Goal: Task Accomplishment & Management: Use online tool/utility

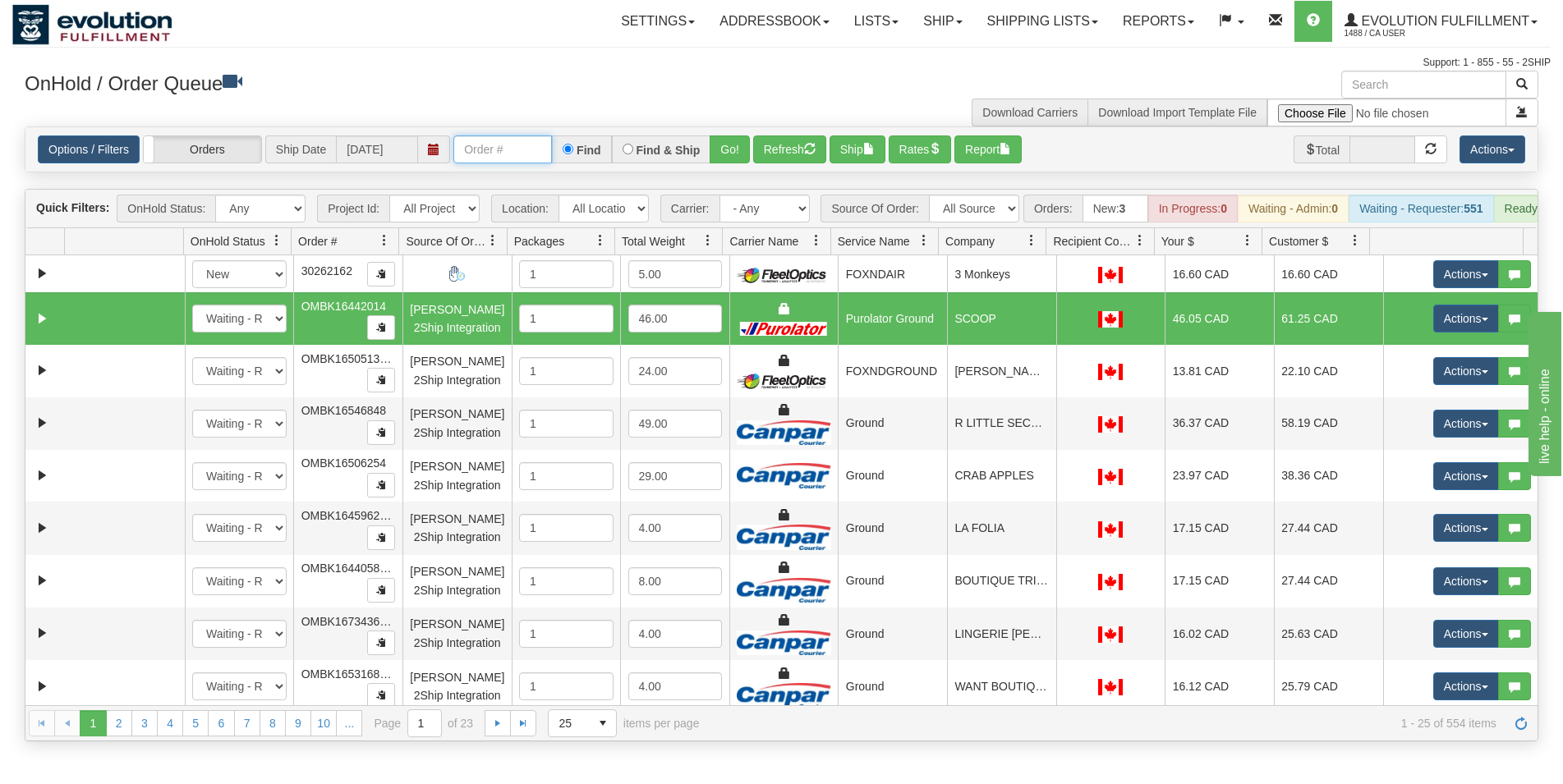
click at [469, 147] on input "text" at bounding box center [503, 149] width 98 height 28
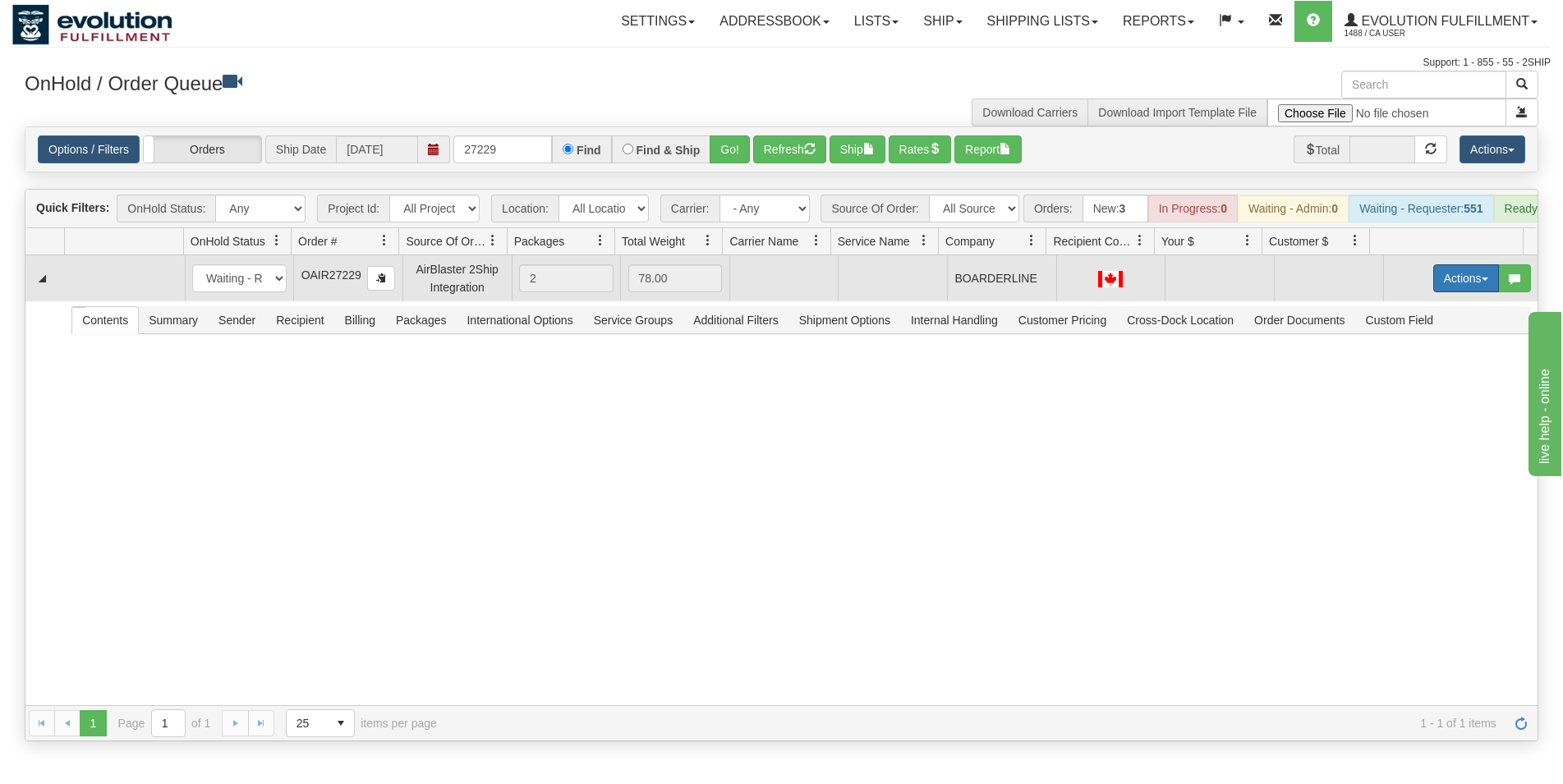
click at [1471, 290] on button "Actions" at bounding box center [1467, 278] width 66 height 28
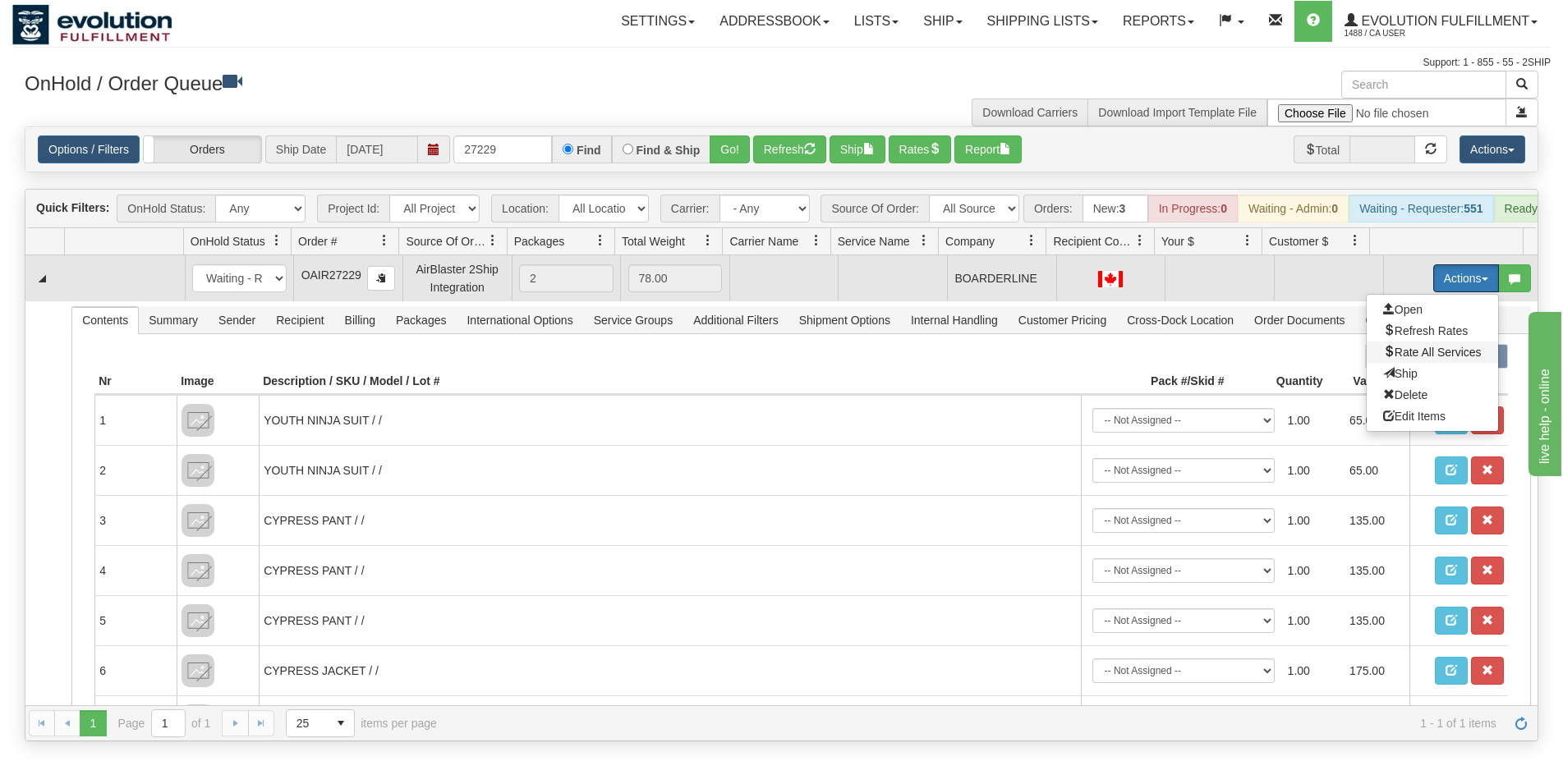
click at [1446, 359] on span "Rate All Services" at bounding box center [1433, 352] width 98 height 14
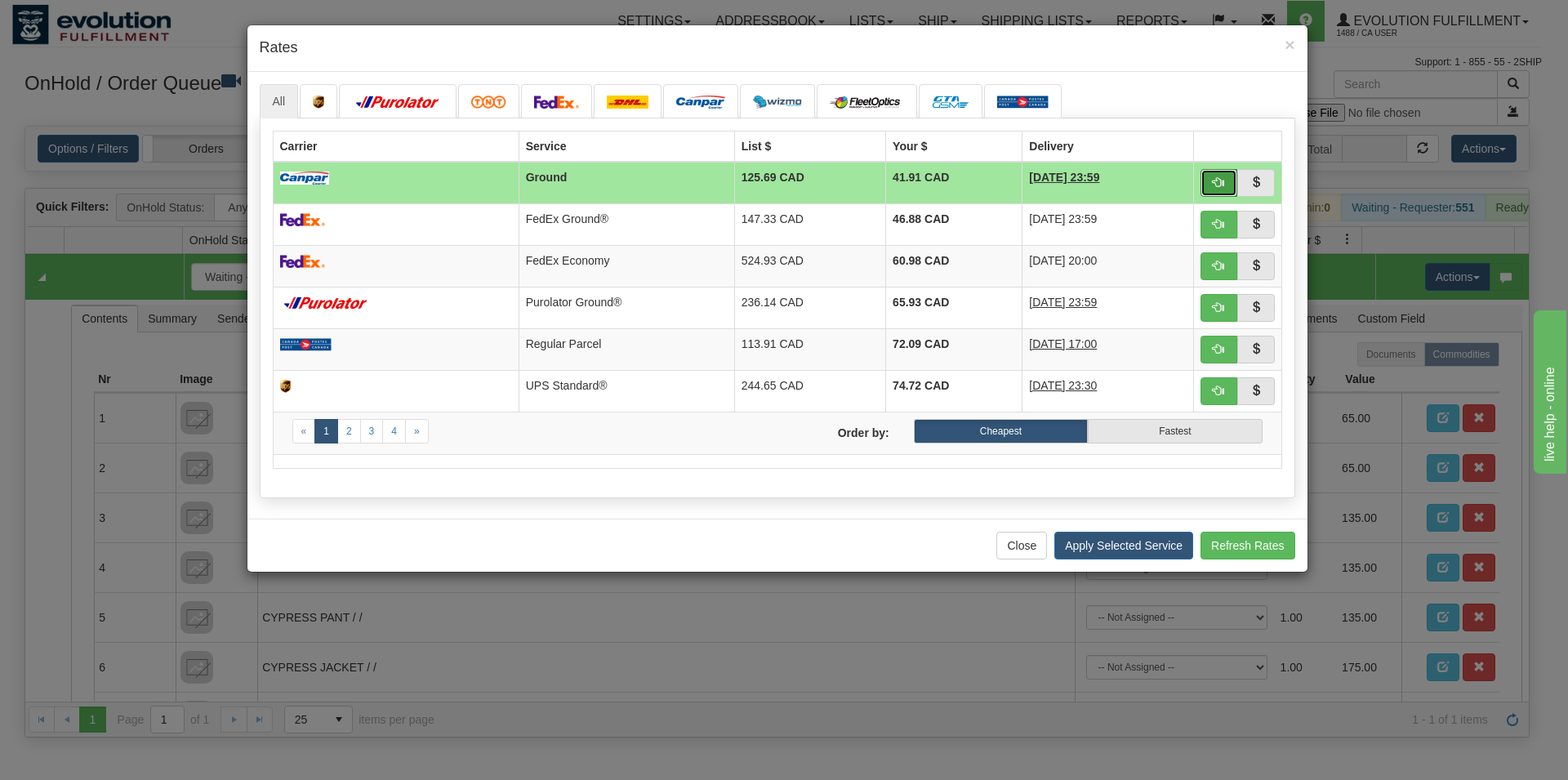
click at [1211, 196] on button "button" at bounding box center [1219, 182] width 37 height 28
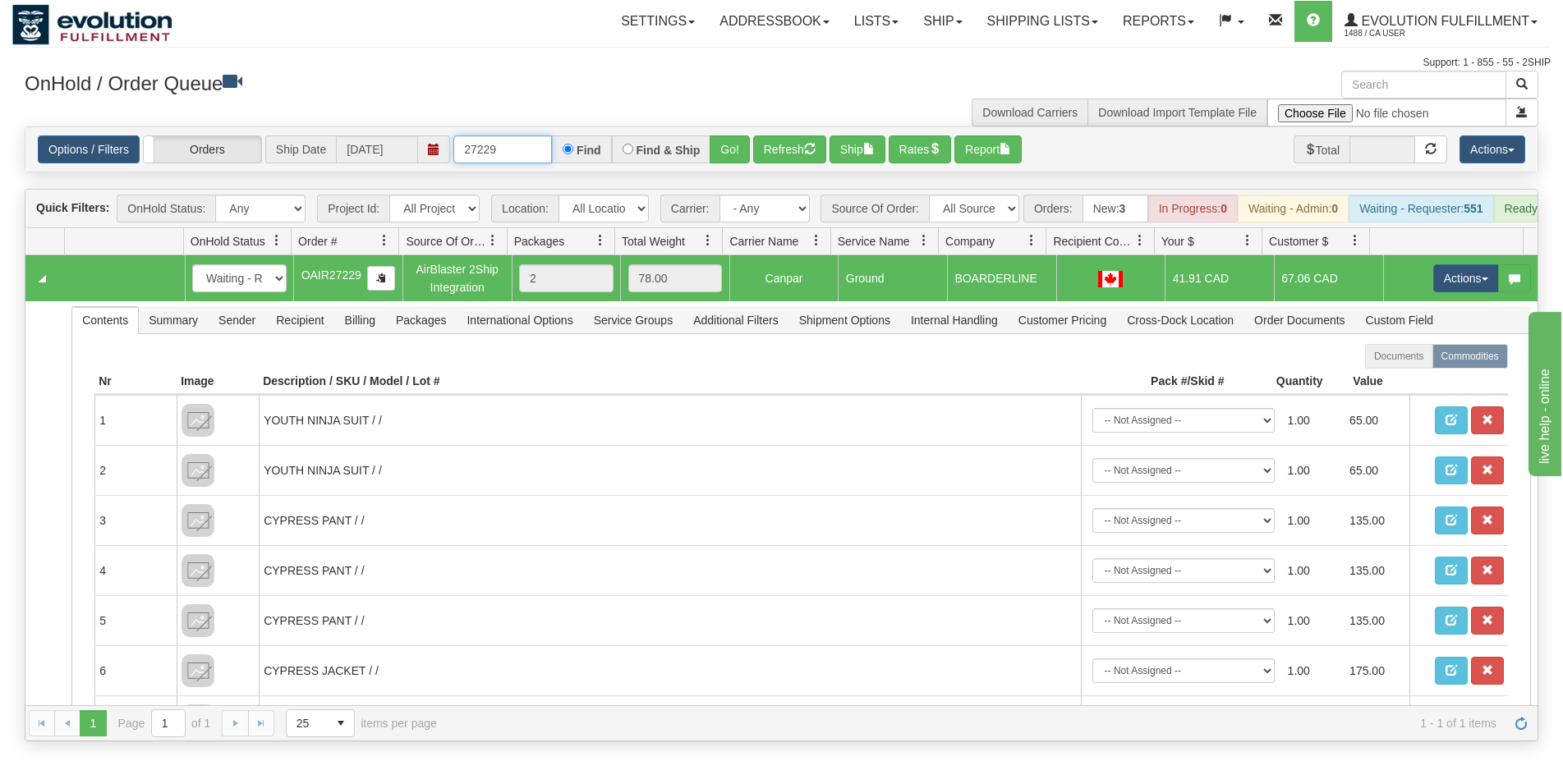
drag, startPoint x: 439, startPoint y: 115, endPoint x: 330, endPoint y: 92, distance: 111.4
click at [453, 135] on input "27229" at bounding box center [503, 149] width 98 height 28
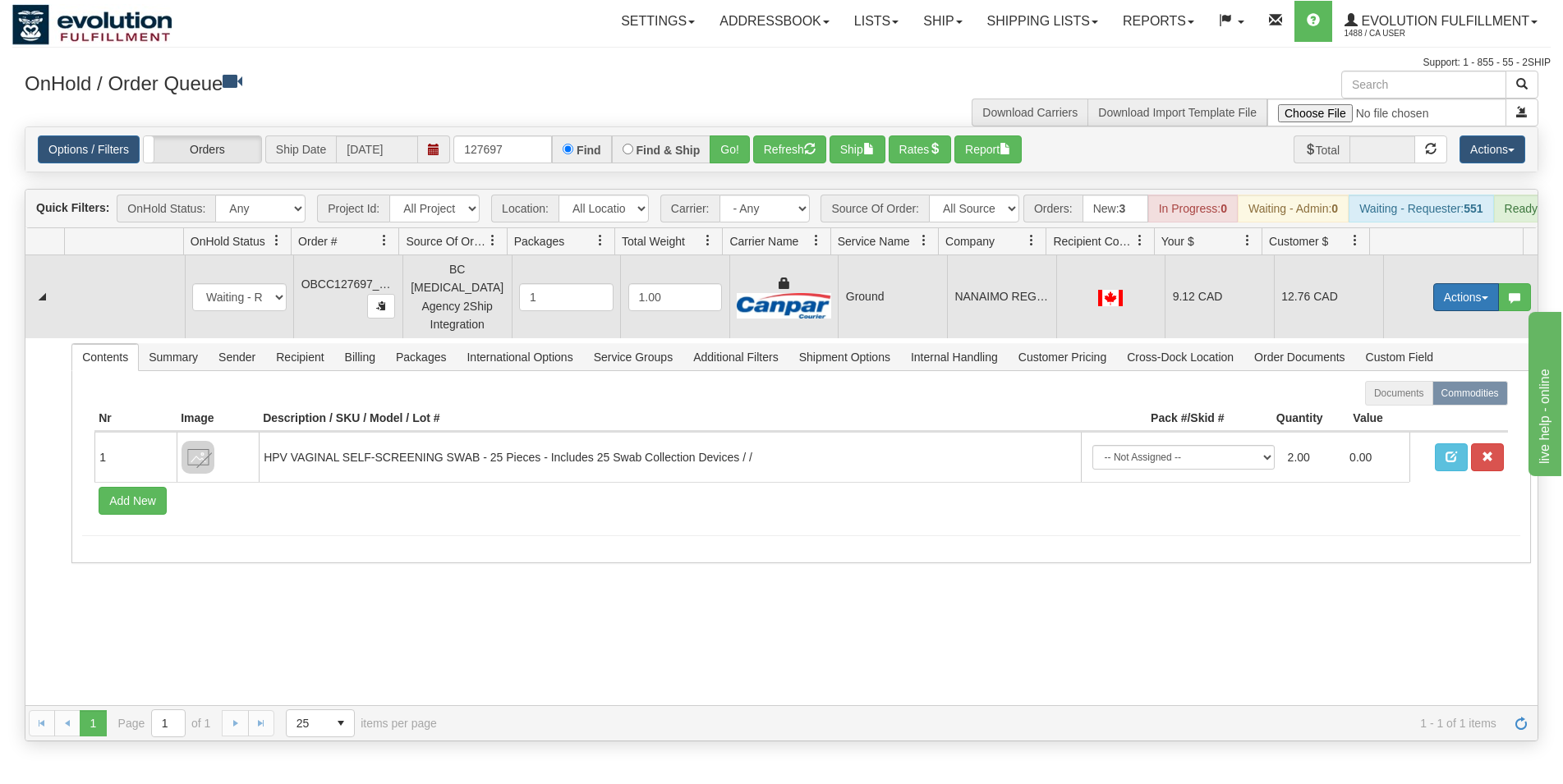
click at [1434, 311] on button "Actions" at bounding box center [1467, 297] width 66 height 28
click at [1438, 373] on span "Rate All Services" at bounding box center [1433, 371] width 98 height 14
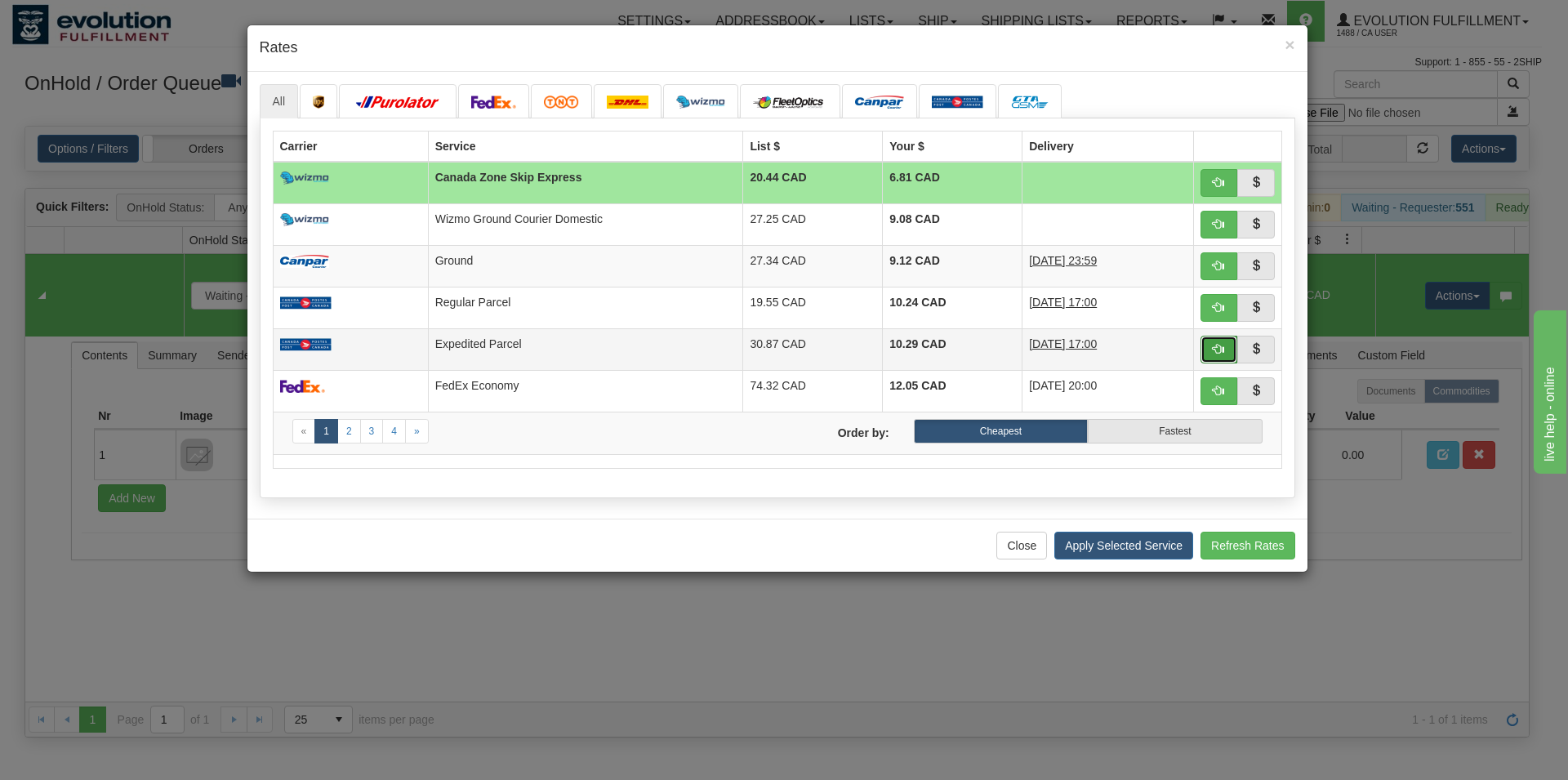
click at [1205, 352] on button "button" at bounding box center [1219, 349] width 37 height 28
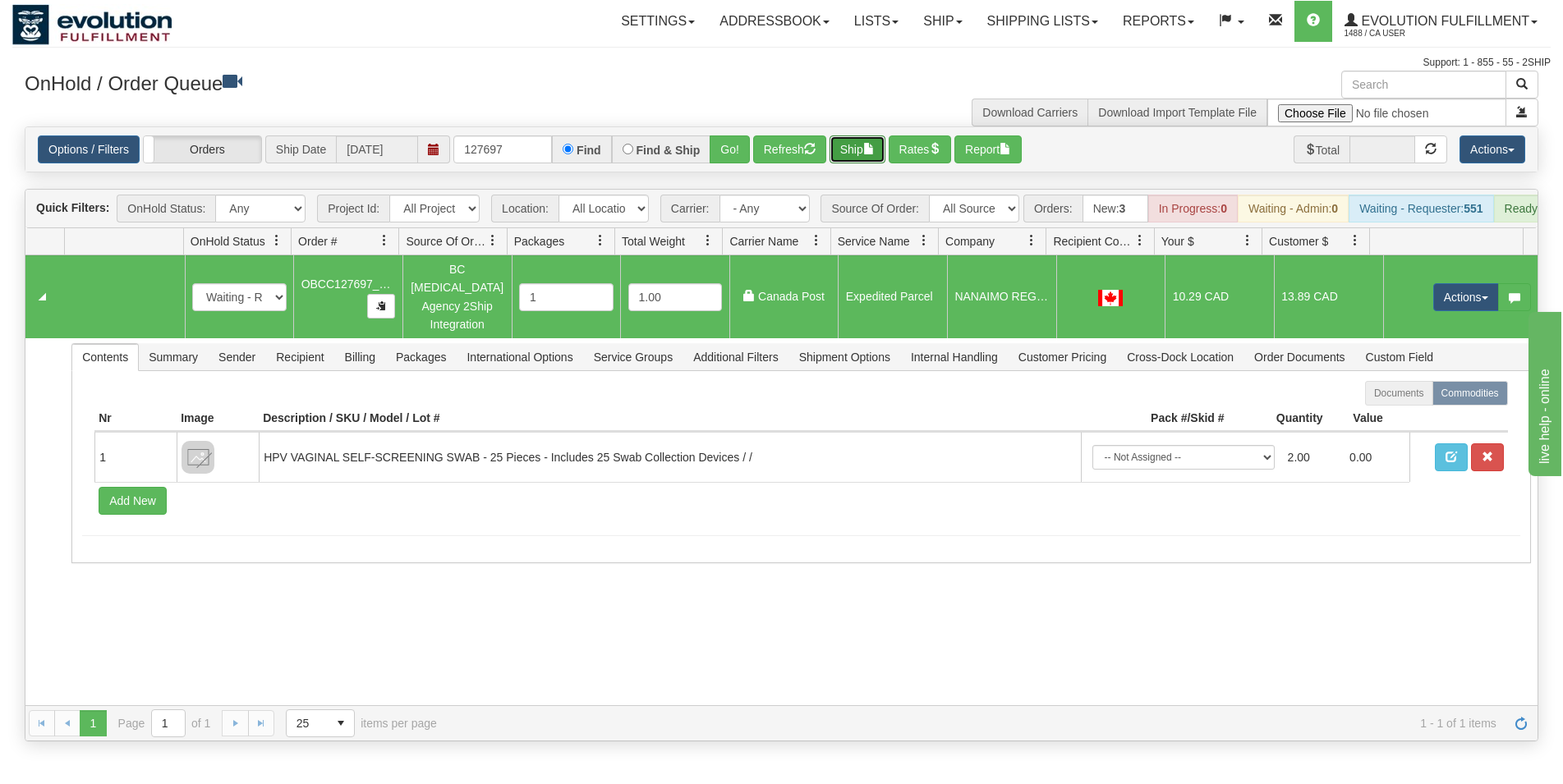
click at [863, 142] on button "Ship" at bounding box center [858, 149] width 56 height 28
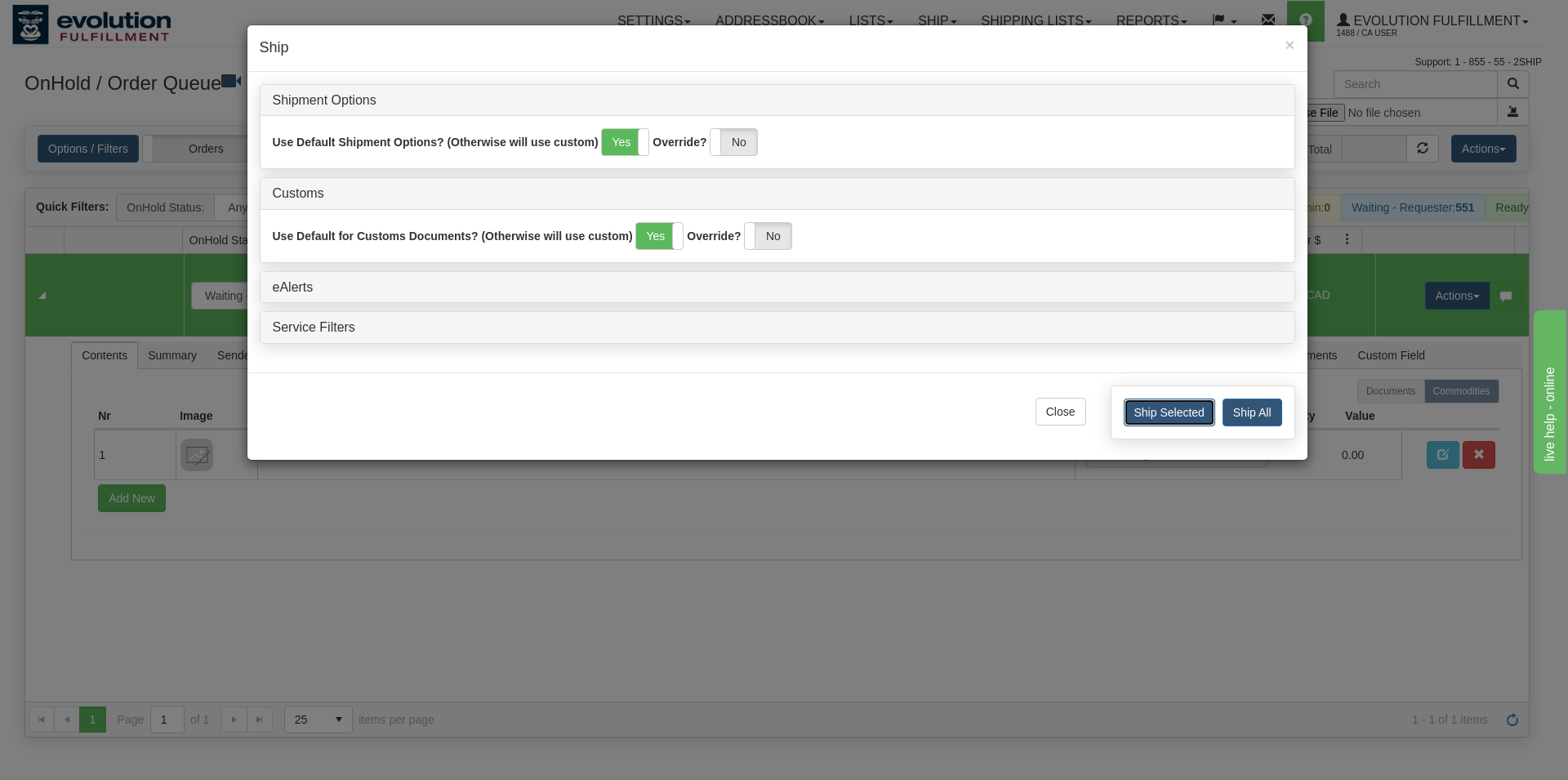
click at [1144, 417] on button "Ship Selected" at bounding box center [1168, 412] width 91 height 28
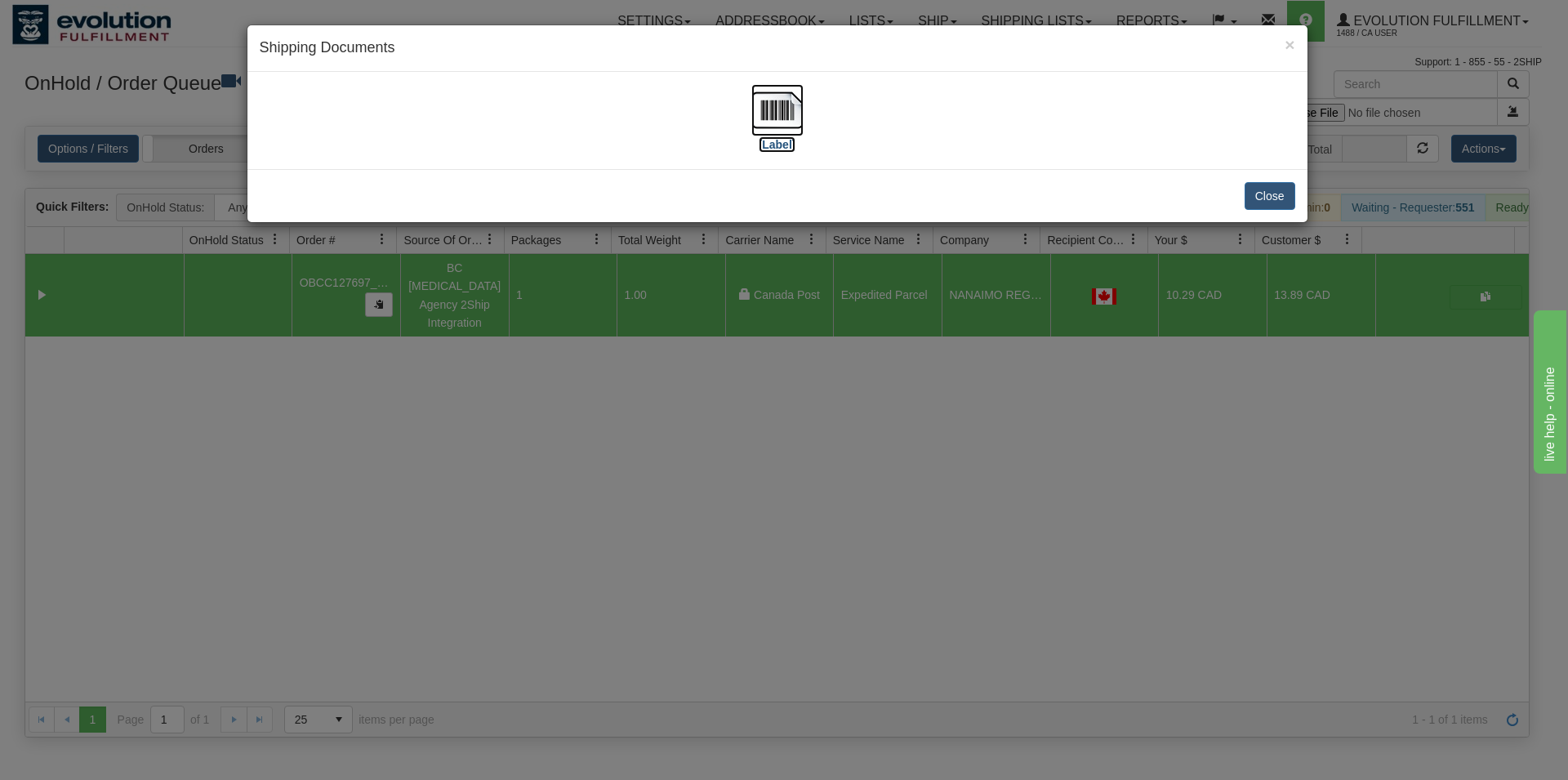
click at [777, 115] on img at bounding box center [777, 110] width 52 height 52
click at [1288, 190] on button "Close" at bounding box center [1269, 196] width 51 height 28
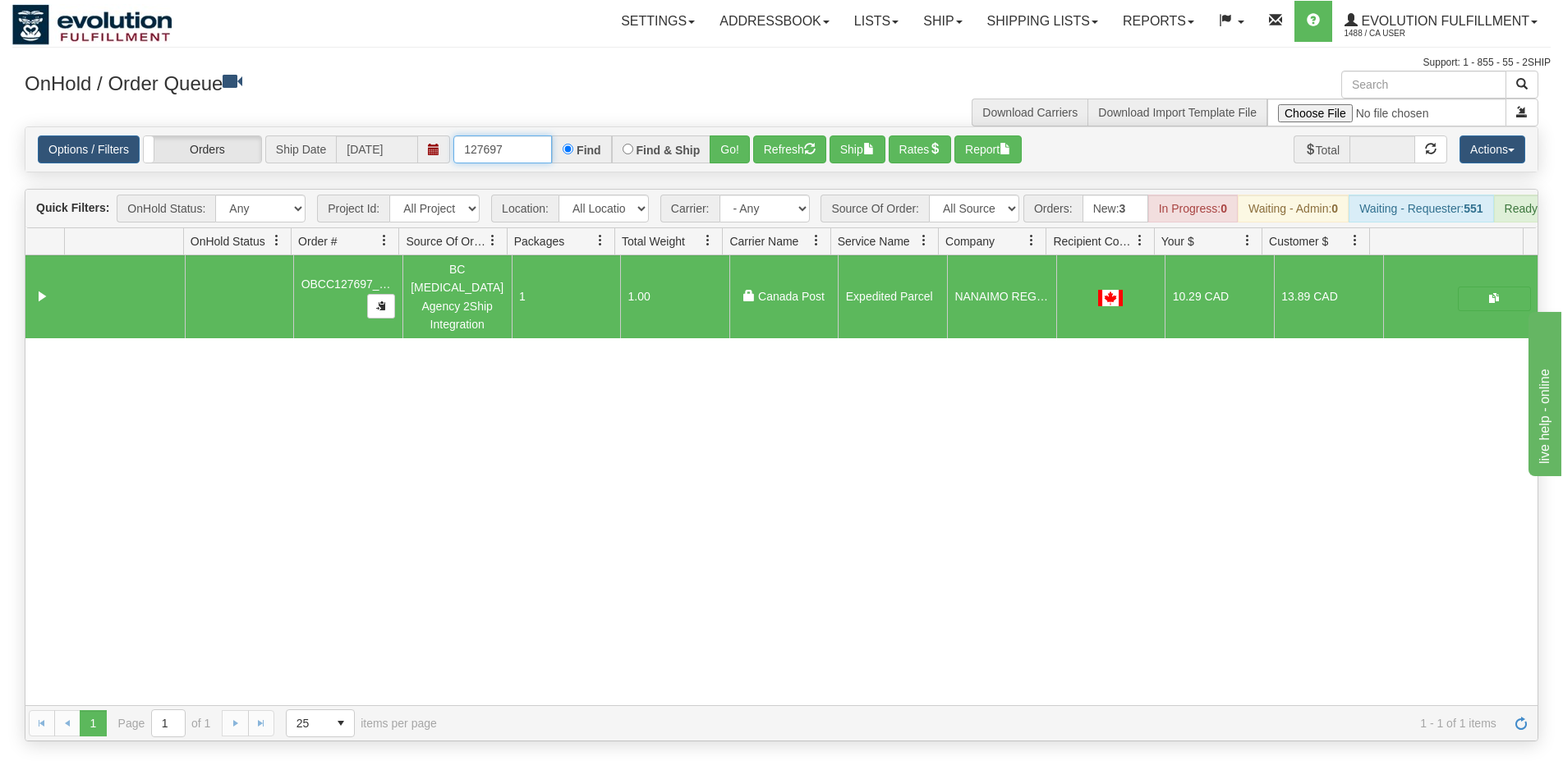
drag, startPoint x: 488, startPoint y: 150, endPoint x: 509, endPoint y: 152, distance: 21.1
click at [509, 152] on input "127697" at bounding box center [503, 149] width 98 height 28
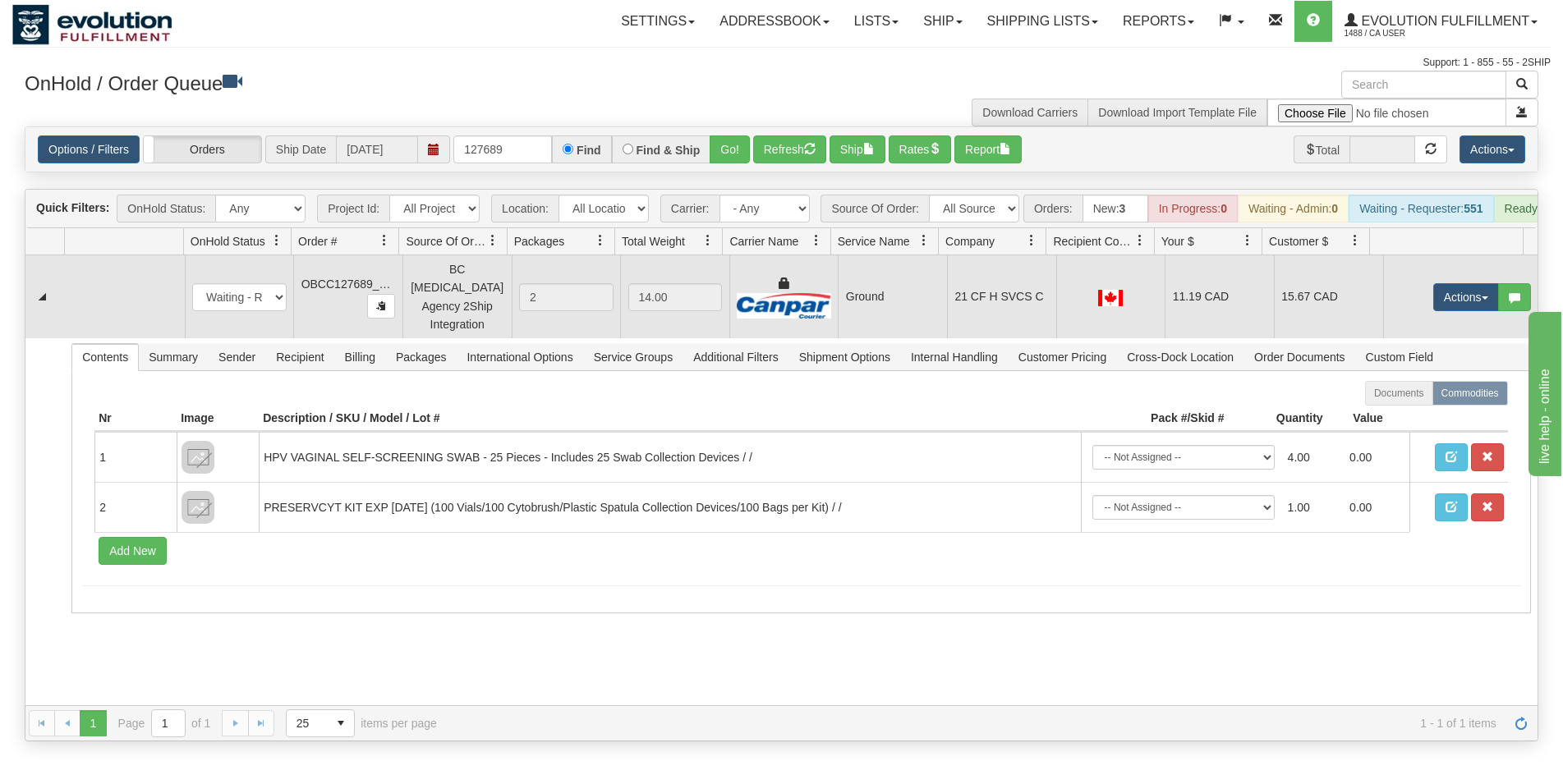
click at [1110, 284] on td at bounding box center [1111, 297] width 109 height 83
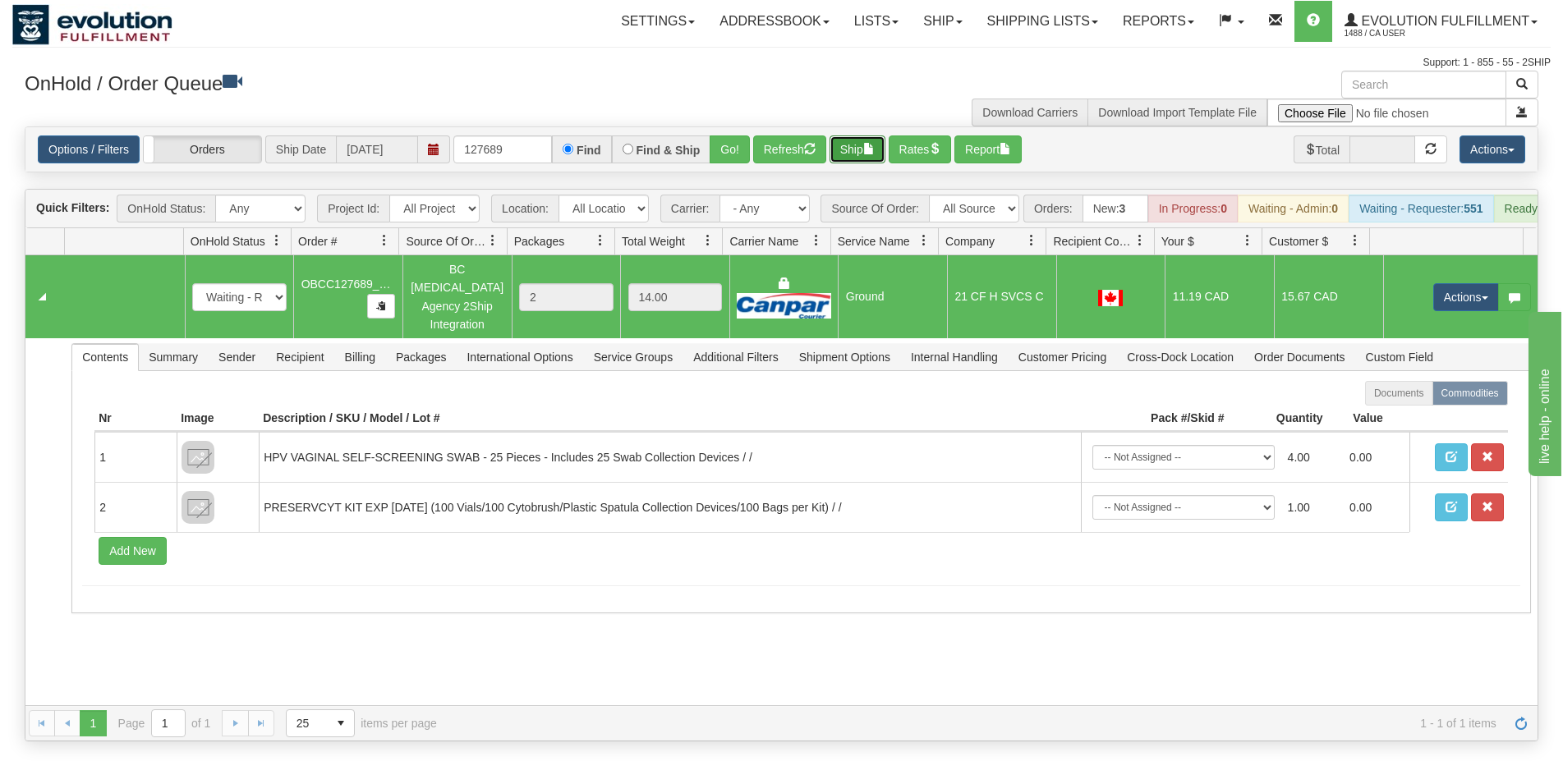
click at [875, 154] on span "button" at bounding box center [869, 149] width 12 height 12
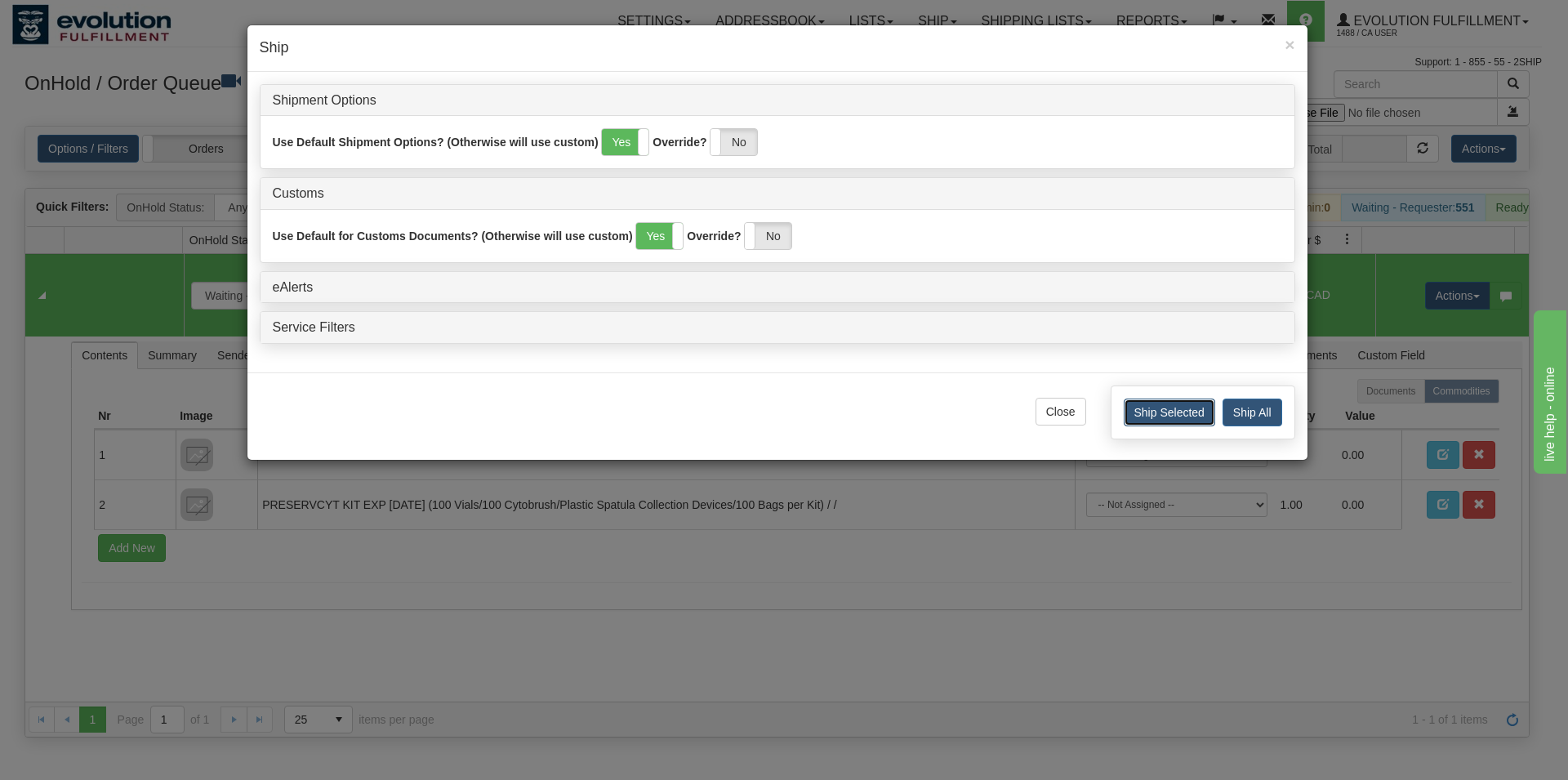
click at [1142, 414] on button "Ship Selected" at bounding box center [1168, 412] width 91 height 28
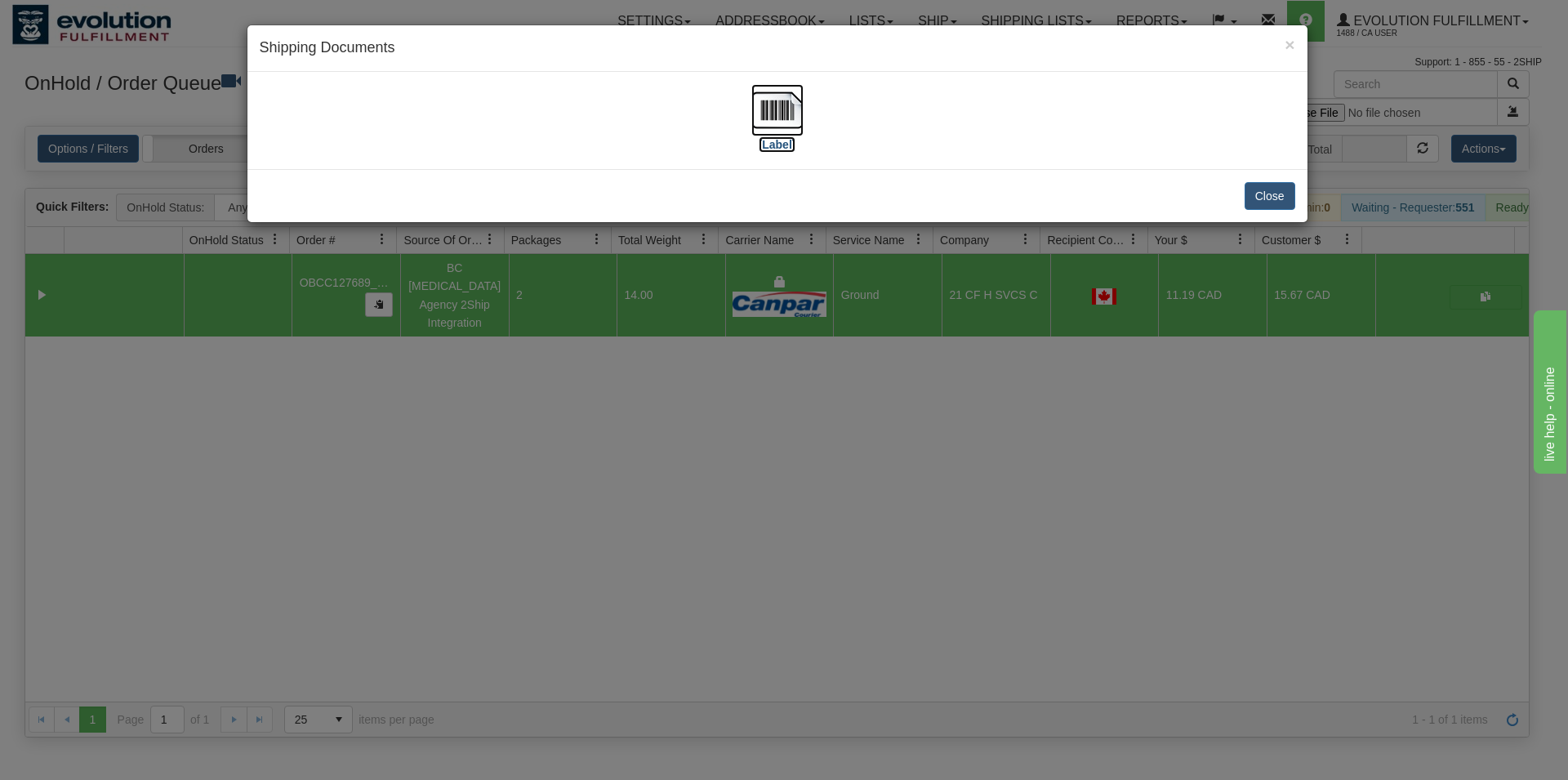
click at [801, 107] on img at bounding box center [777, 110] width 52 height 52
click at [1254, 194] on button "Close" at bounding box center [1269, 196] width 51 height 28
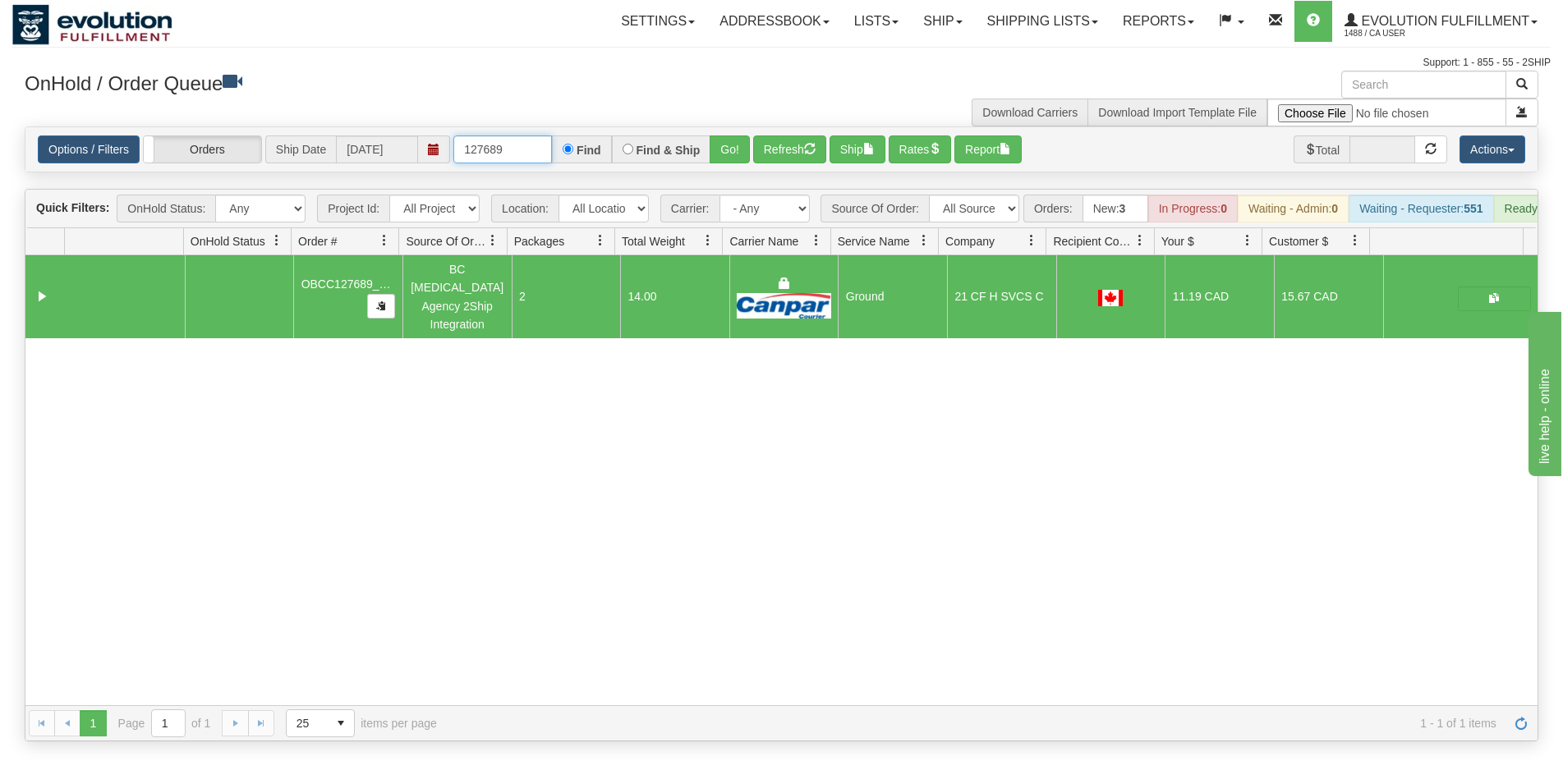
click at [503, 153] on input "127689" at bounding box center [503, 149] width 98 height 28
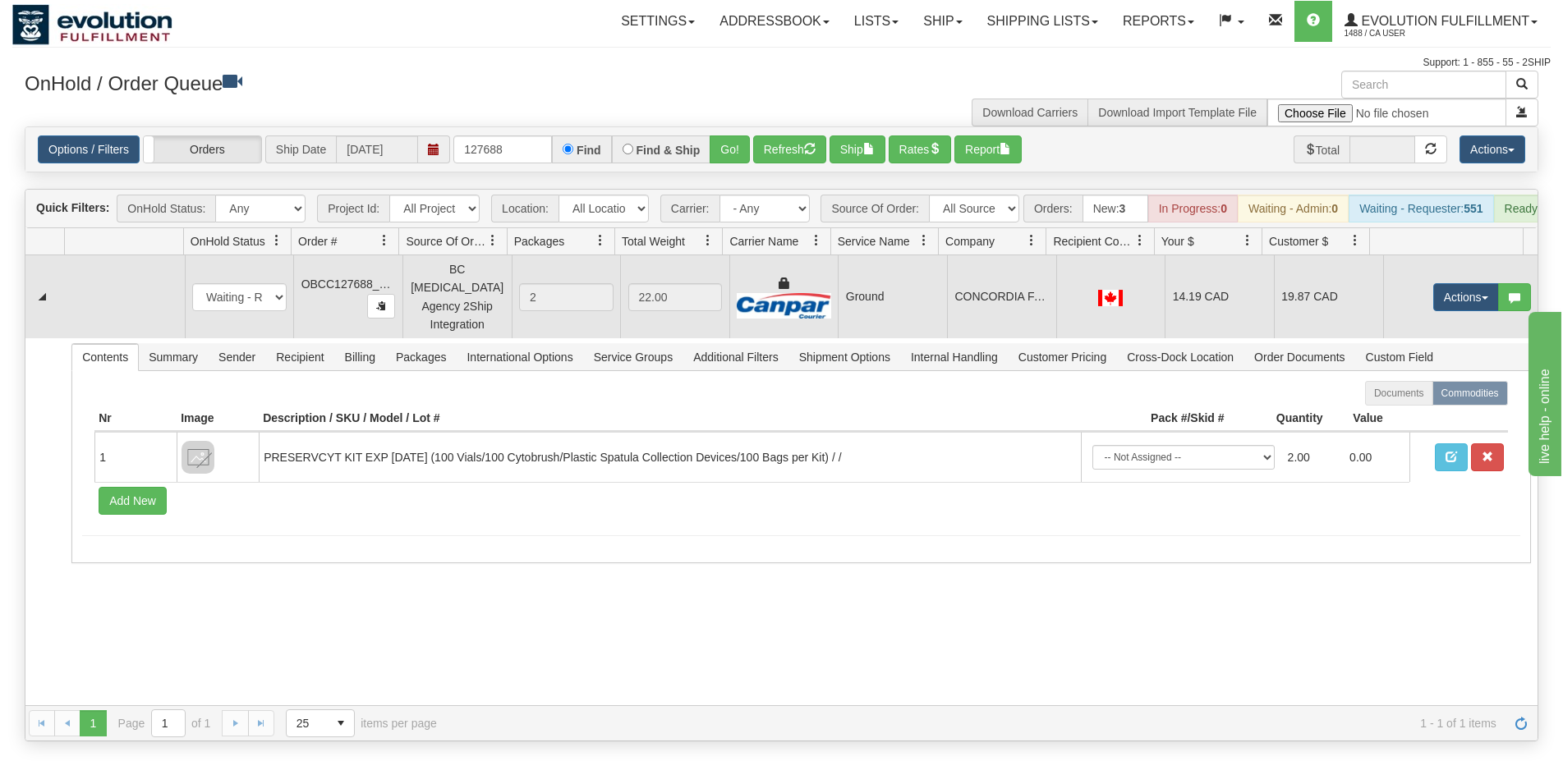
click at [901, 307] on td "Ground" at bounding box center [891, 297] width 109 height 83
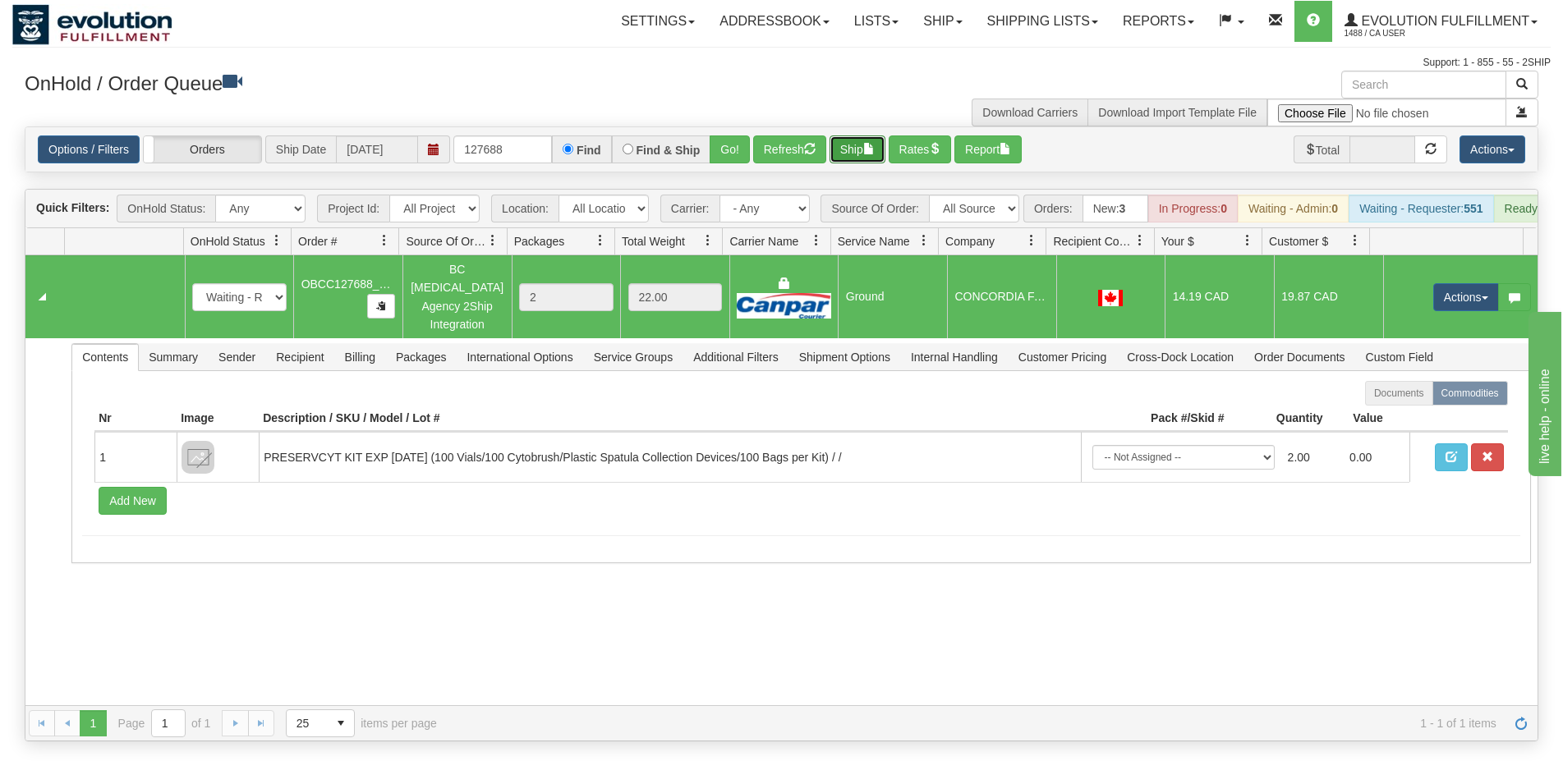
click at [868, 149] on button "Ship" at bounding box center [858, 149] width 56 height 28
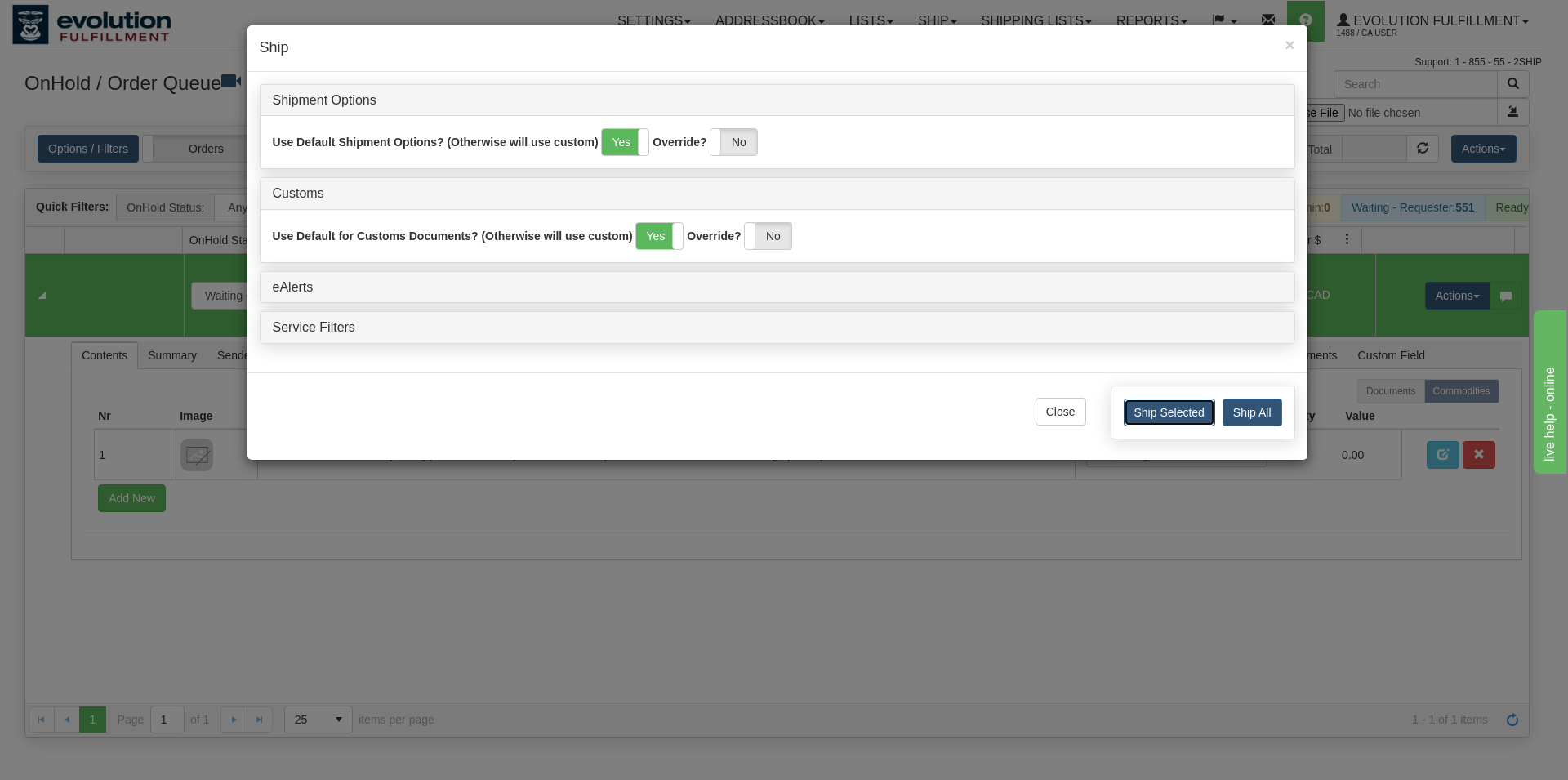
click at [1149, 415] on button "Ship Selected" at bounding box center [1168, 412] width 91 height 28
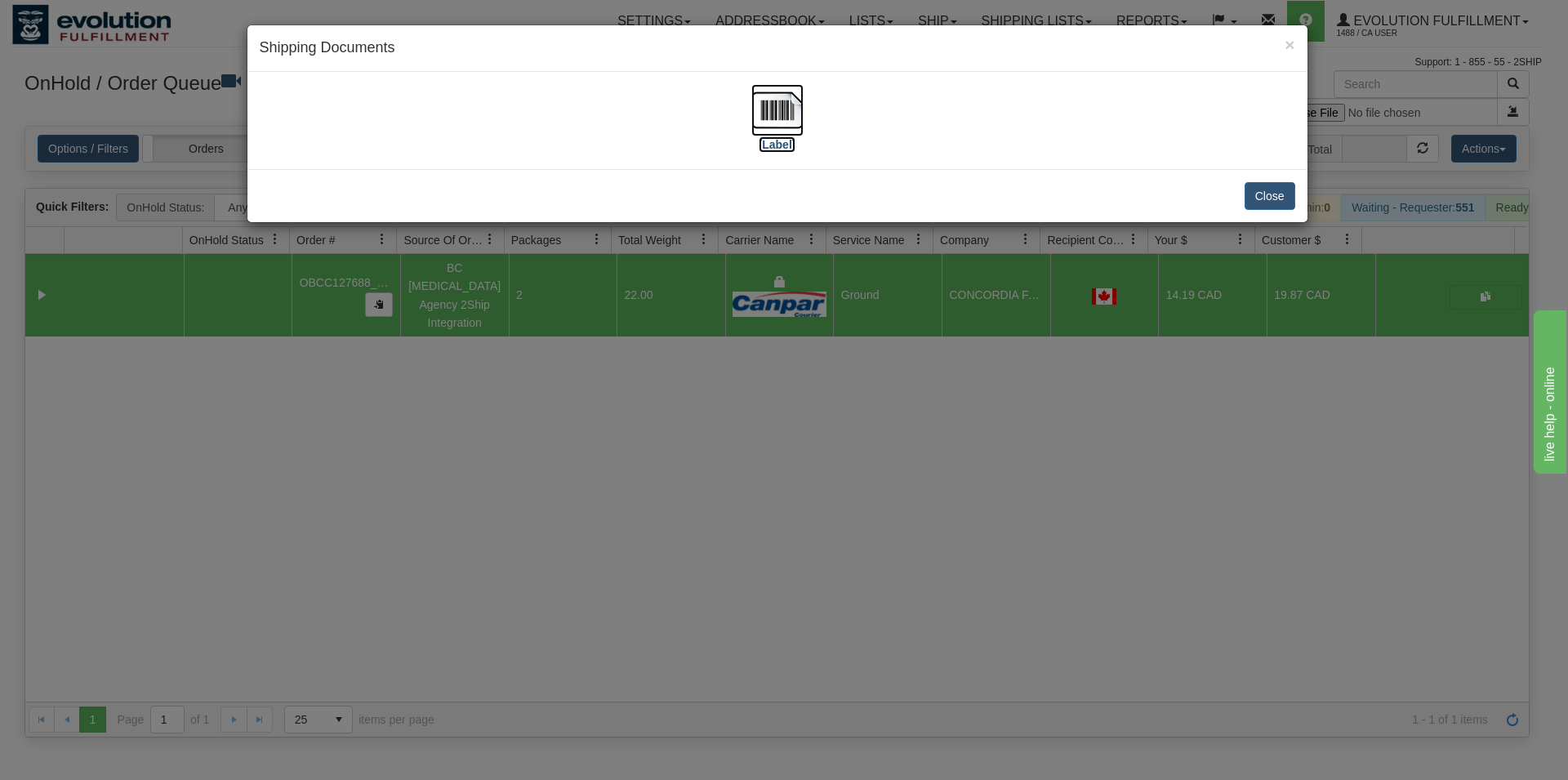
click at [790, 119] on img at bounding box center [777, 110] width 52 height 52
drag, startPoint x: 1284, startPoint y: 185, endPoint x: 1206, endPoint y: 177, distance: 78.4
click at [1282, 185] on button "Close" at bounding box center [1269, 196] width 51 height 28
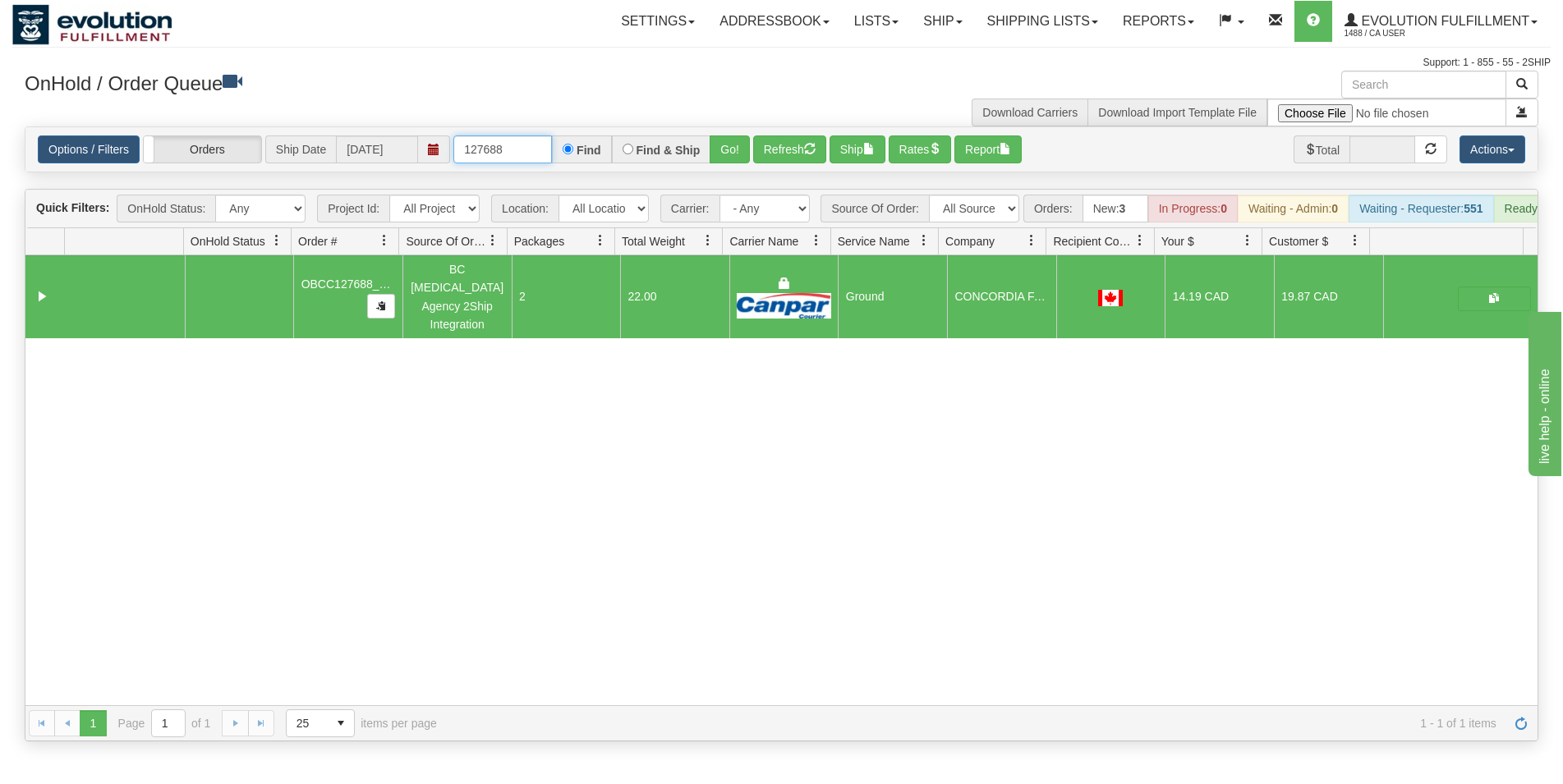
drag, startPoint x: 489, startPoint y: 146, endPoint x: 508, endPoint y: 144, distance: 19.1
click at [508, 144] on input "127688" at bounding box center [503, 149] width 98 height 28
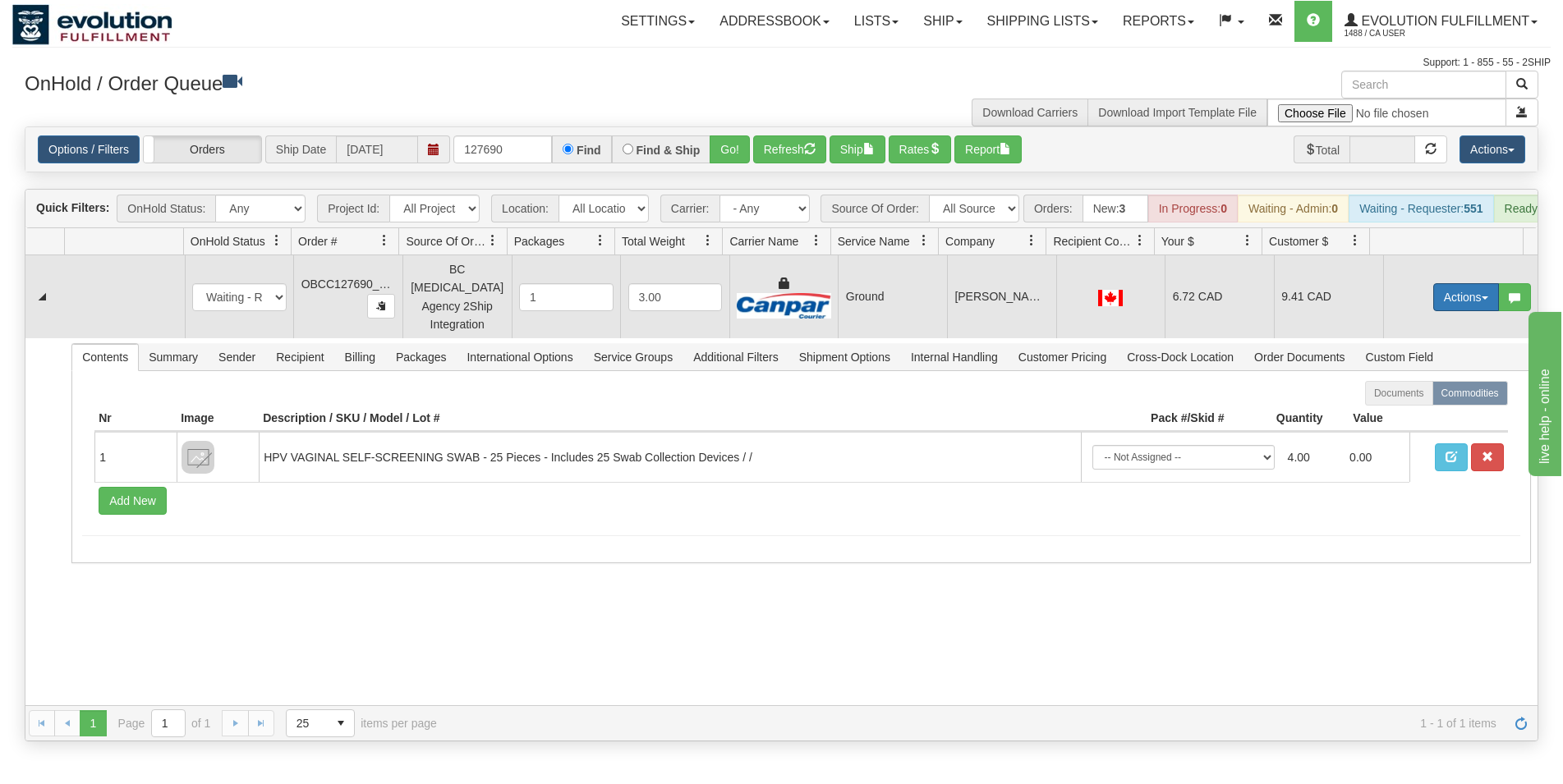
click at [1434, 302] on button "Actions" at bounding box center [1467, 297] width 66 height 28
click at [1428, 371] on span "Rate All Services" at bounding box center [1433, 371] width 98 height 14
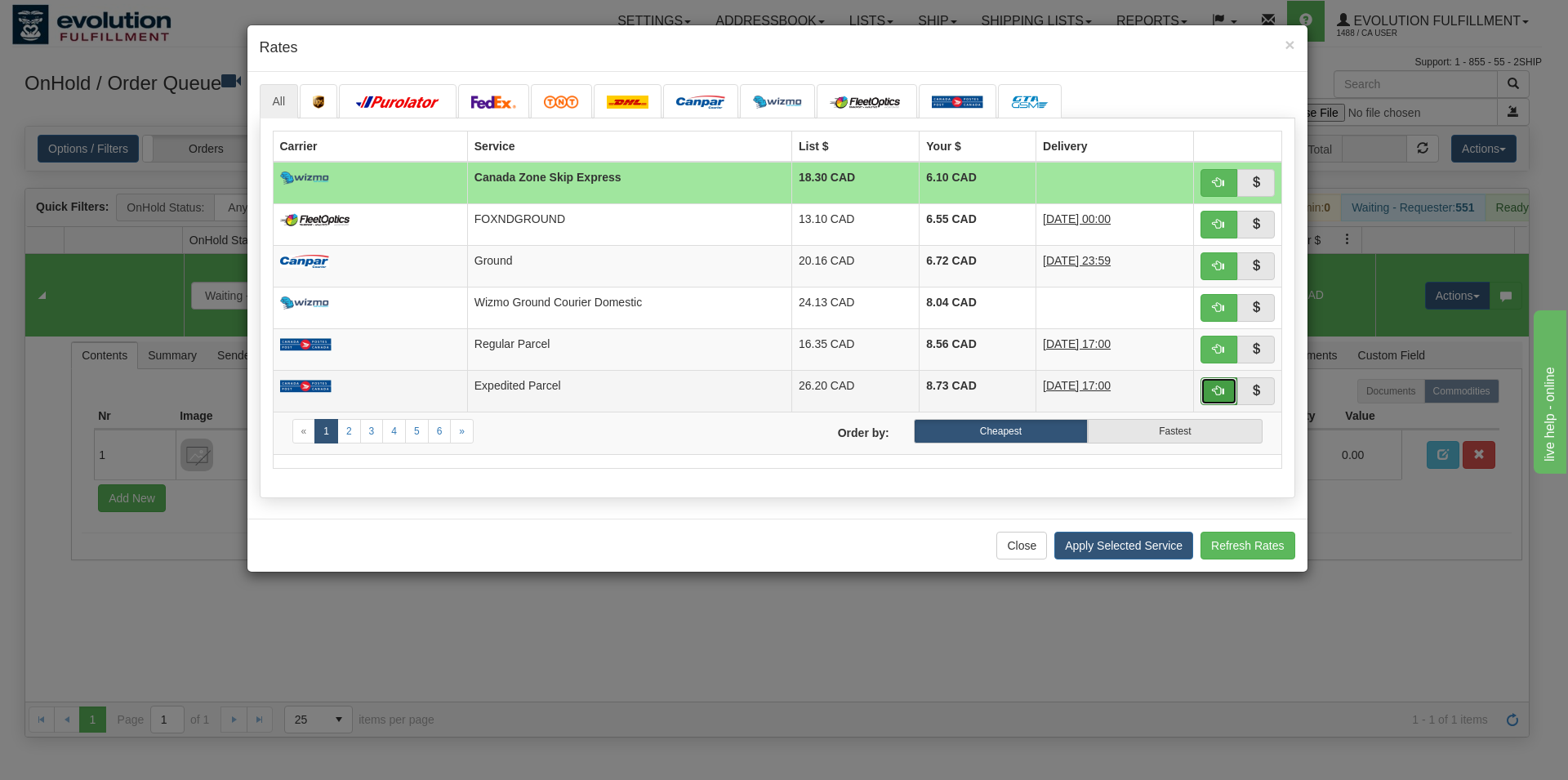
click at [1207, 390] on button "button" at bounding box center [1219, 390] width 37 height 28
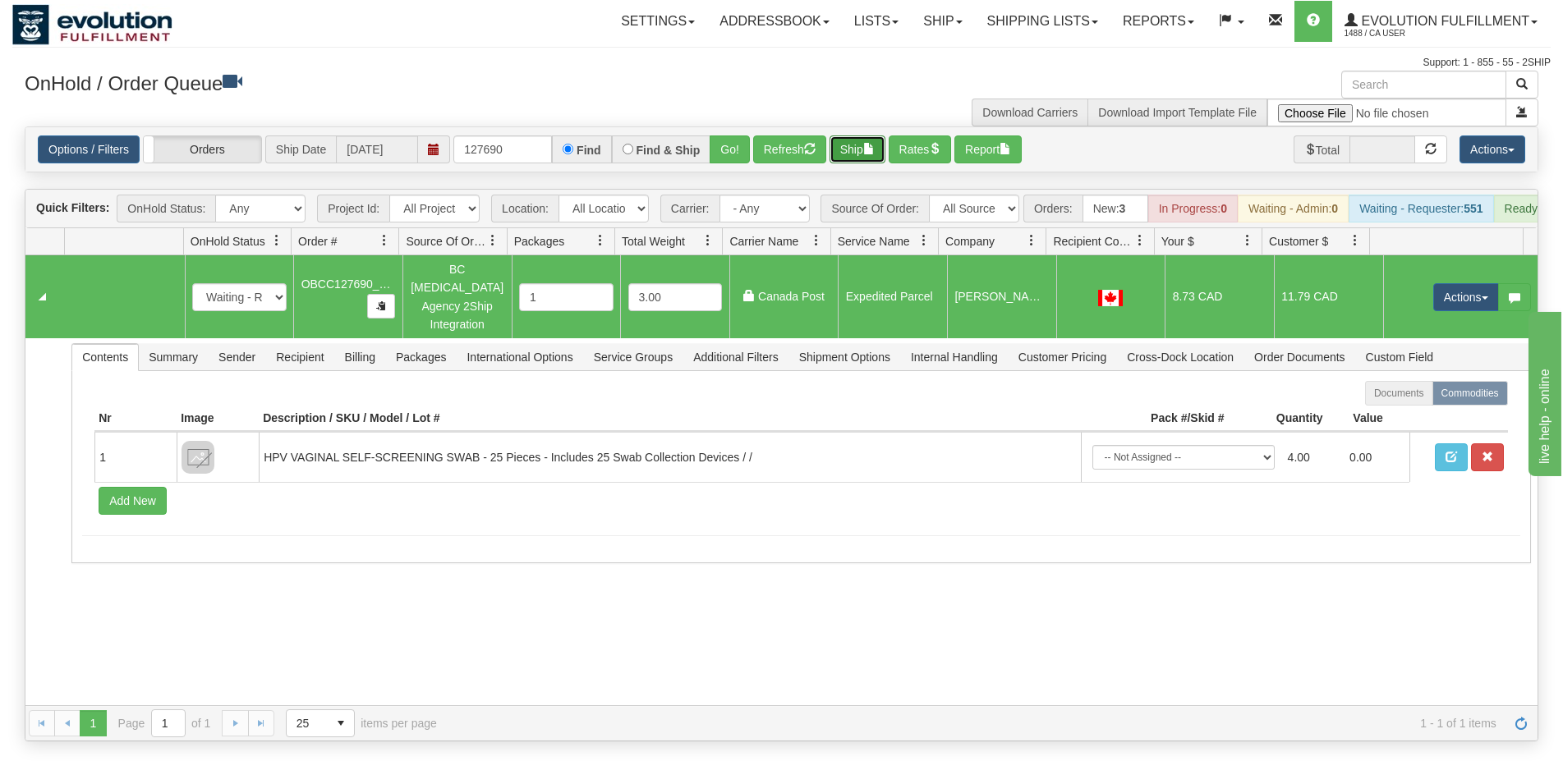
click at [875, 150] on span "button" at bounding box center [869, 149] width 12 height 12
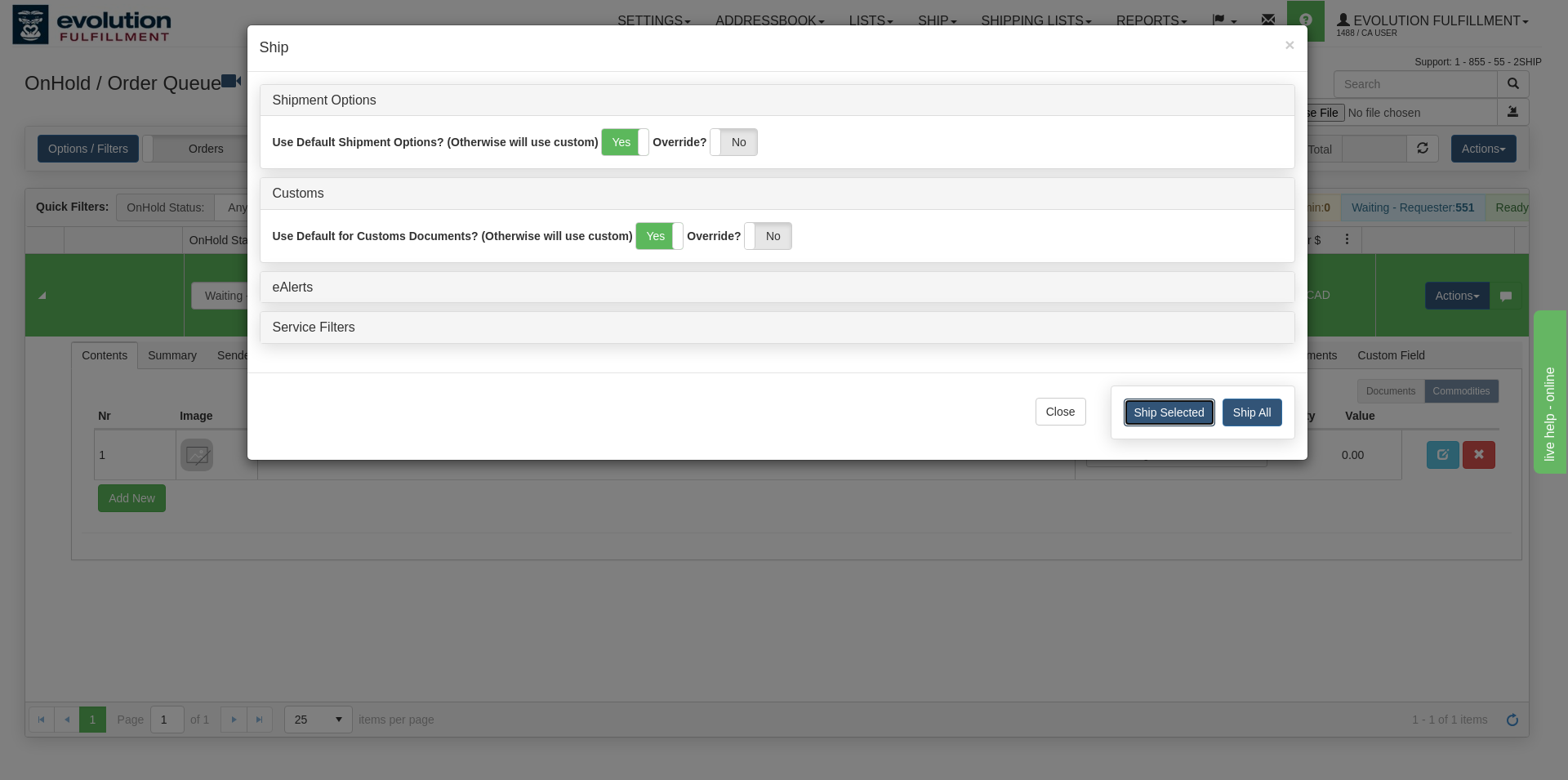
click at [1139, 410] on button "Ship Selected" at bounding box center [1168, 412] width 91 height 28
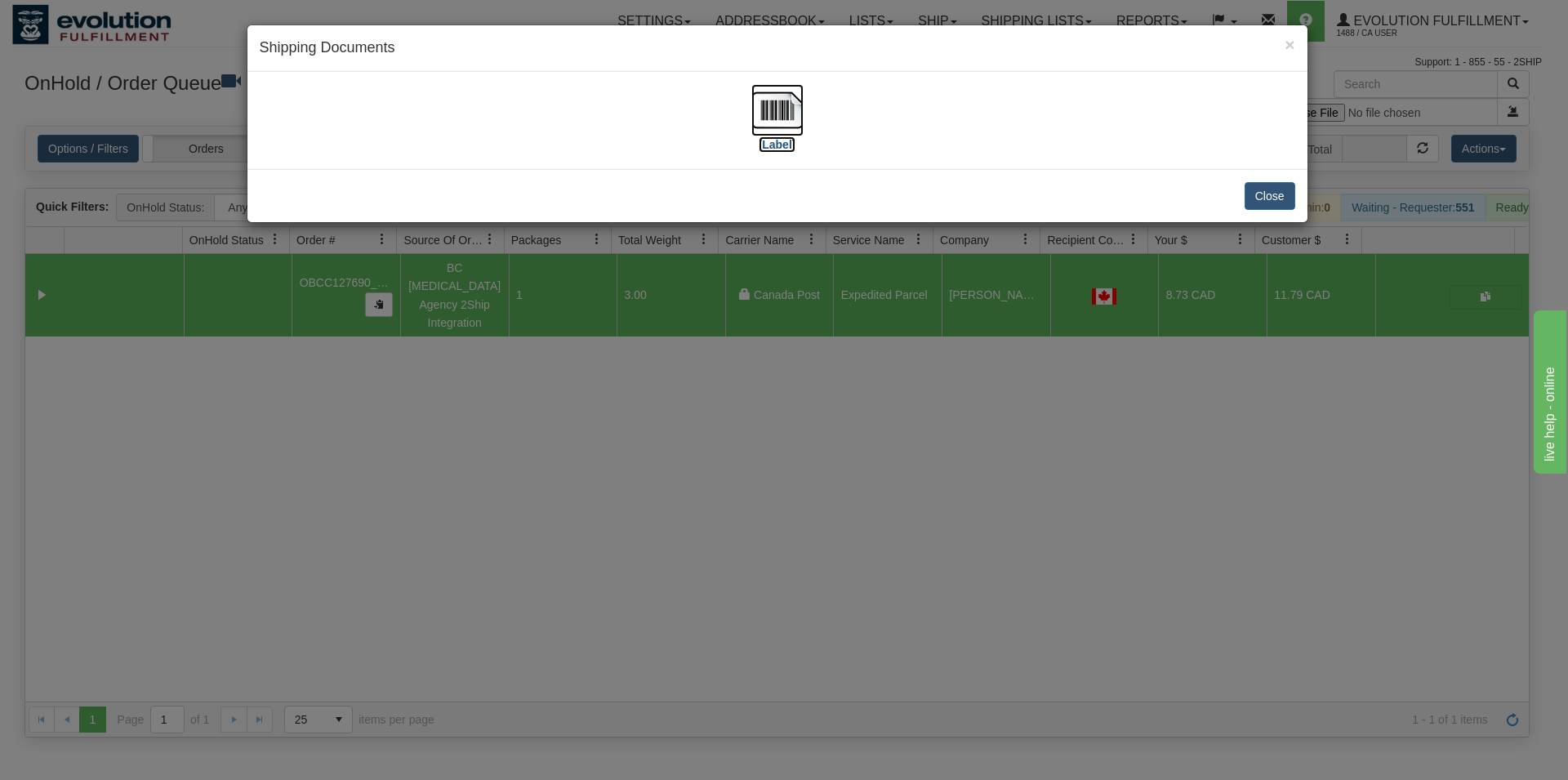
click at [788, 119] on img at bounding box center [777, 110] width 52 height 52
click at [1265, 195] on button "Close" at bounding box center [1269, 196] width 51 height 28
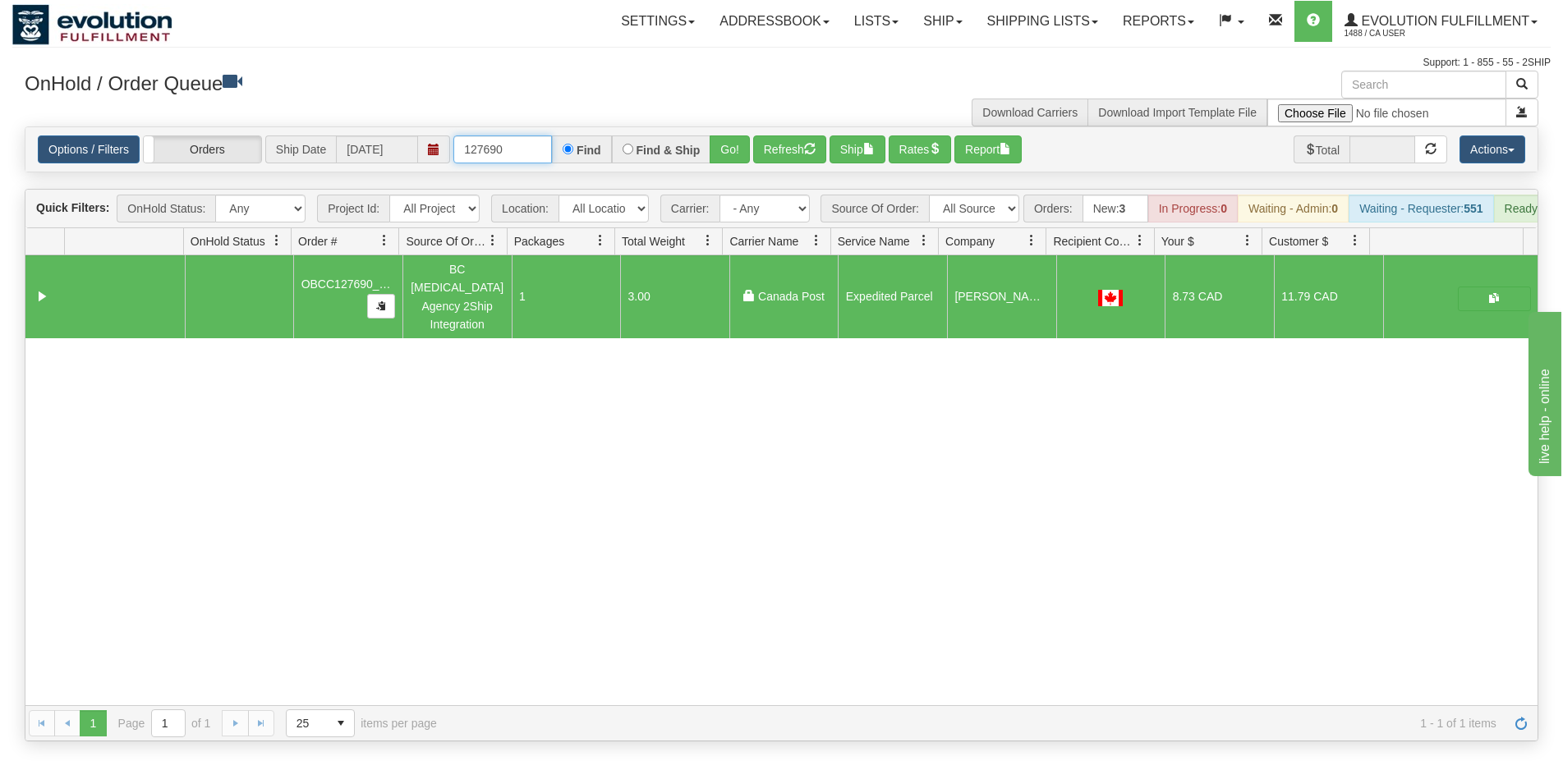
drag, startPoint x: 495, startPoint y: 148, endPoint x: 506, endPoint y: 149, distance: 11.0
click at [506, 149] on input "127690" at bounding box center [503, 149] width 98 height 28
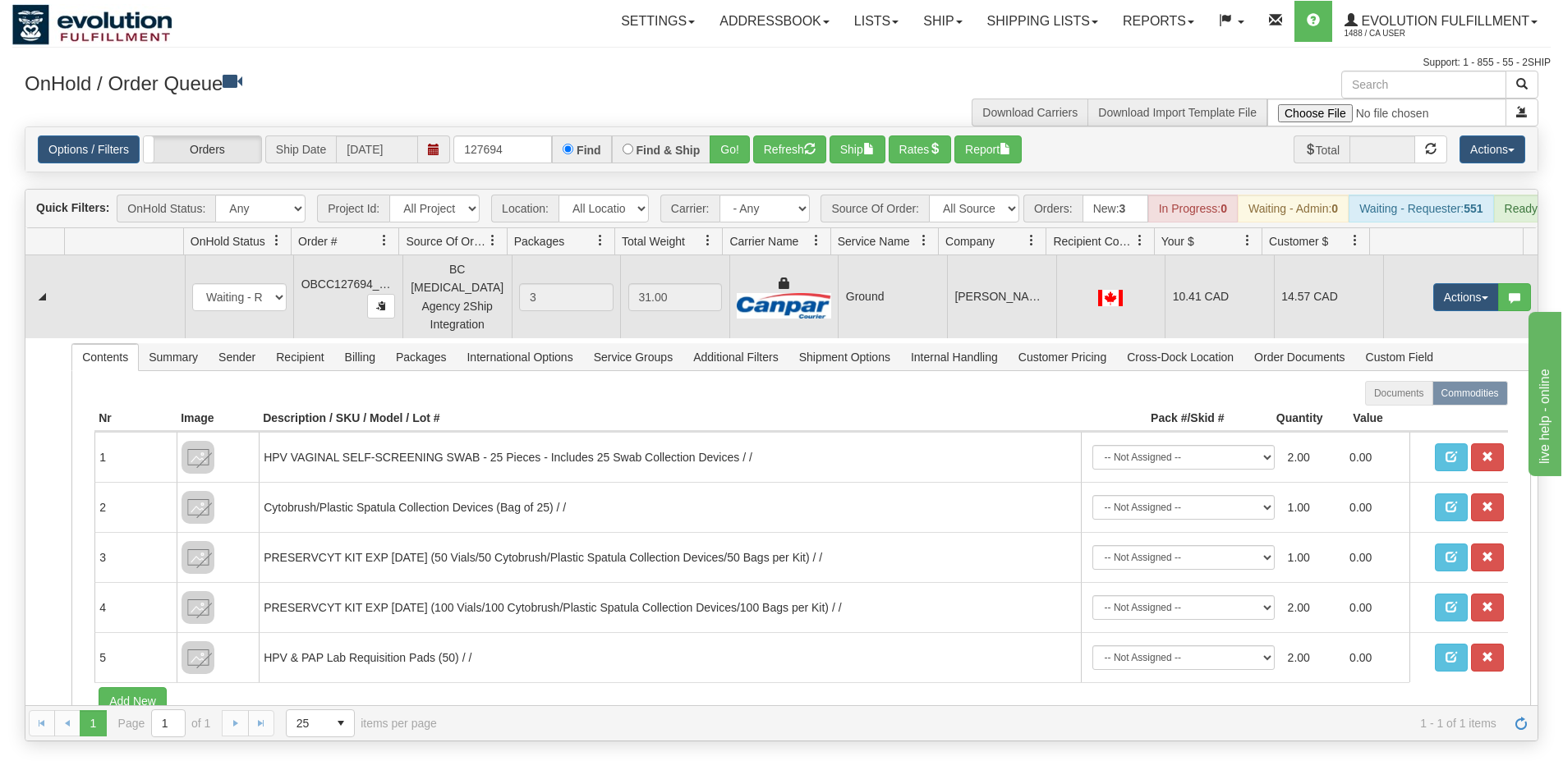
click at [912, 271] on td "Ground" at bounding box center [891, 297] width 109 height 83
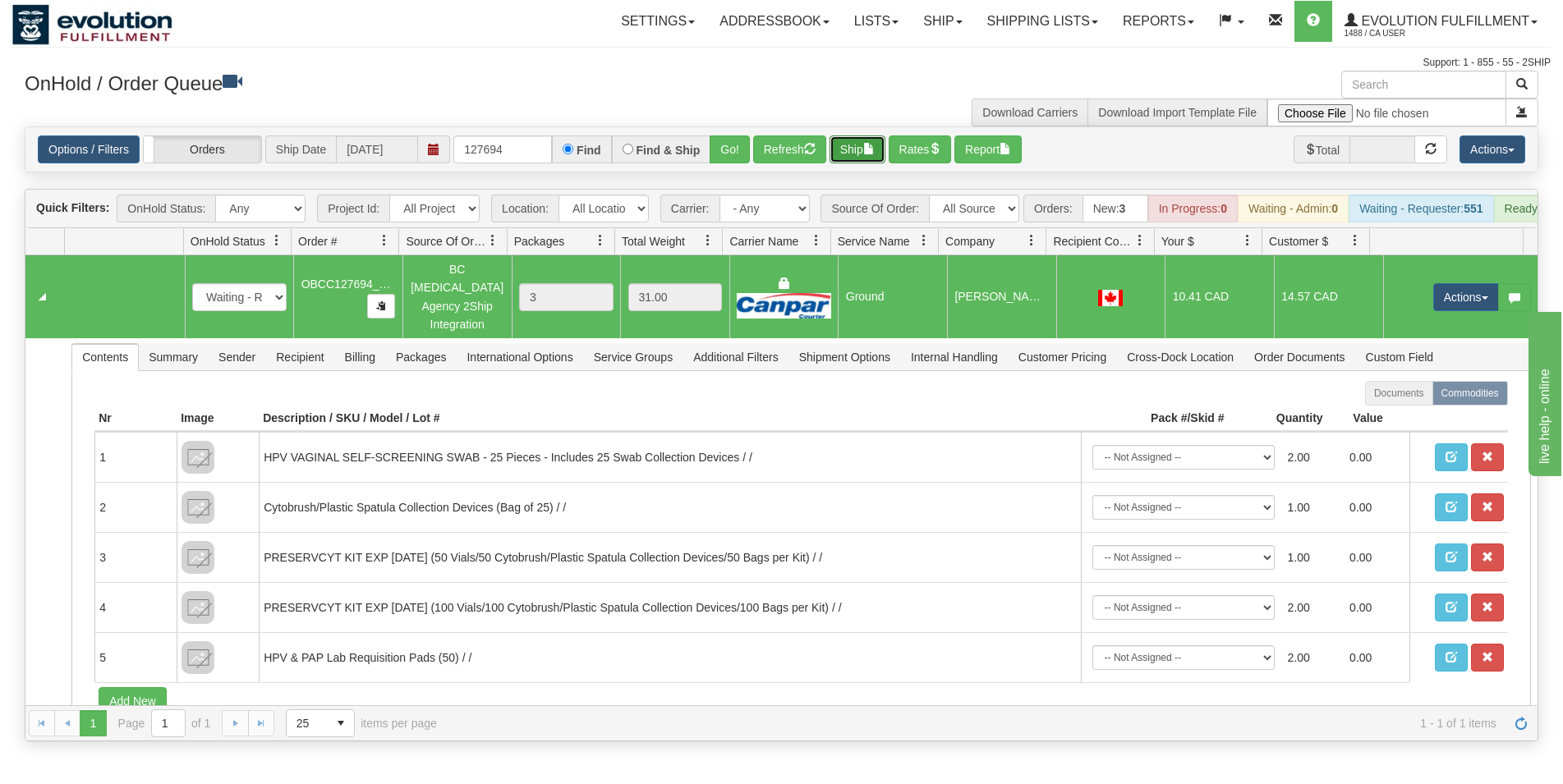
click at [864, 163] on button "Ship" at bounding box center [858, 149] width 56 height 28
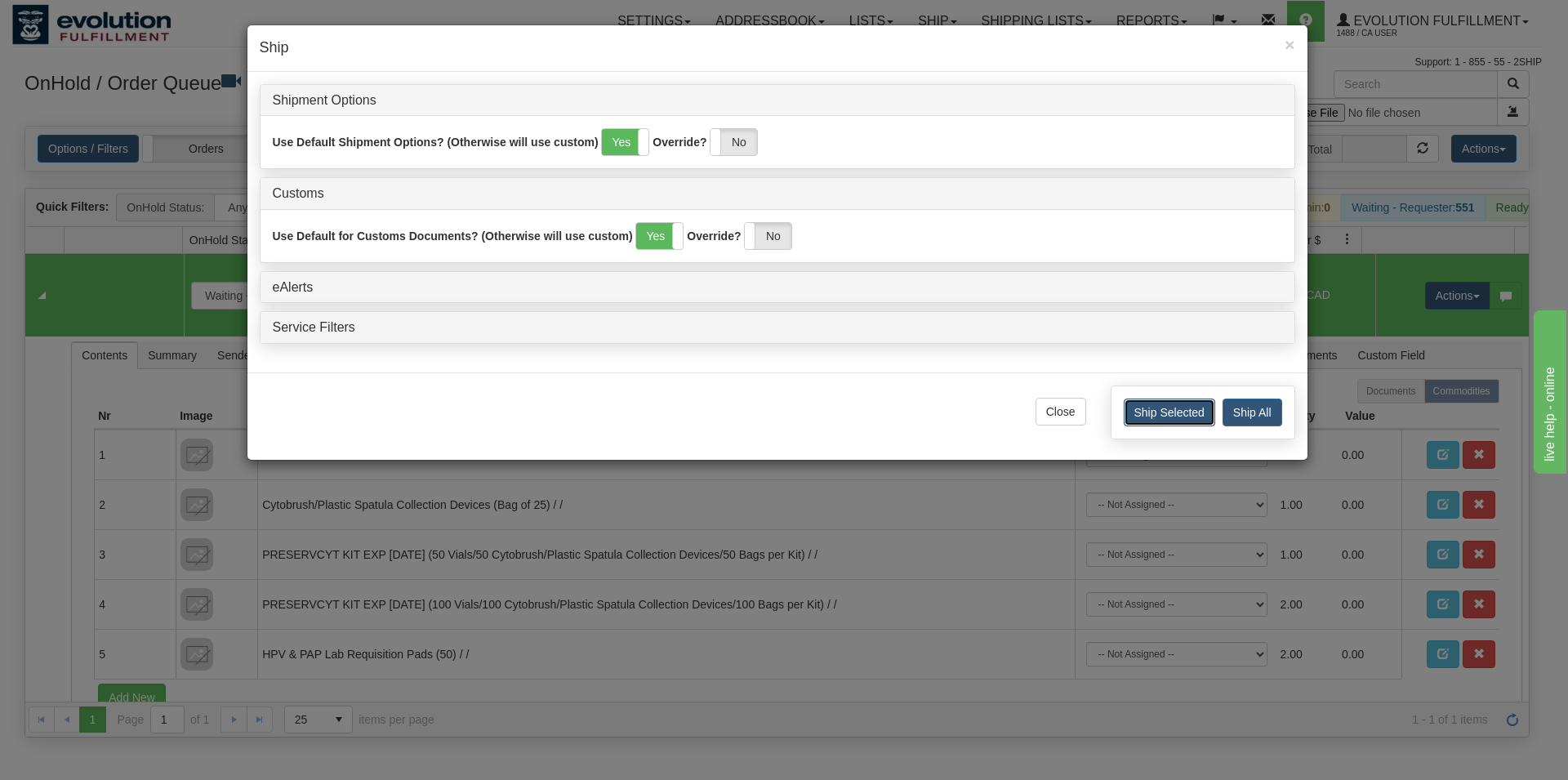
click at [1149, 420] on button "Ship Selected" at bounding box center [1168, 412] width 91 height 28
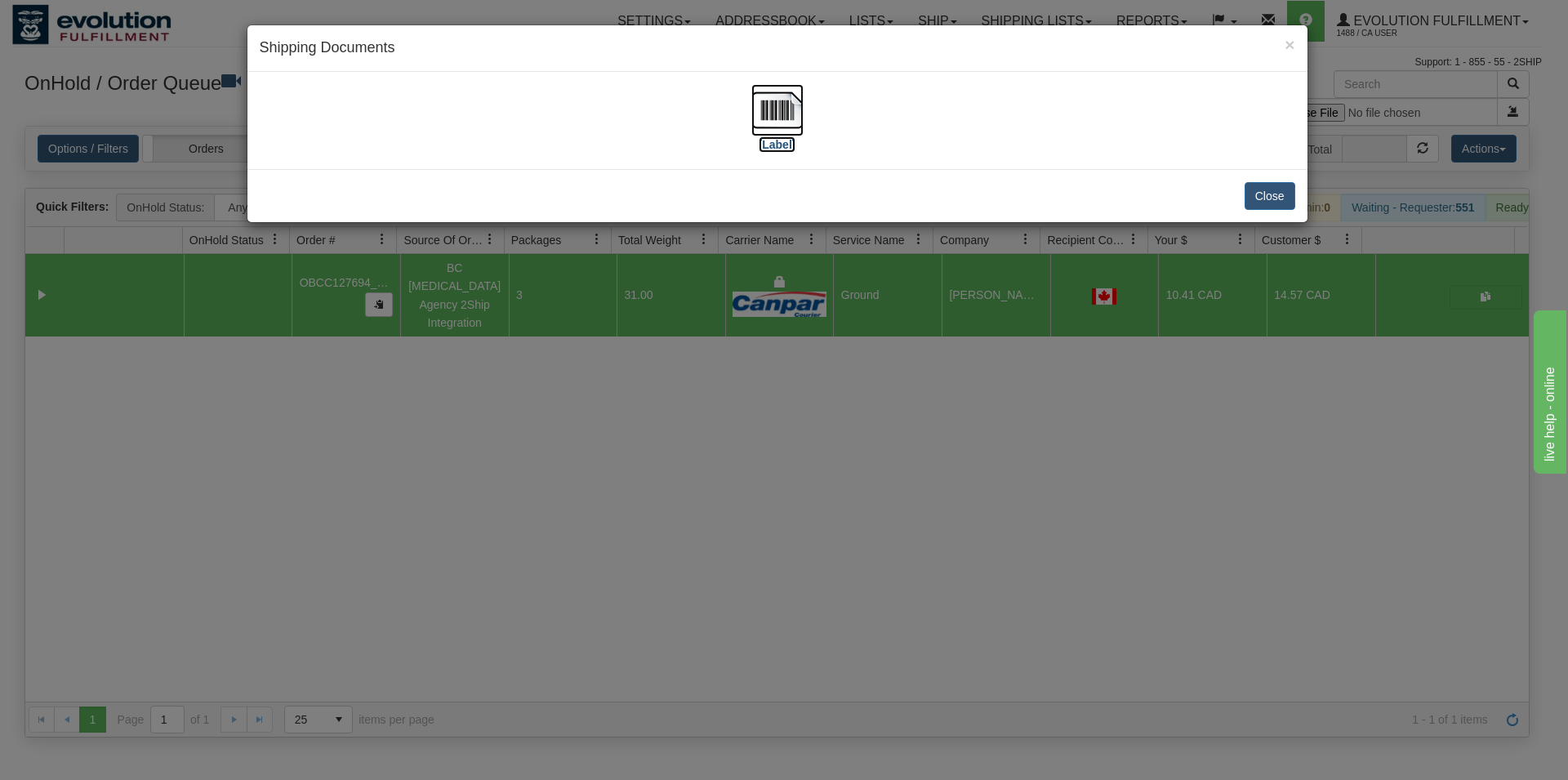
click at [803, 108] on img at bounding box center [777, 110] width 52 height 52
click at [1264, 207] on button "Close" at bounding box center [1269, 196] width 51 height 28
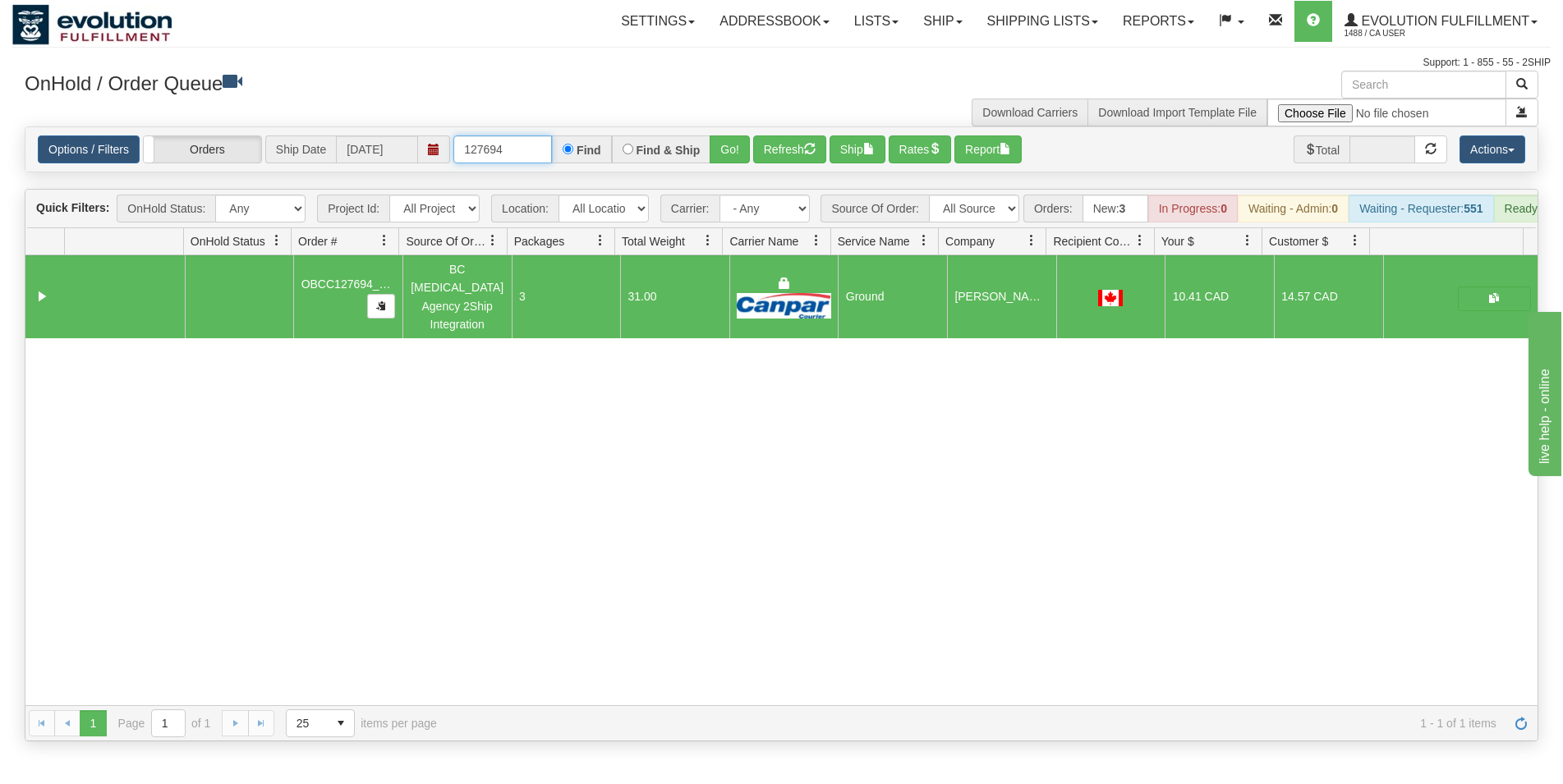
click at [502, 147] on input "127694" at bounding box center [503, 149] width 98 height 28
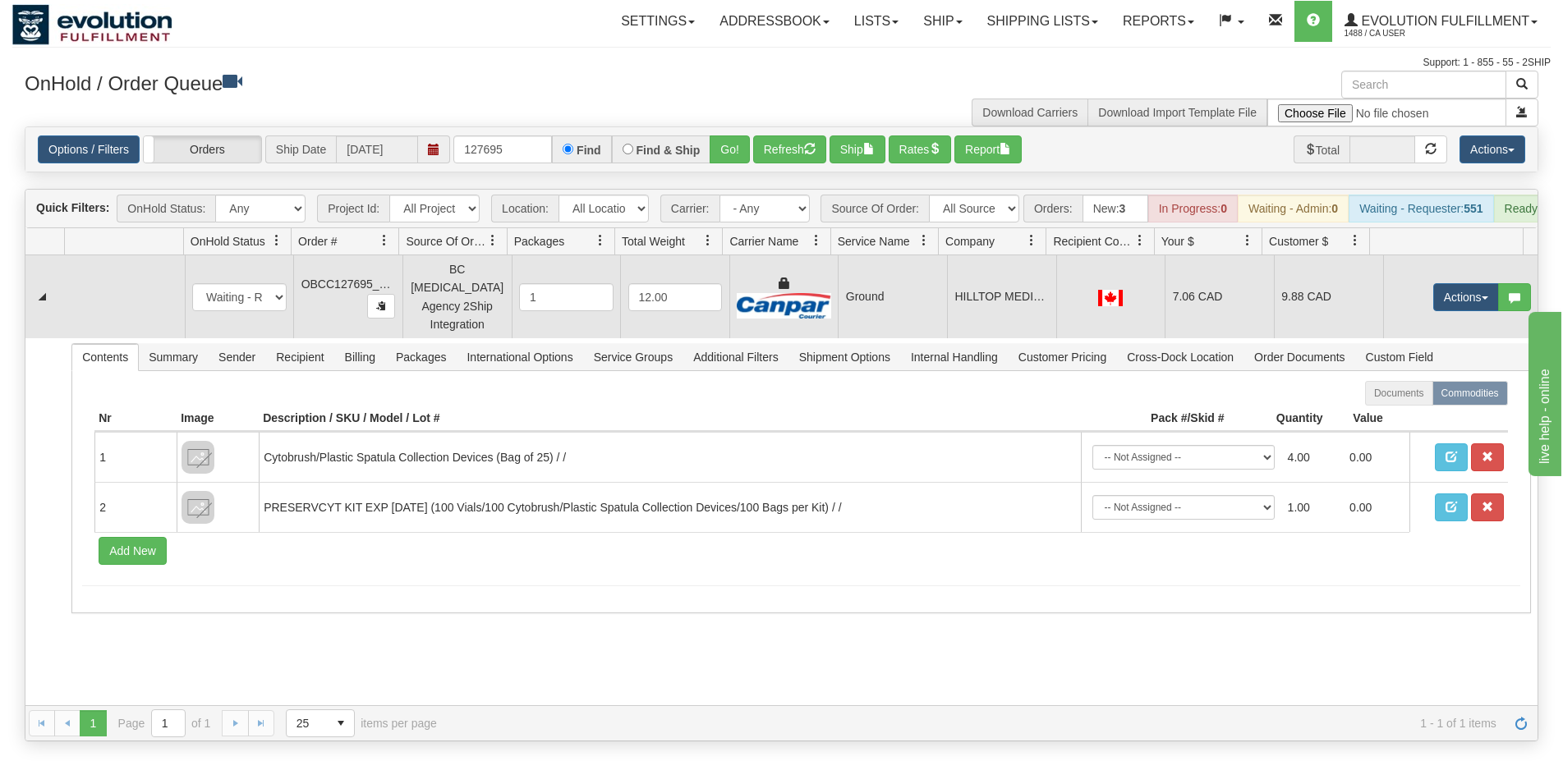
click at [729, 281] on td at bounding box center [783, 297] width 109 height 83
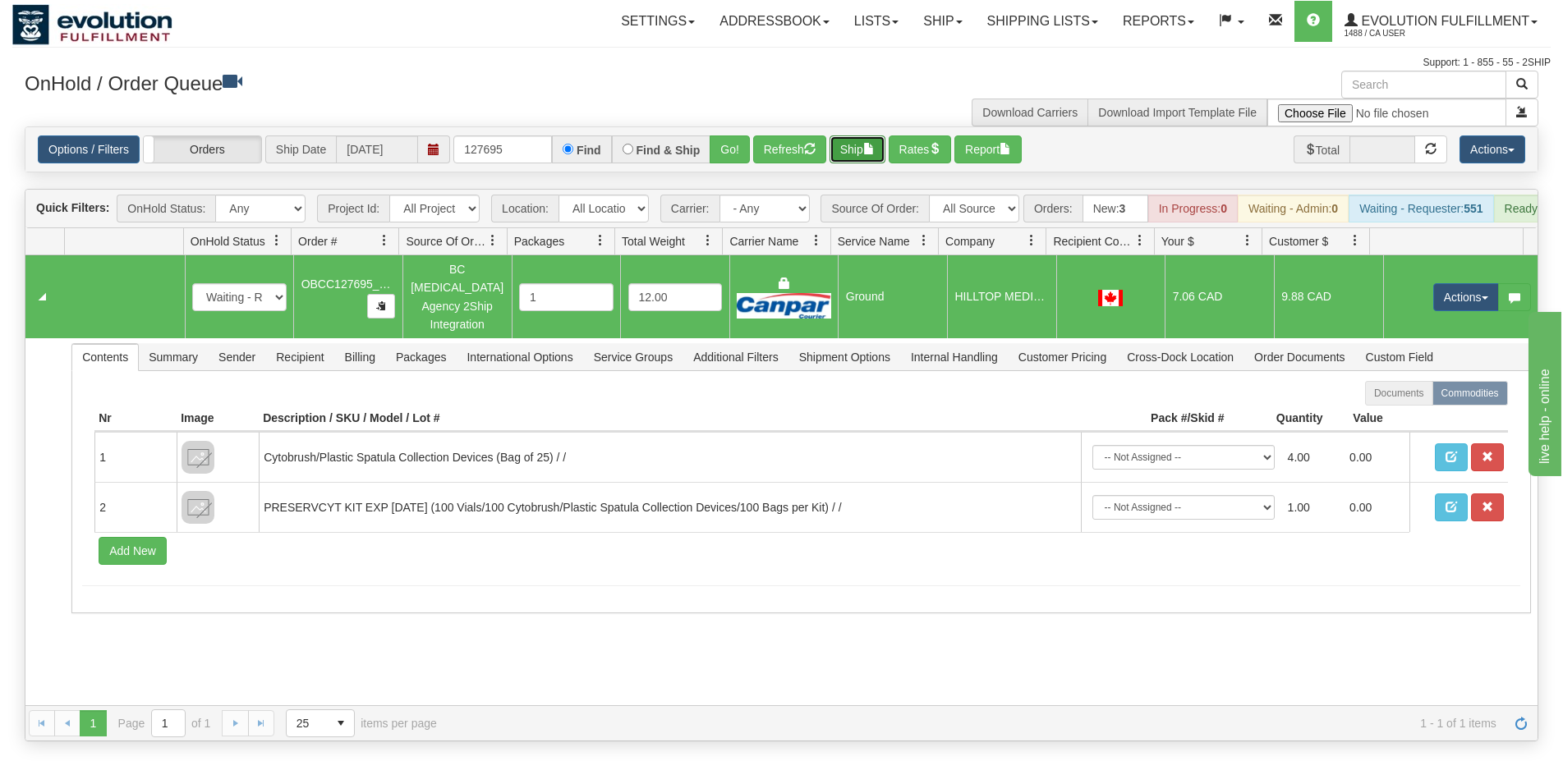
click at [841, 155] on button "Ship" at bounding box center [858, 149] width 56 height 28
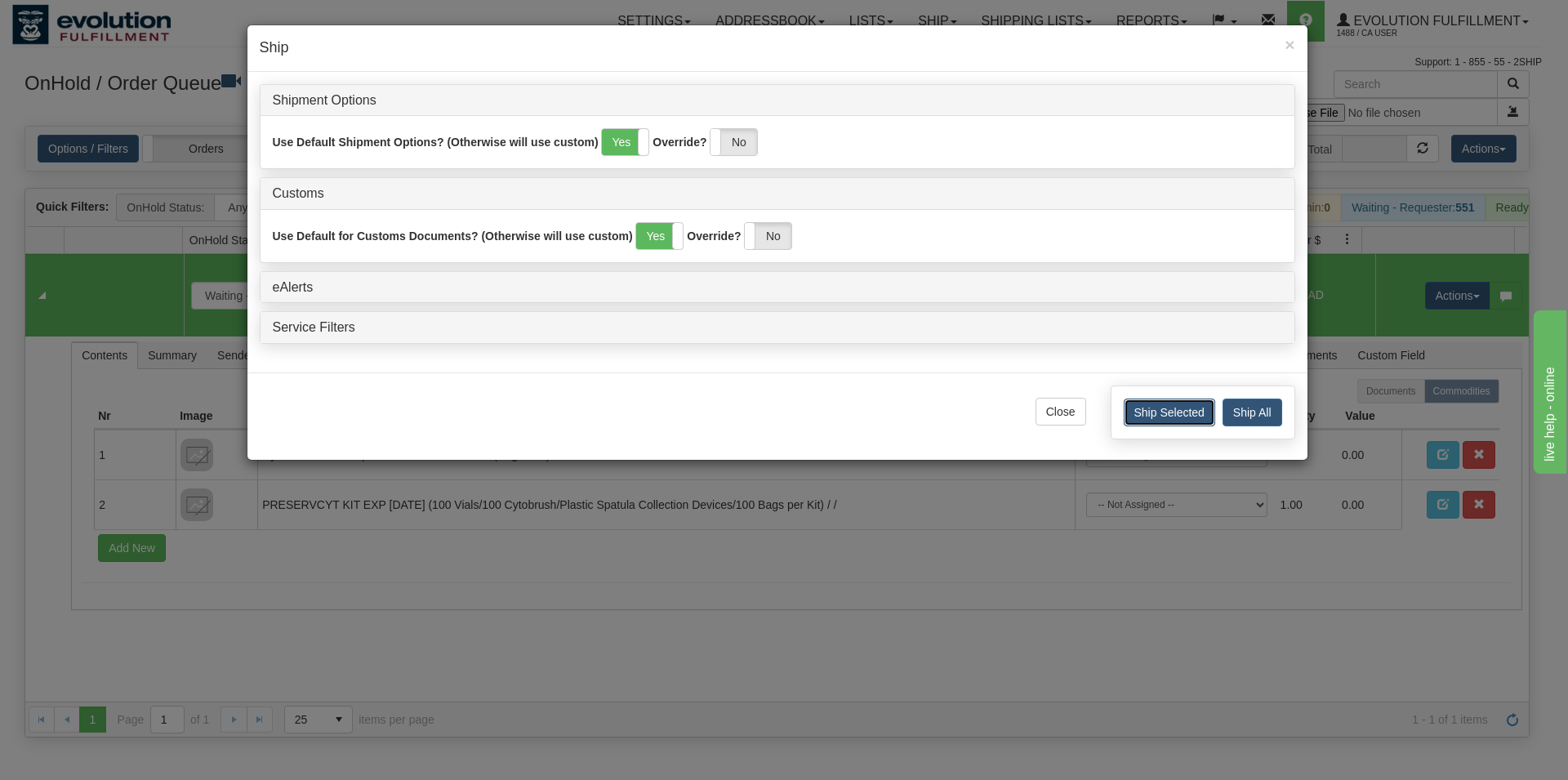
click at [1130, 416] on button "Ship Selected" at bounding box center [1168, 412] width 91 height 28
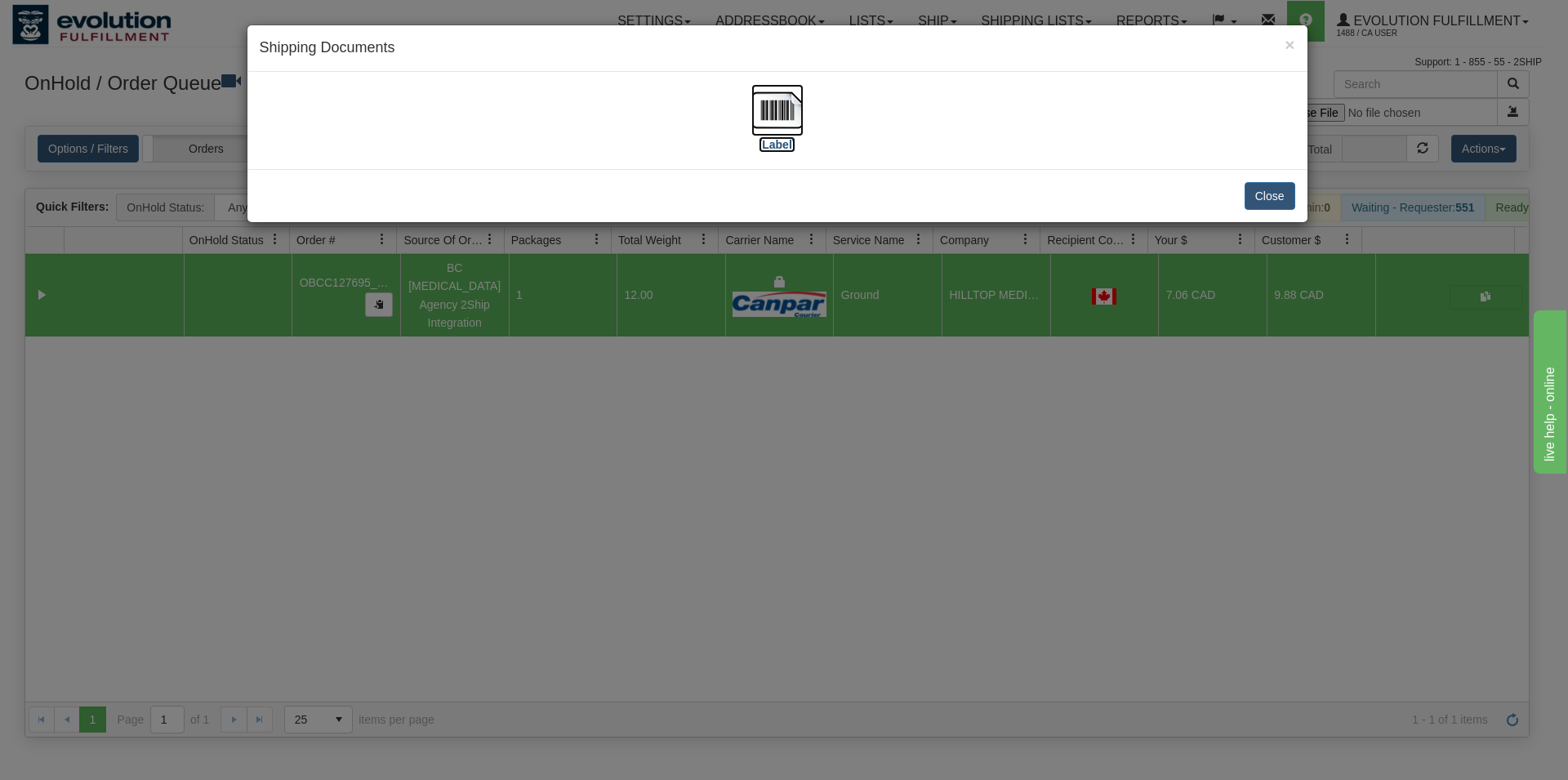
click at [777, 117] on img at bounding box center [777, 110] width 52 height 52
click at [1272, 188] on button "Close" at bounding box center [1269, 196] width 51 height 28
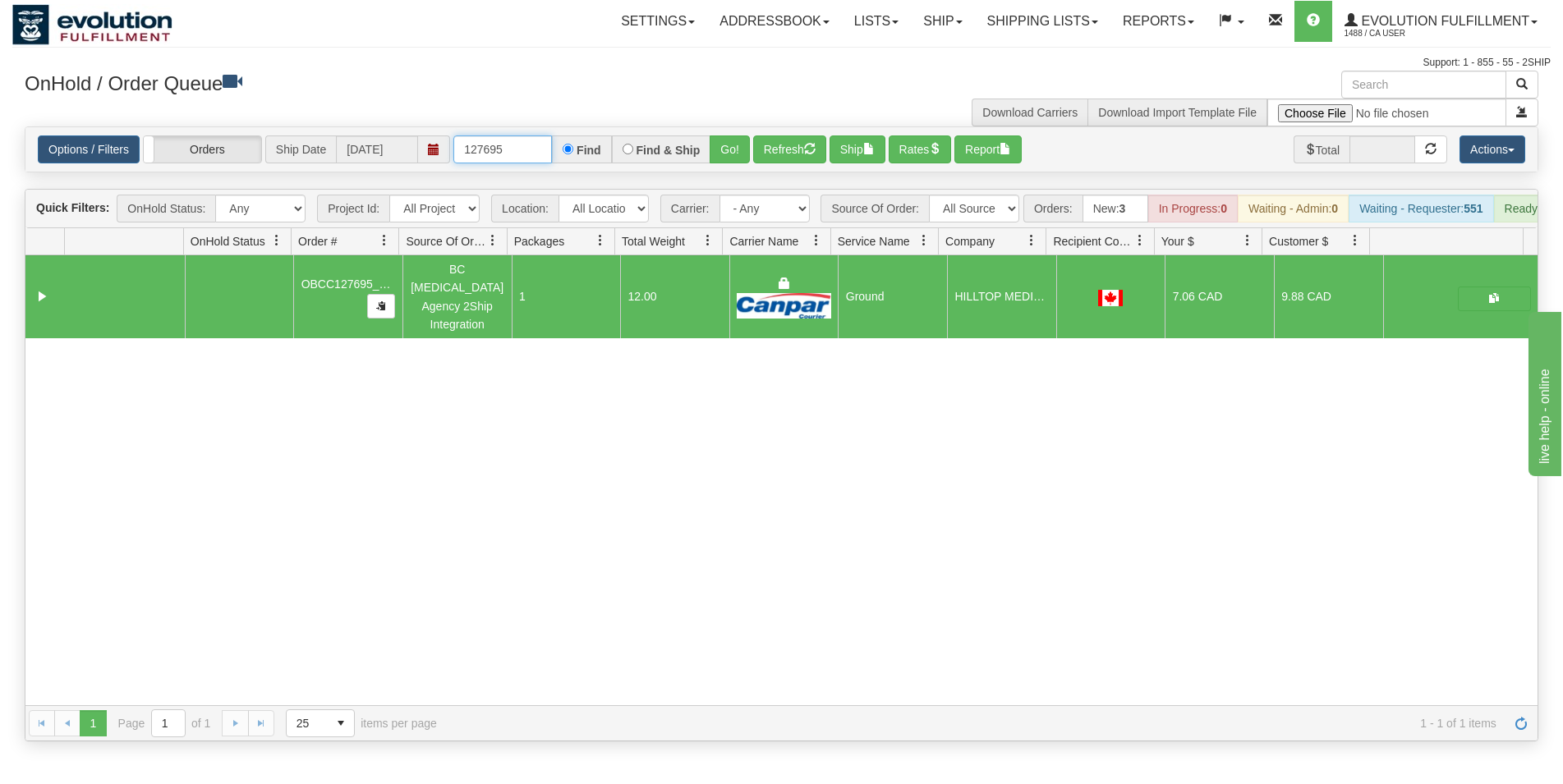
click at [495, 147] on input "127695" at bounding box center [503, 149] width 98 height 28
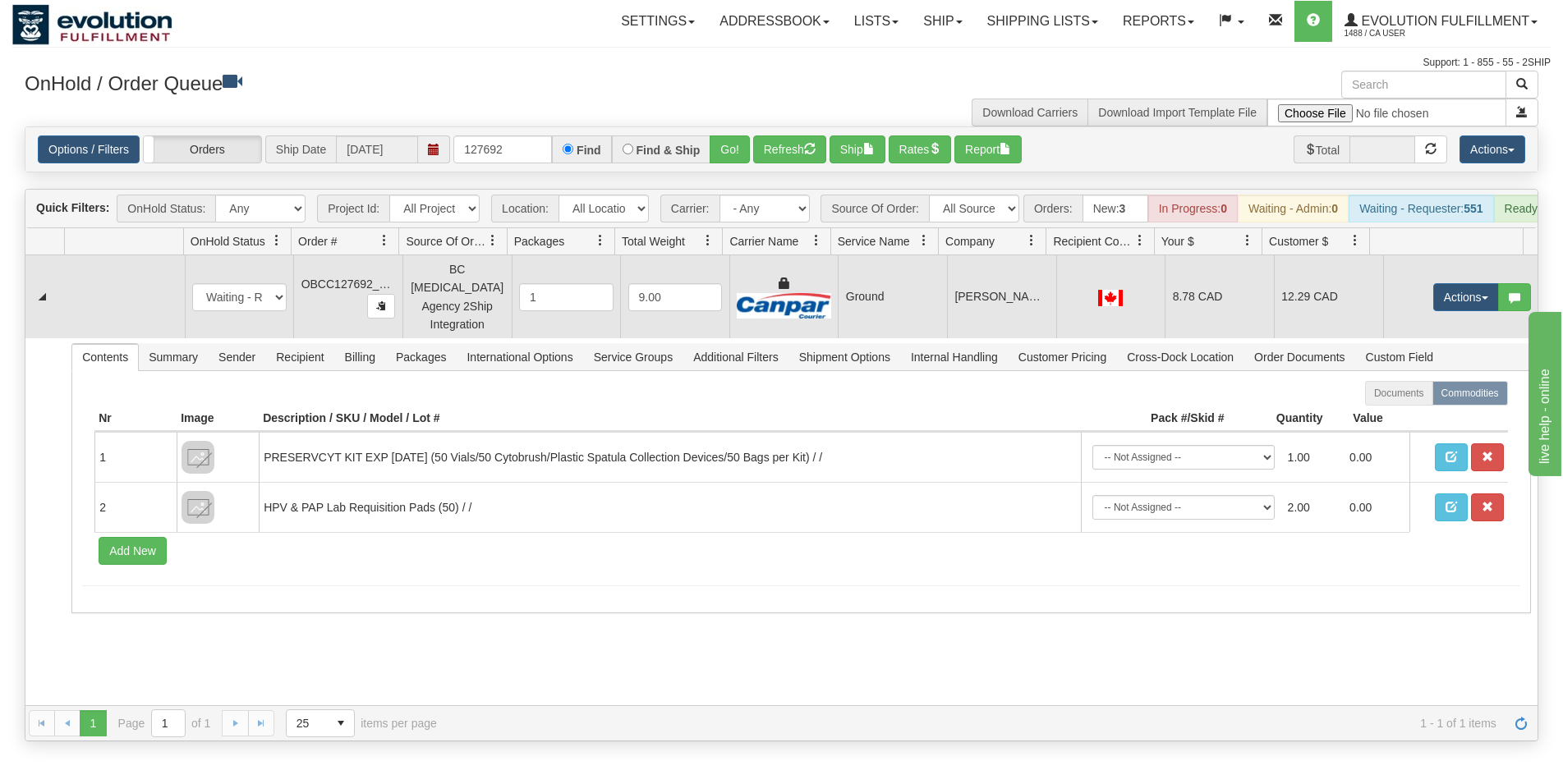
click at [894, 296] on td "Ground" at bounding box center [891, 297] width 109 height 83
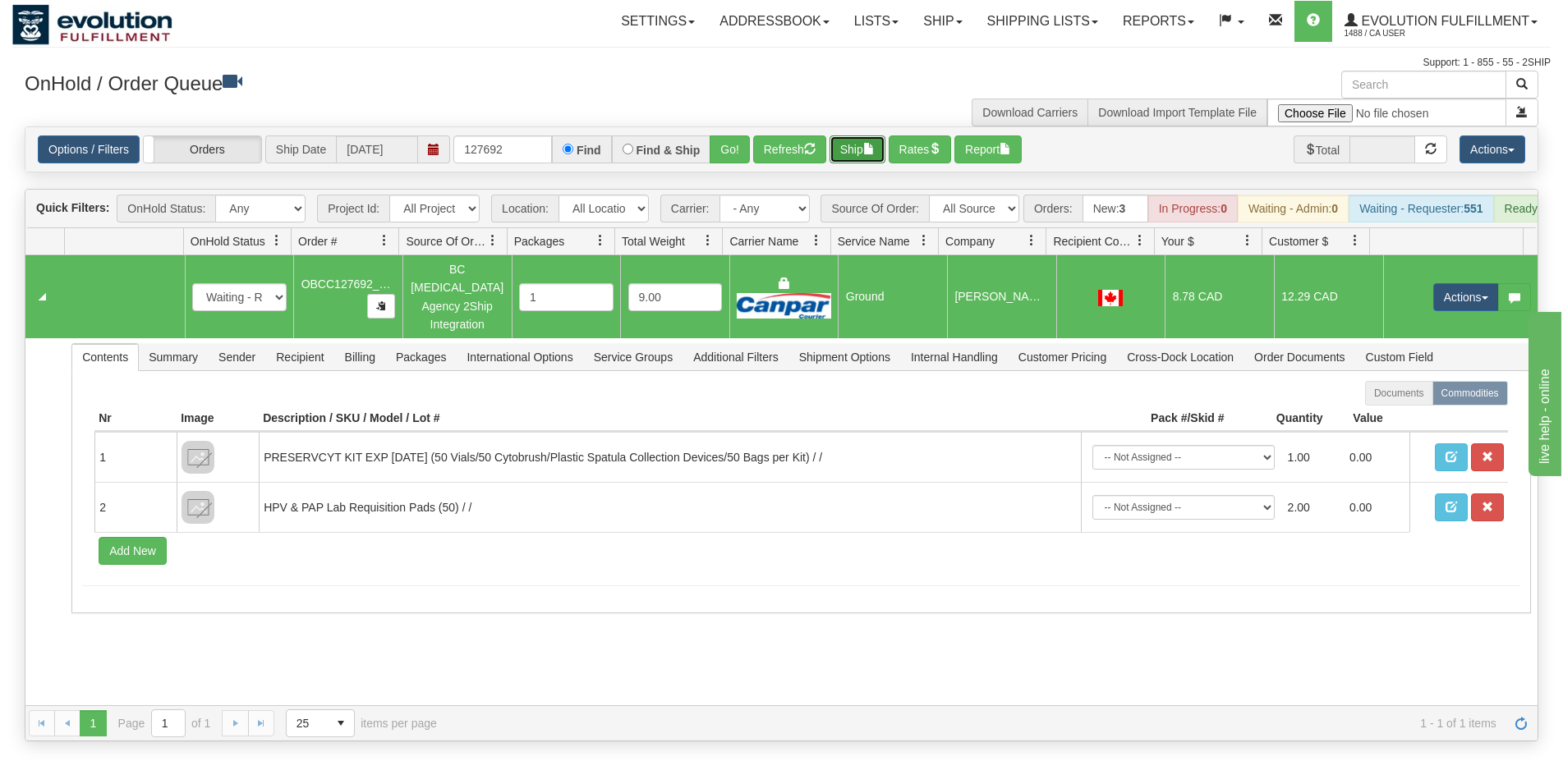
click at [864, 140] on button "Ship" at bounding box center [858, 149] width 56 height 28
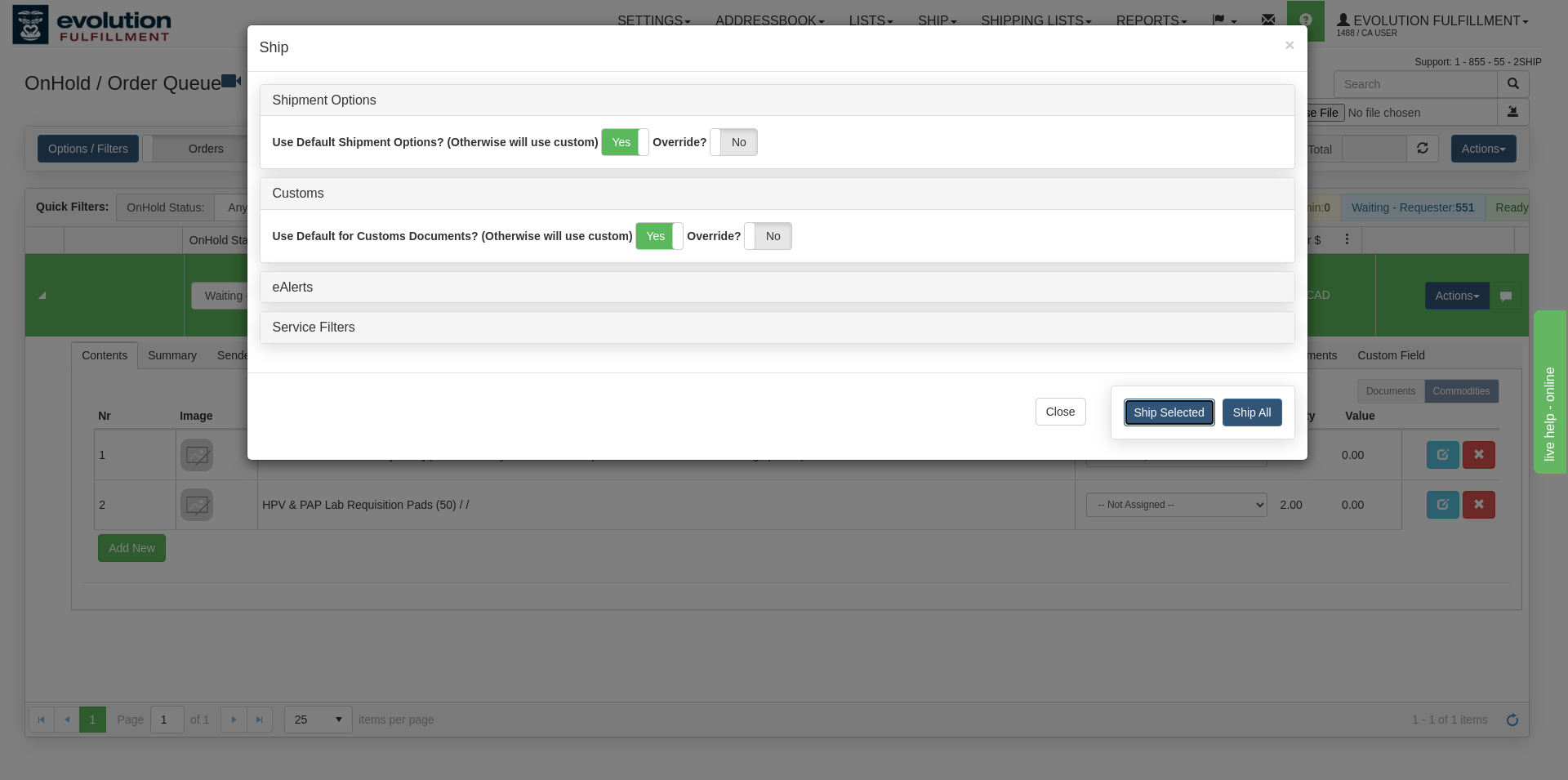
click at [1132, 404] on button "Ship Selected" at bounding box center [1168, 412] width 91 height 28
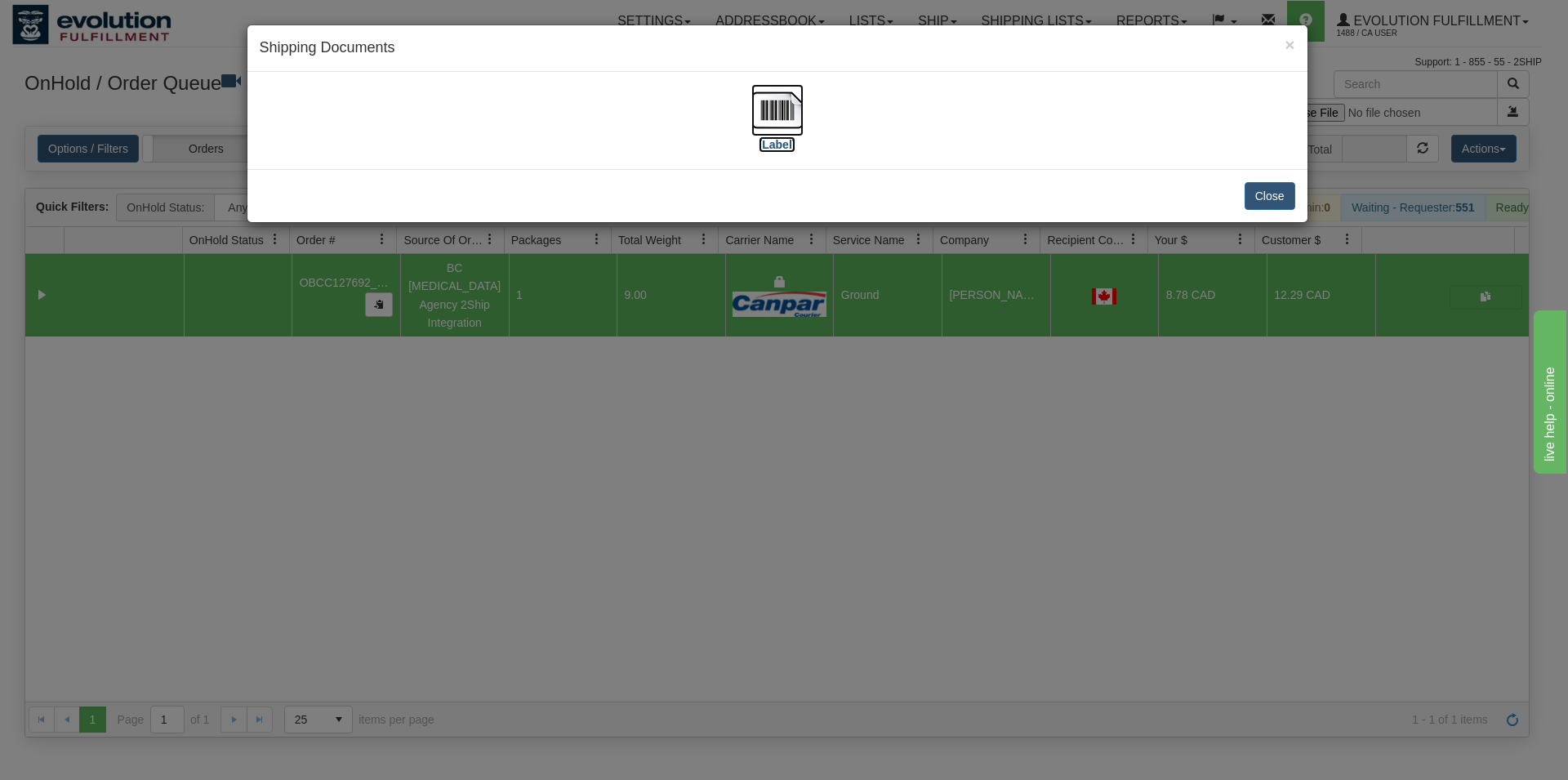
click at [764, 130] on img at bounding box center [777, 110] width 52 height 52
click at [1262, 195] on button "Close" at bounding box center [1269, 196] width 51 height 28
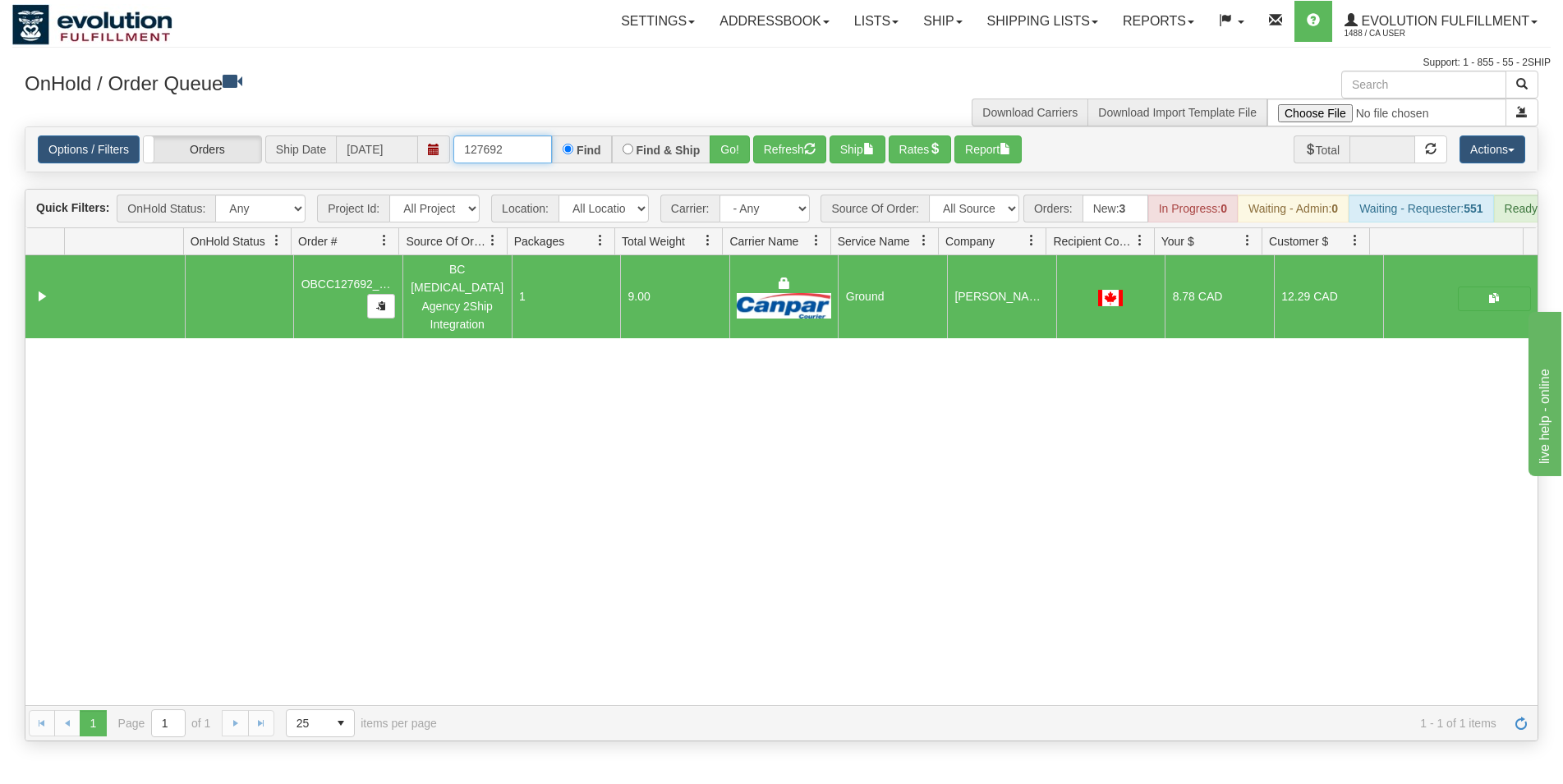
click at [498, 148] on input "127692" at bounding box center [503, 149] width 98 height 28
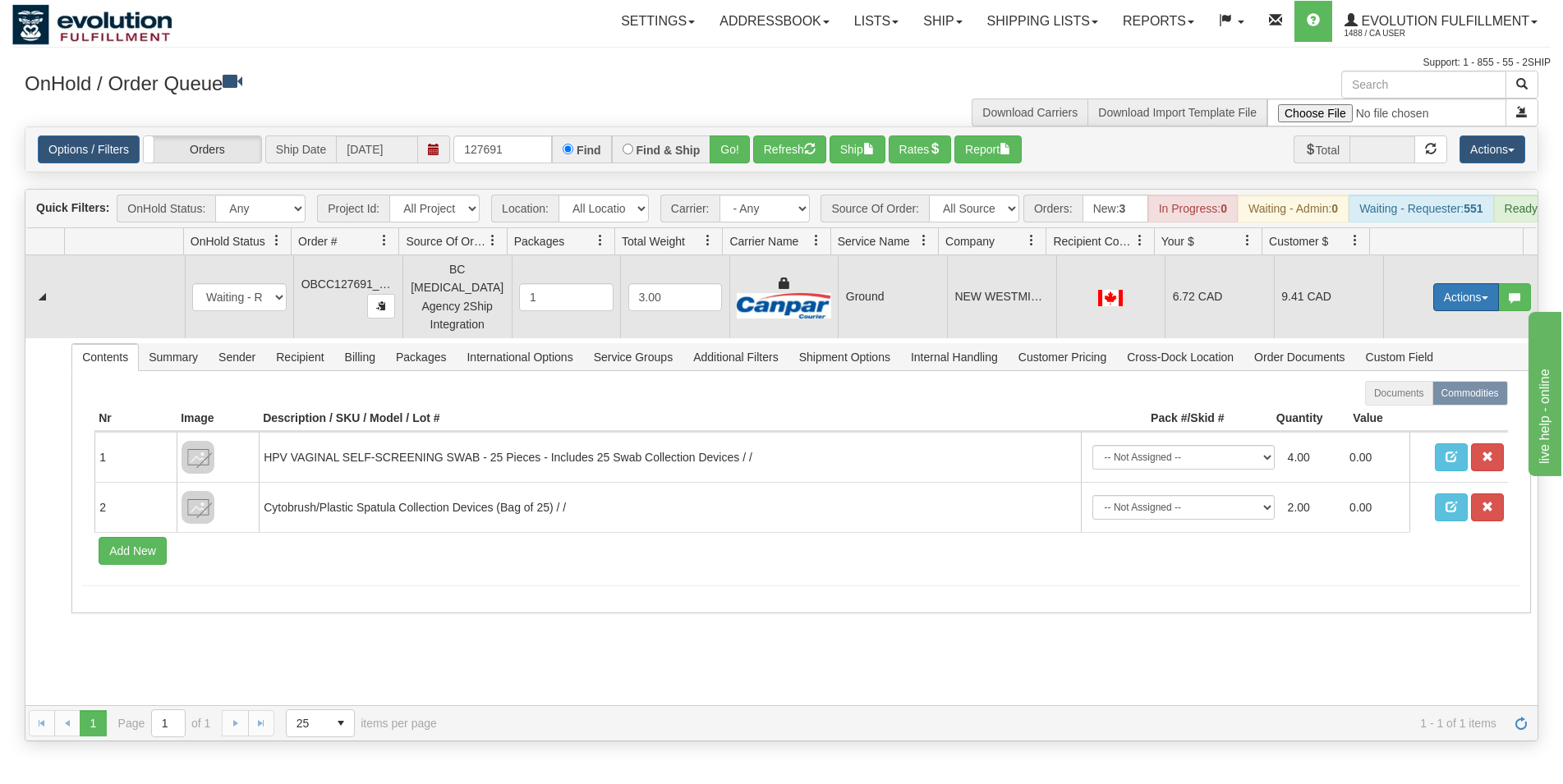
click at [1434, 301] on button "Actions" at bounding box center [1467, 297] width 66 height 28
click at [1407, 368] on link "Rate All Services" at bounding box center [1433, 371] width 131 height 21
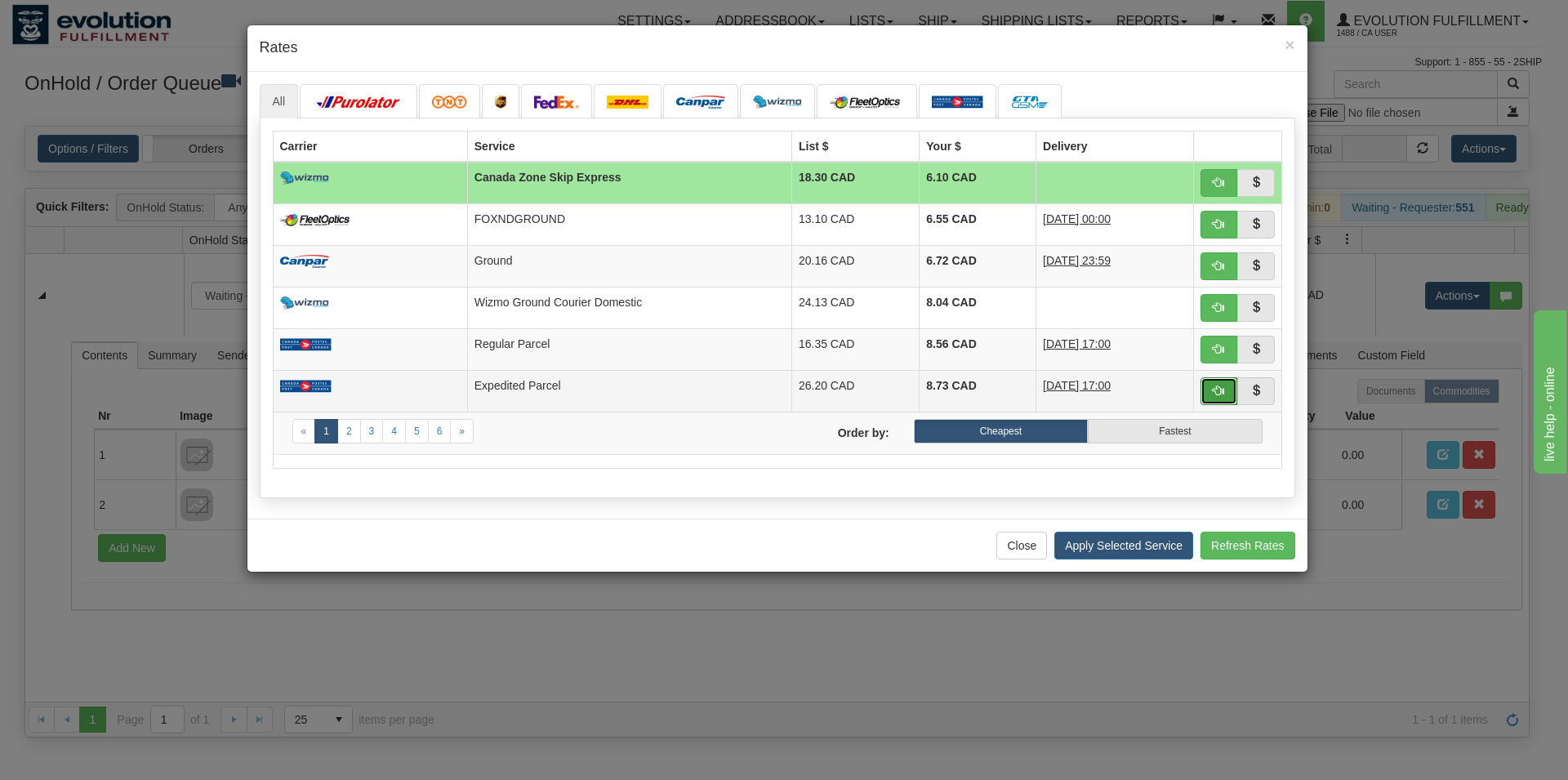
click at [1214, 390] on span "button" at bounding box center [1218, 390] width 12 height 12
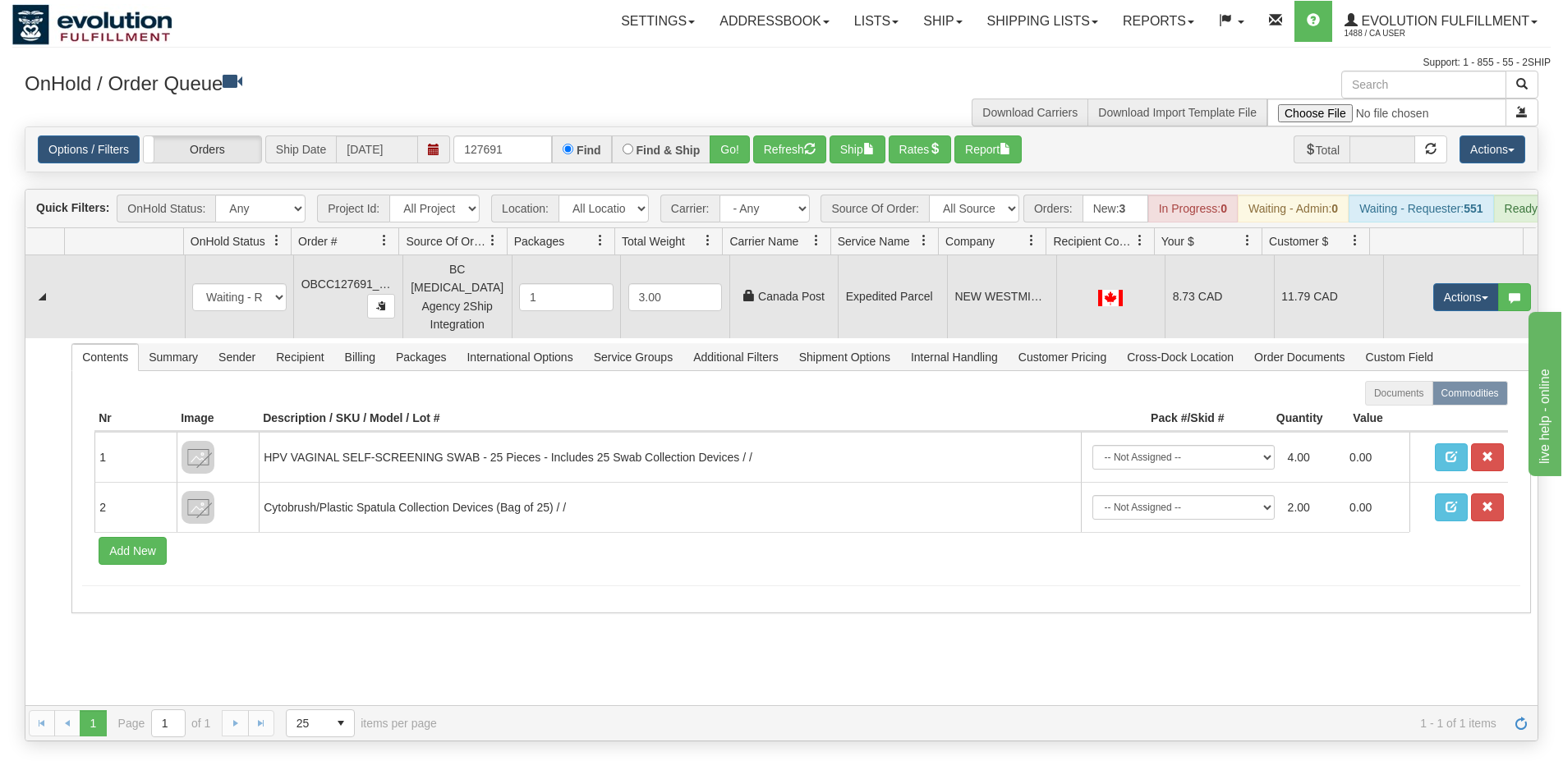
click at [955, 284] on td "NEW WESTMINSTER FAMILY PRACTICE" at bounding box center [1001, 297] width 109 height 83
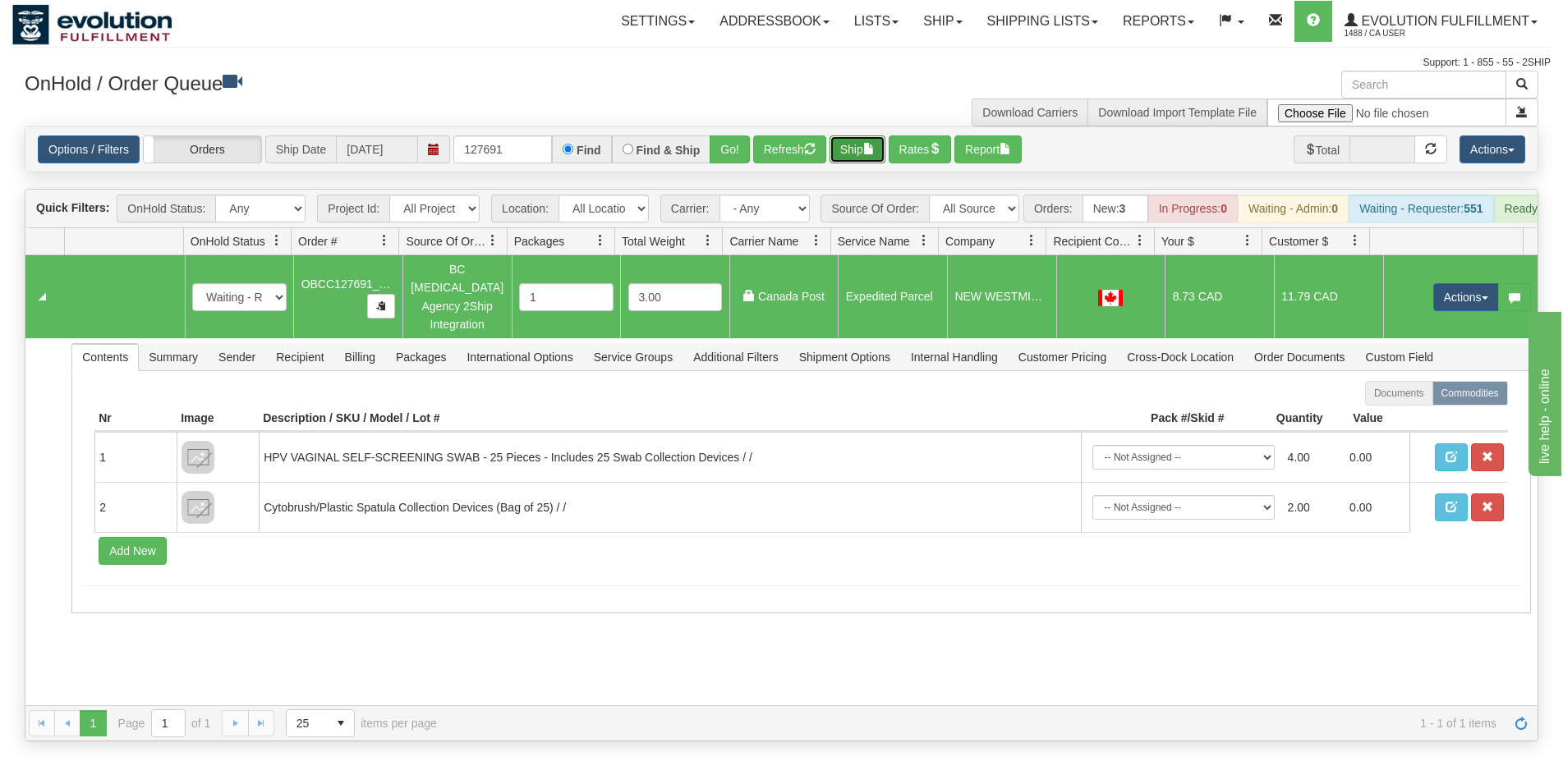
click at [876, 157] on button "Ship" at bounding box center [858, 149] width 56 height 28
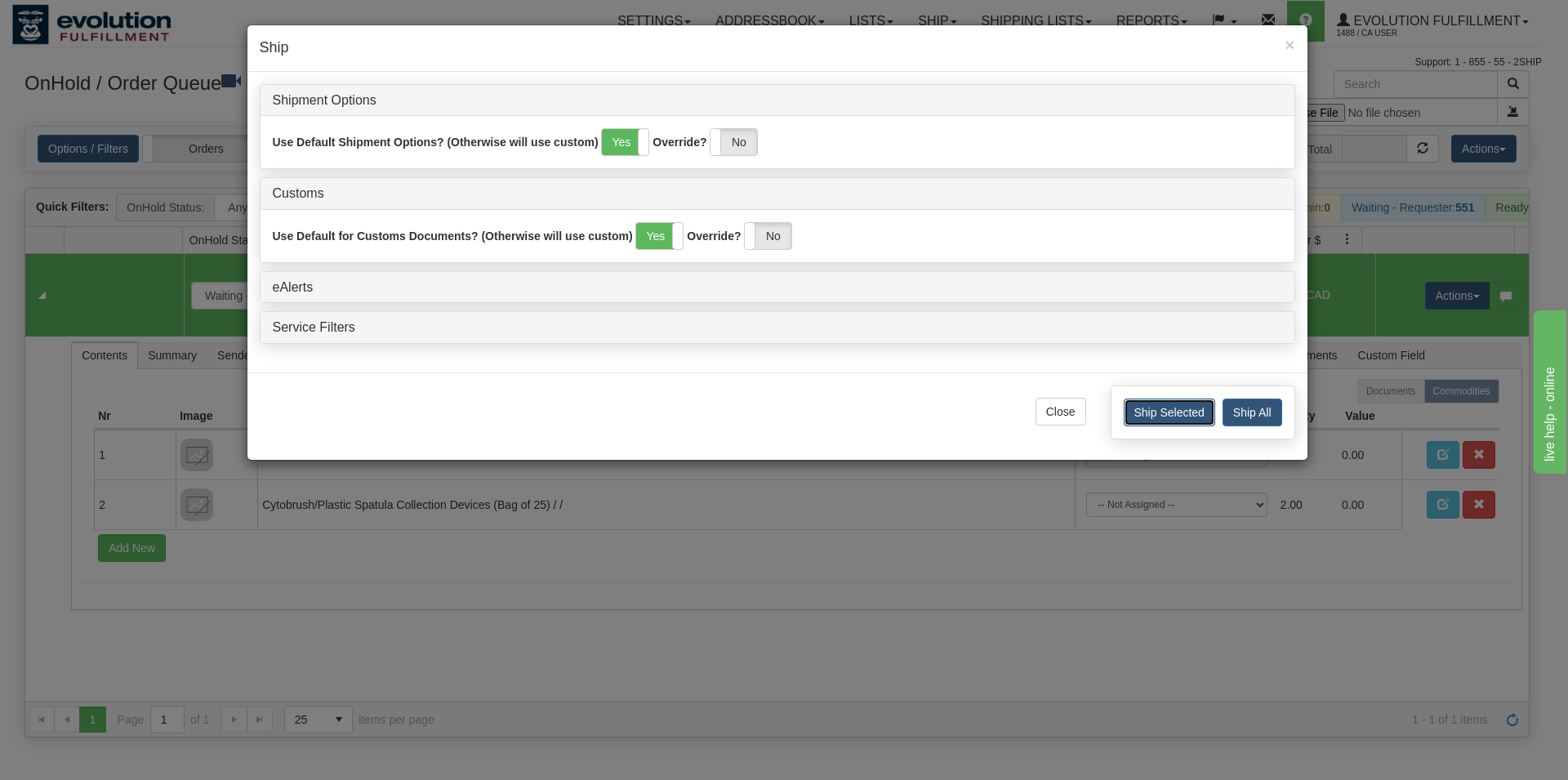
click at [1144, 415] on button "Ship Selected" at bounding box center [1168, 412] width 91 height 28
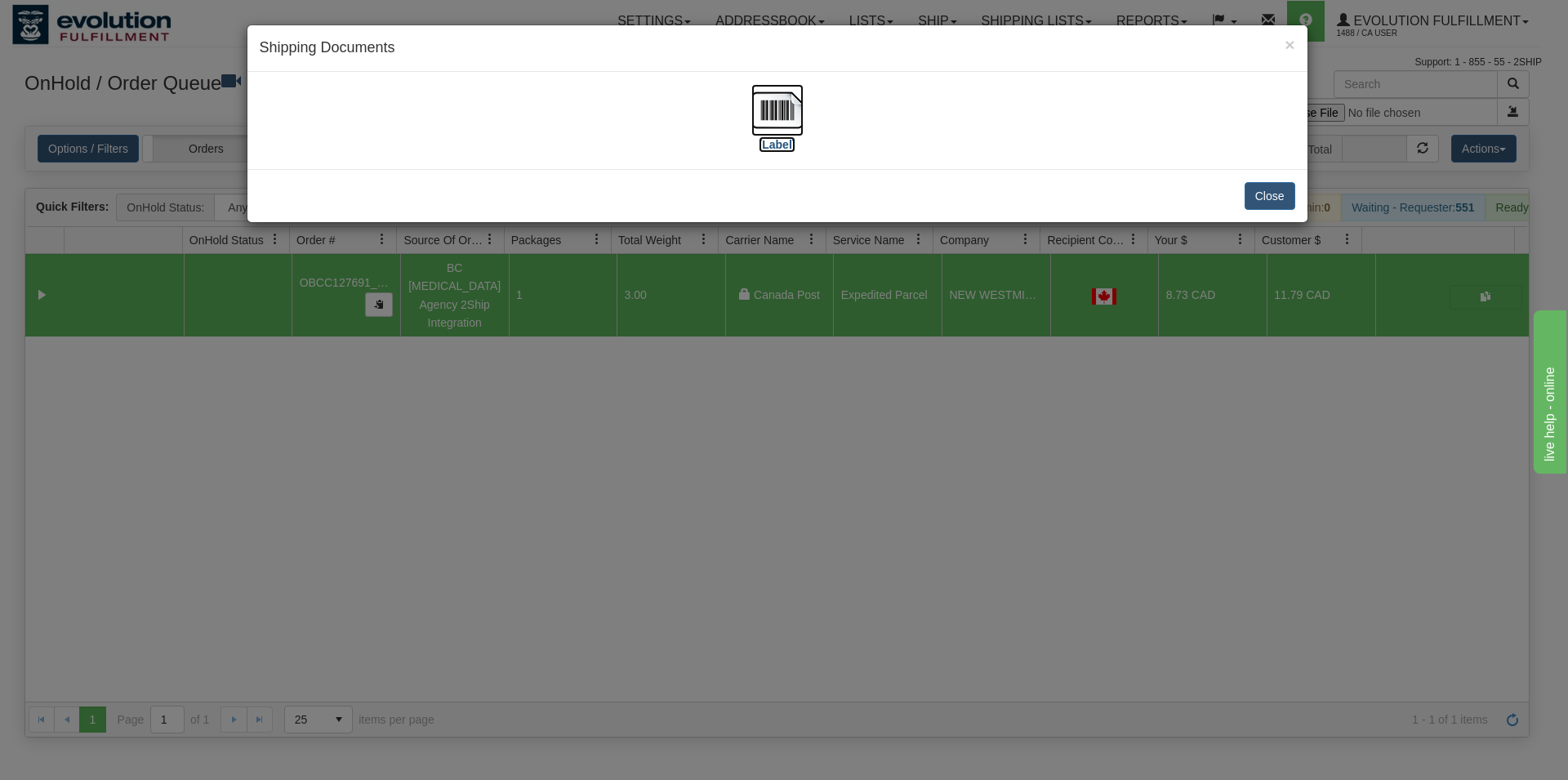
click at [767, 108] on img at bounding box center [777, 110] width 52 height 52
click at [1257, 199] on button "Close" at bounding box center [1269, 196] width 51 height 28
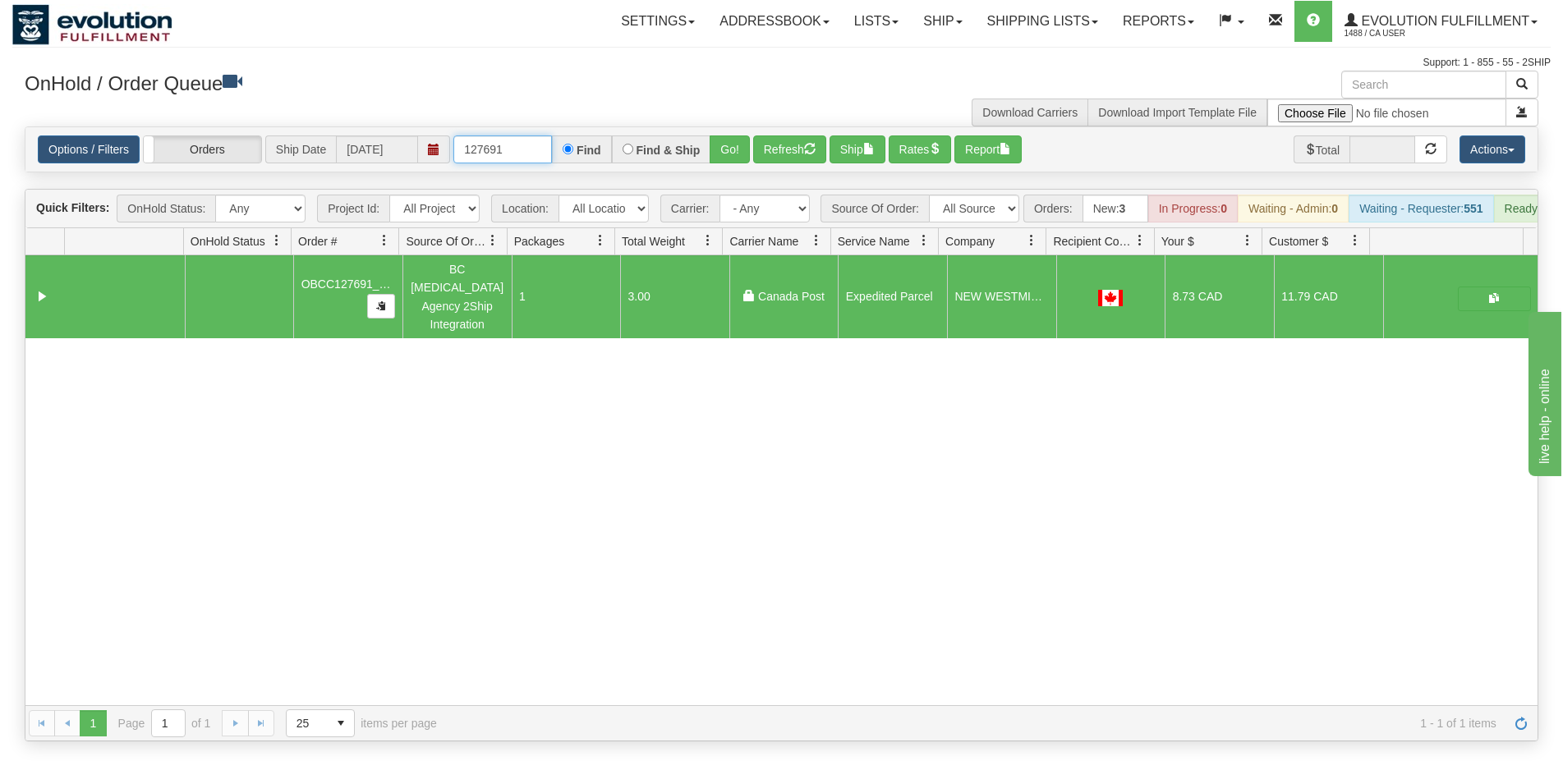
drag, startPoint x: 503, startPoint y: 148, endPoint x: 511, endPoint y: 149, distance: 8.1
click at [511, 149] on input "127691" at bounding box center [503, 149] width 98 height 28
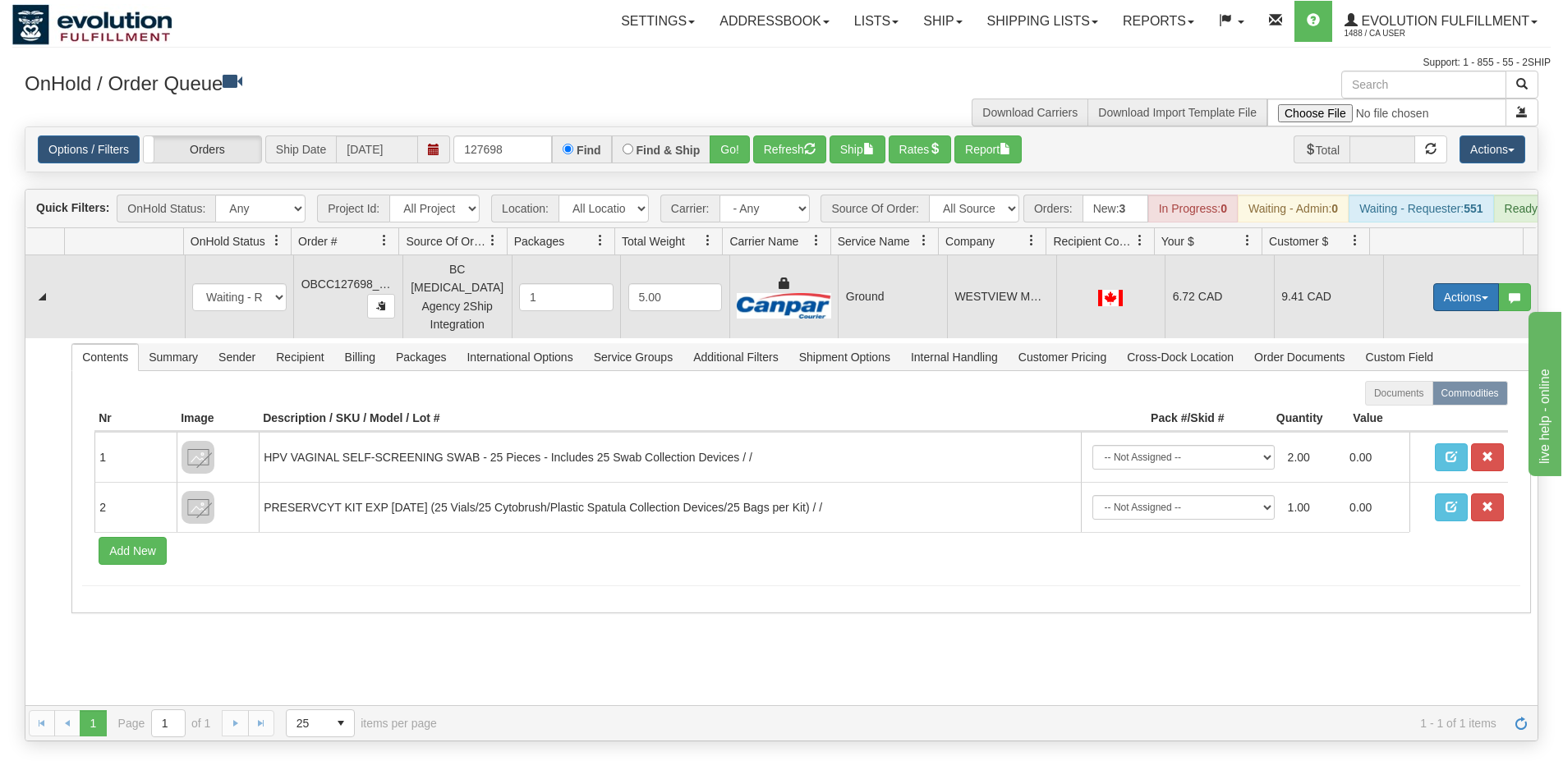
click at [1451, 292] on button "Actions" at bounding box center [1467, 297] width 66 height 28
click at [1440, 377] on span "Rate All Services" at bounding box center [1433, 371] width 98 height 14
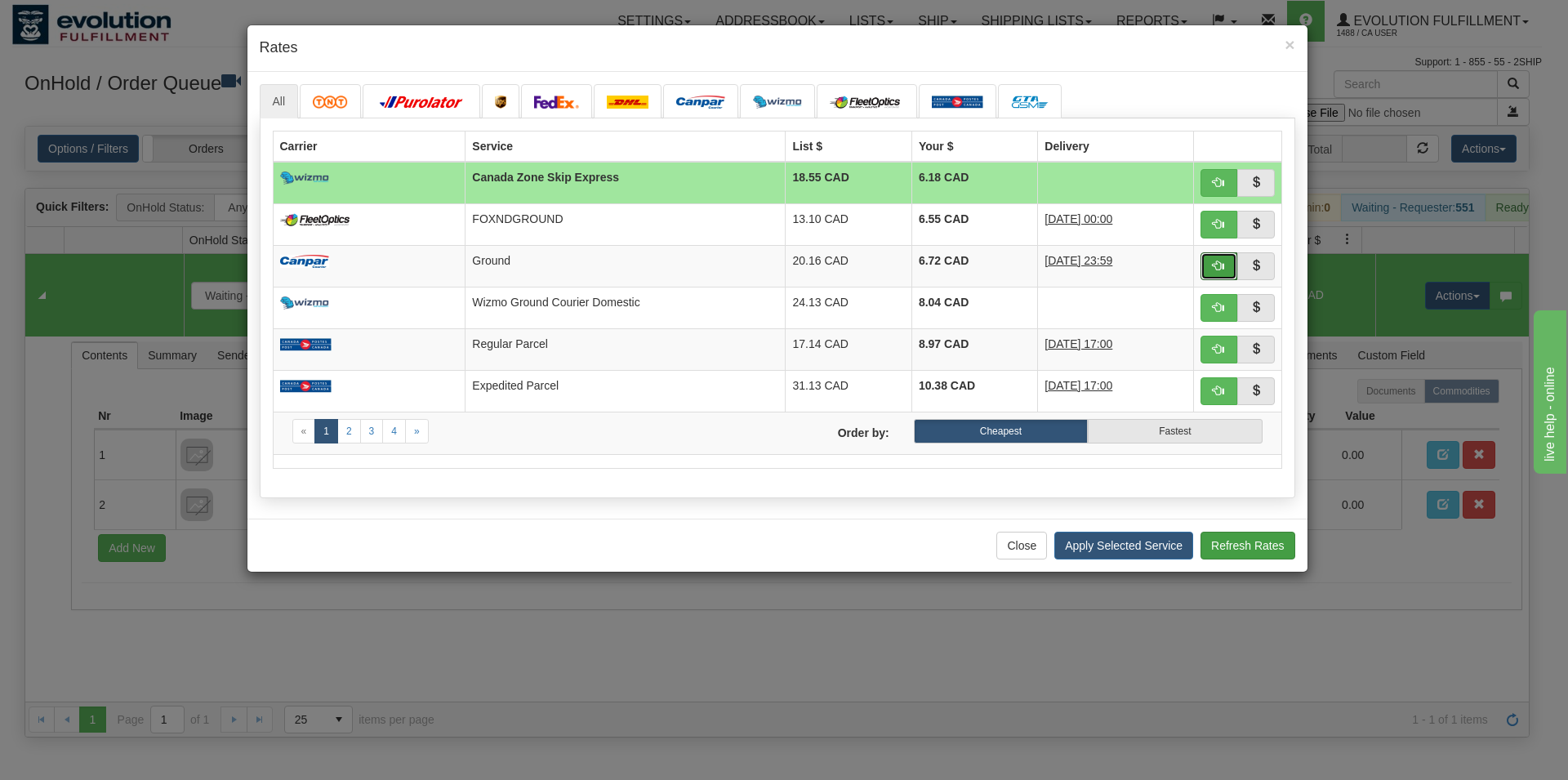
click at [1214, 258] on button "button" at bounding box center [1219, 266] width 37 height 28
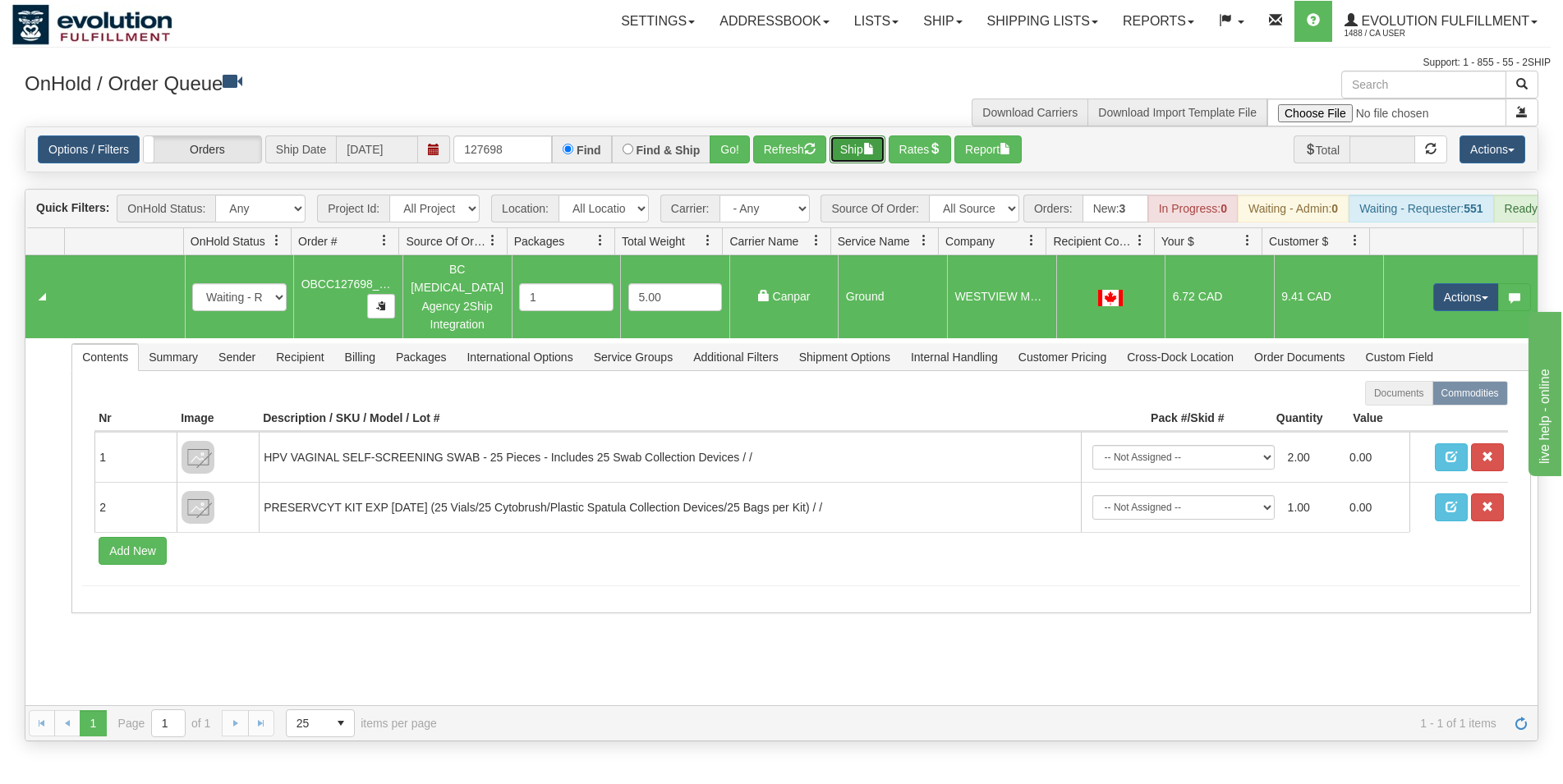
click at [864, 162] on button "Ship" at bounding box center [858, 149] width 56 height 28
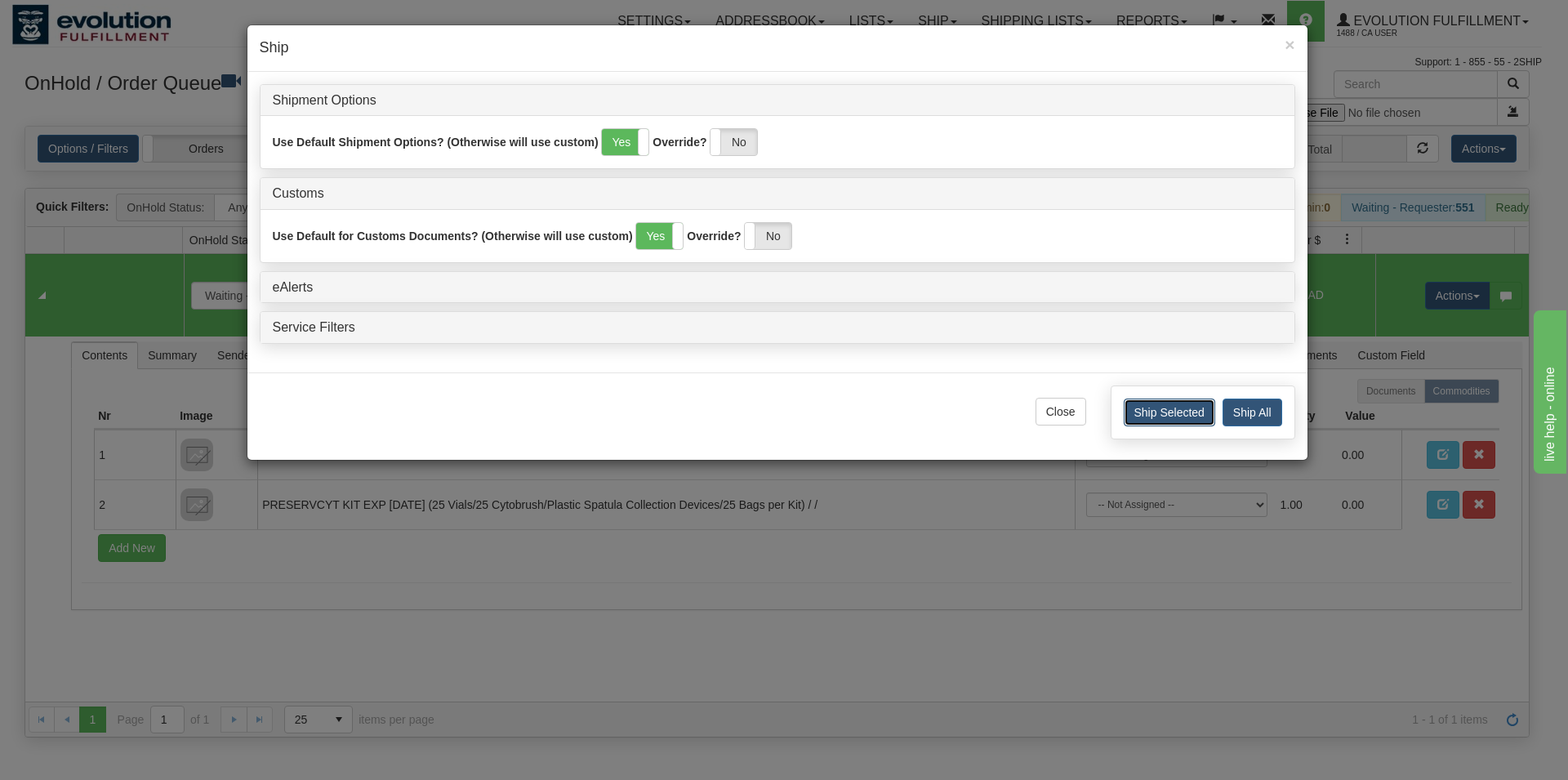
click at [1147, 424] on button "Ship Selected" at bounding box center [1168, 412] width 91 height 28
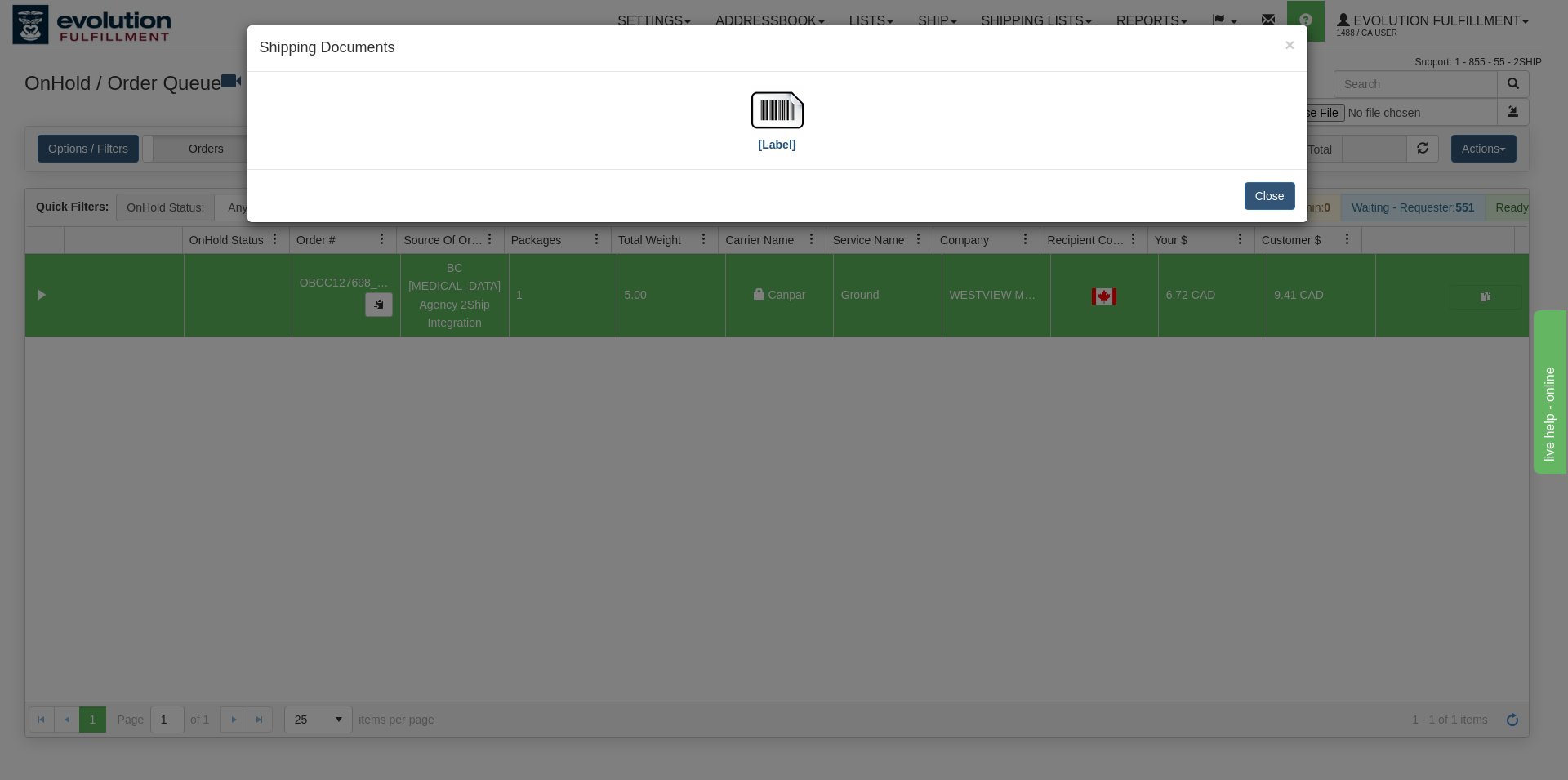
click at [793, 103] on div "[Label]" at bounding box center [778, 121] width 1036 height 73
click at [775, 120] on img at bounding box center [777, 110] width 52 height 52
click at [1282, 198] on button "Close" at bounding box center [1269, 196] width 51 height 28
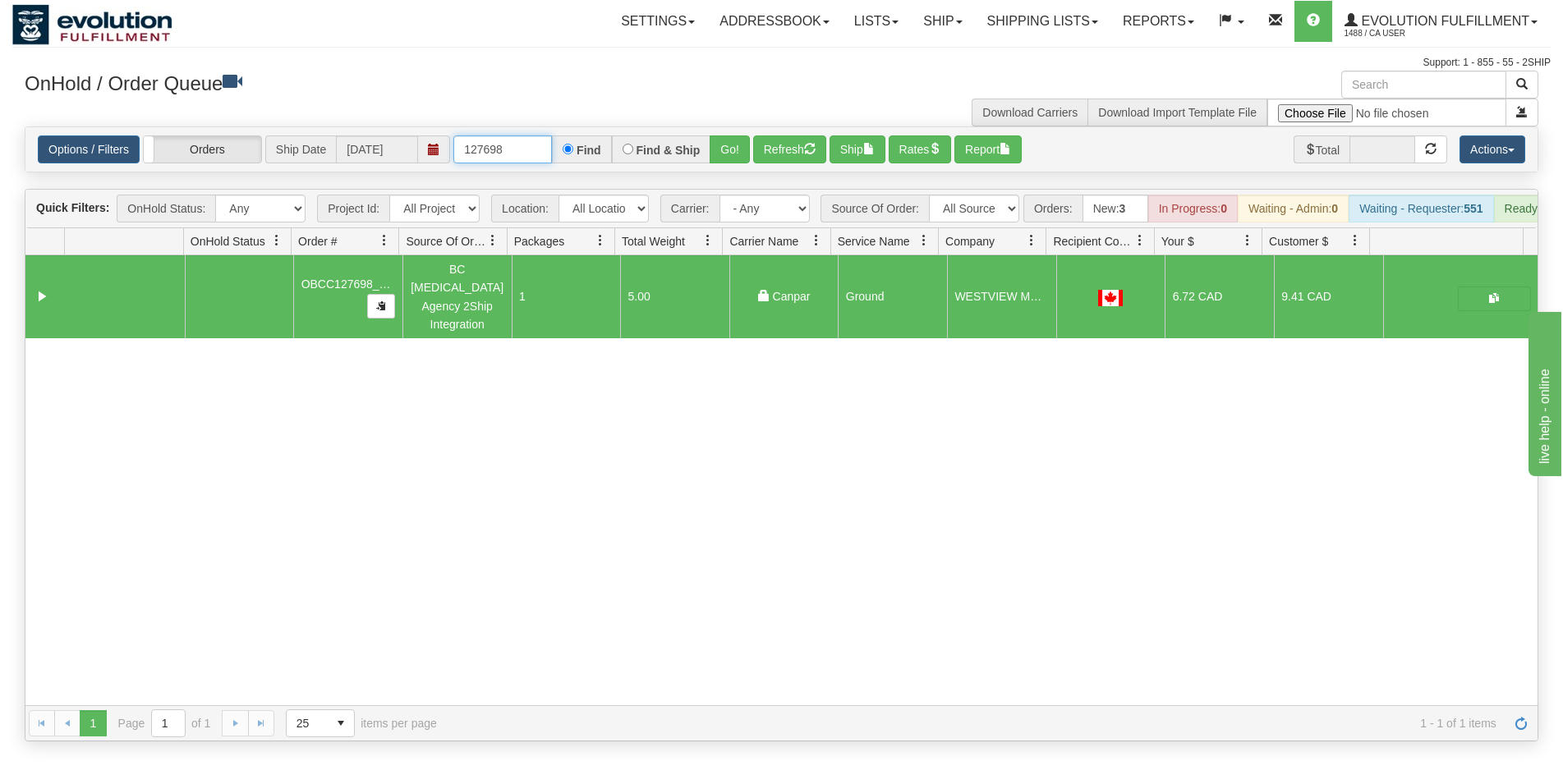
drag, startPoint x: 493, startPoint y: 152, endPoint x: 507, endPoint y: 147, distance: 14.9
click at [507, 147] on input "127698" at bounding box center [503, 149] width 98 height 28
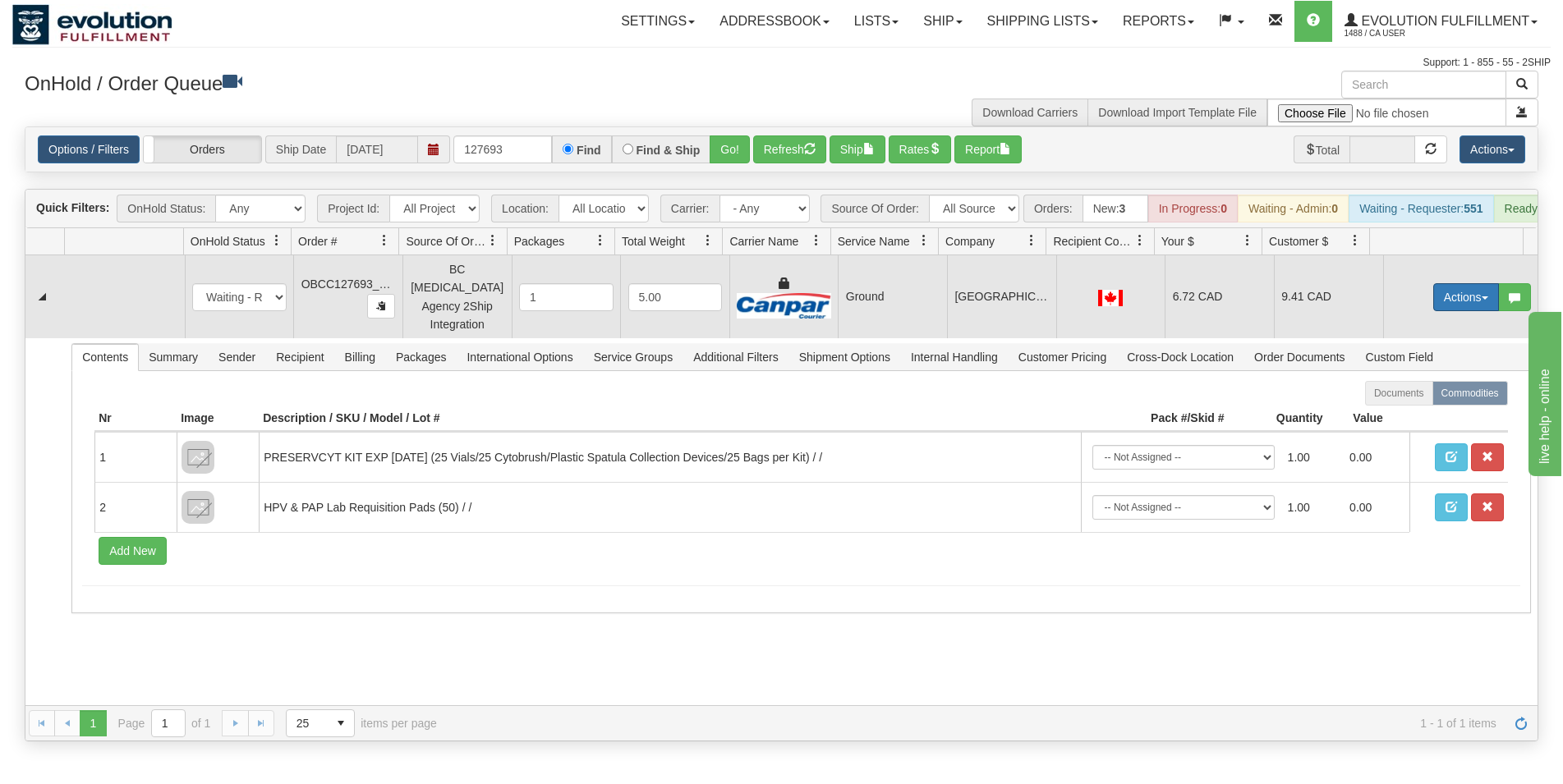
click at [1448, 296] on button "Actions" at bounding box center [1467, 297] width 66 height 28
click at [1428, 371] on span "Rate All Services" at bounding box center [1433, 371] width 98 height 14
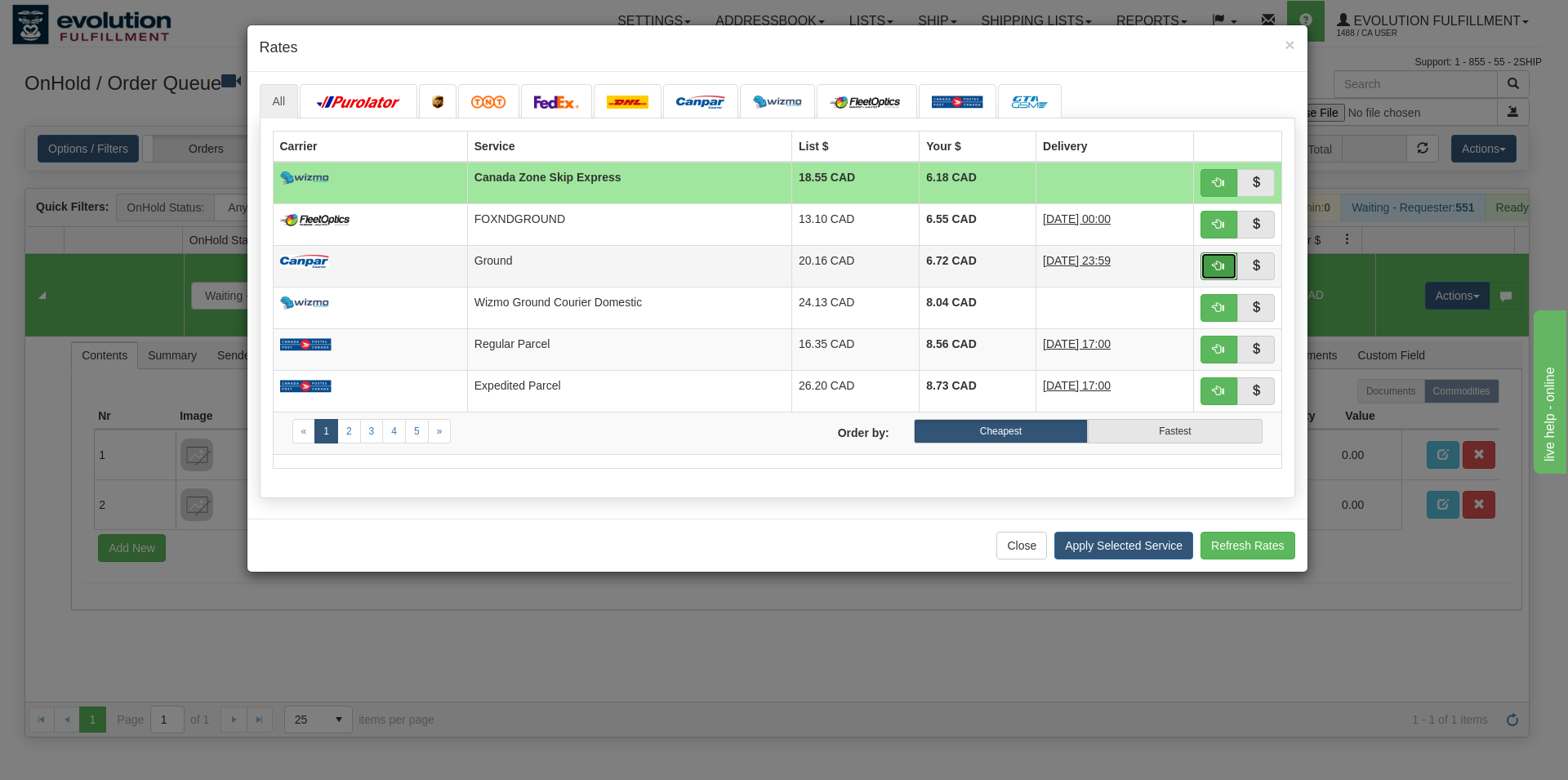
click at [1222, 272] on span "button" at bounding box center [1218, 266] width 12 height 12
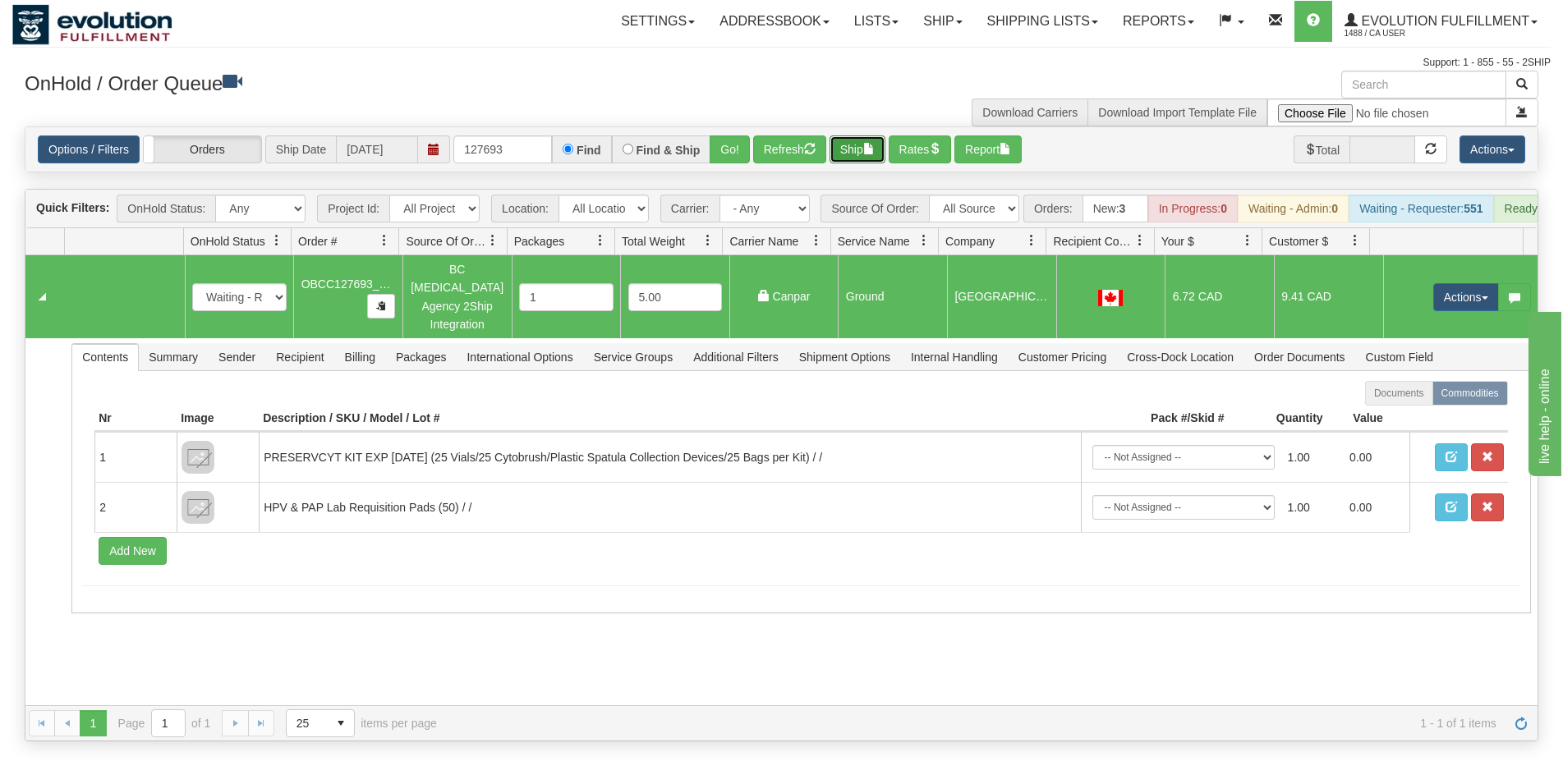
click at [877, 156] on button "Ship" at bounding box center [858, 149] width 56 height 28
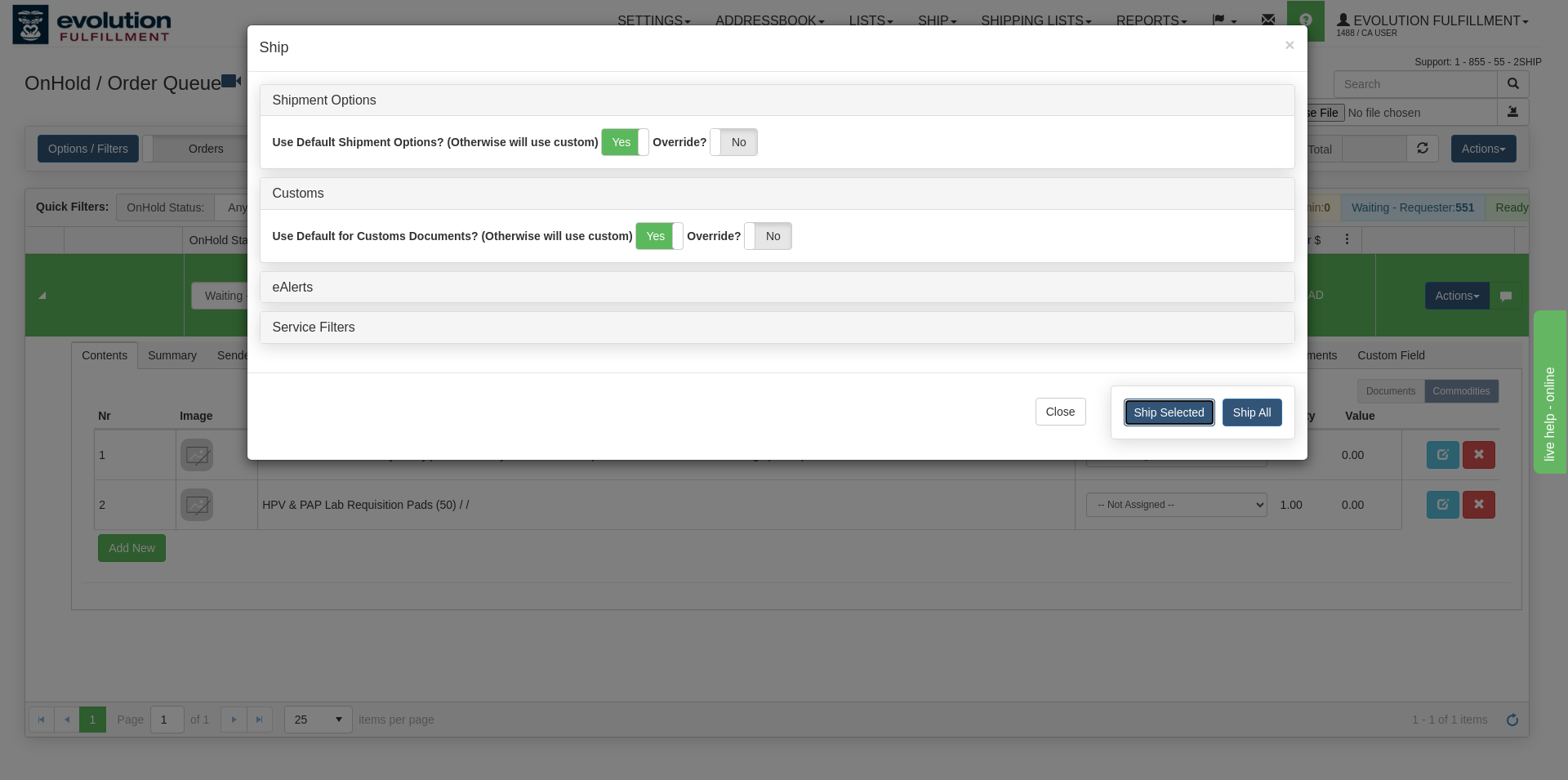
click at [1199, 413] on button "Ship Selected" at bounding box center [1168, 412] width 91 height 28
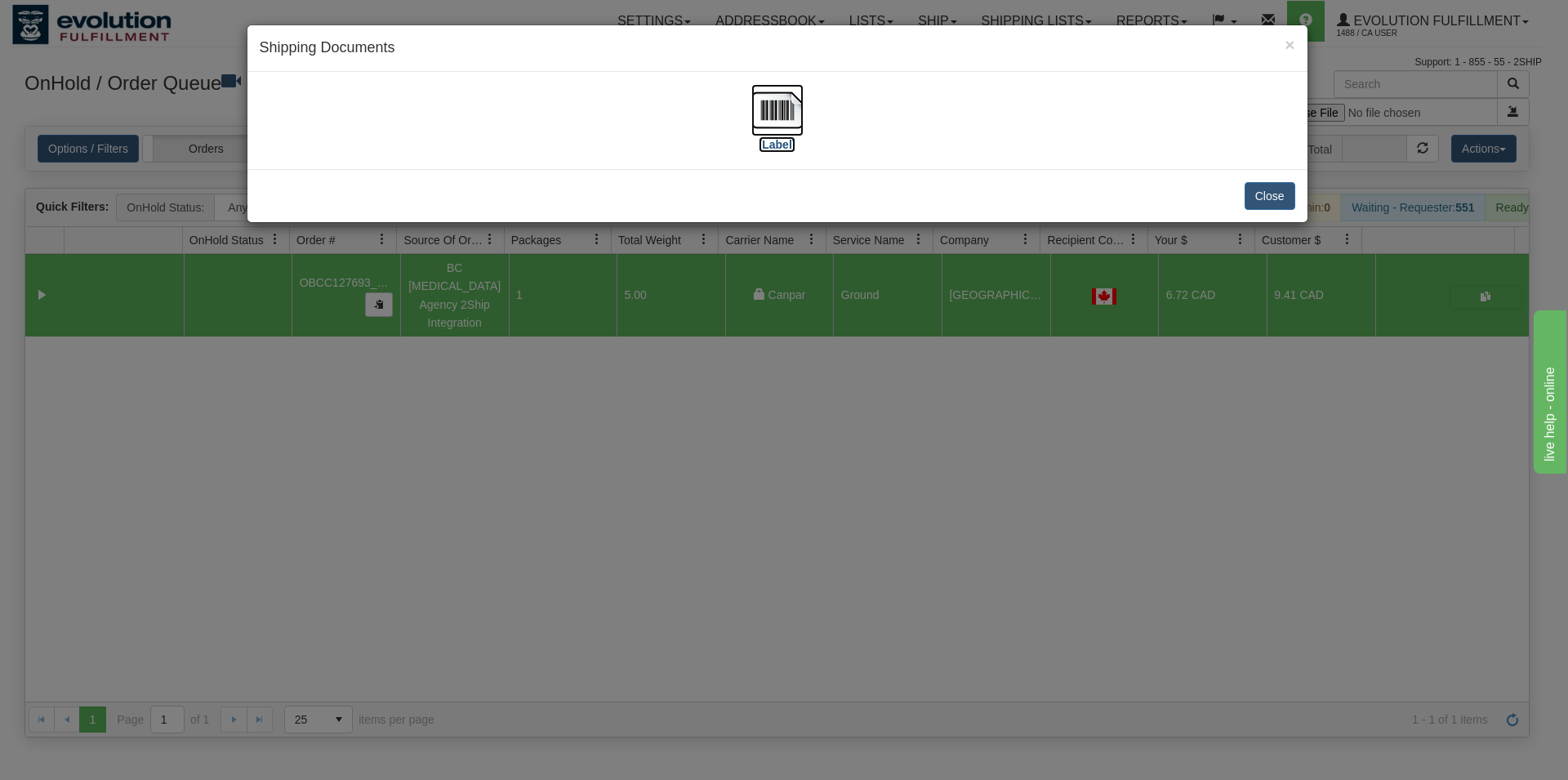
click at [772, 108] on img at bounding box center [777, 110] width 52 height 52
click at [1281, 197] on button "Close" at bounding box center [1269, 196] width 51 height 28
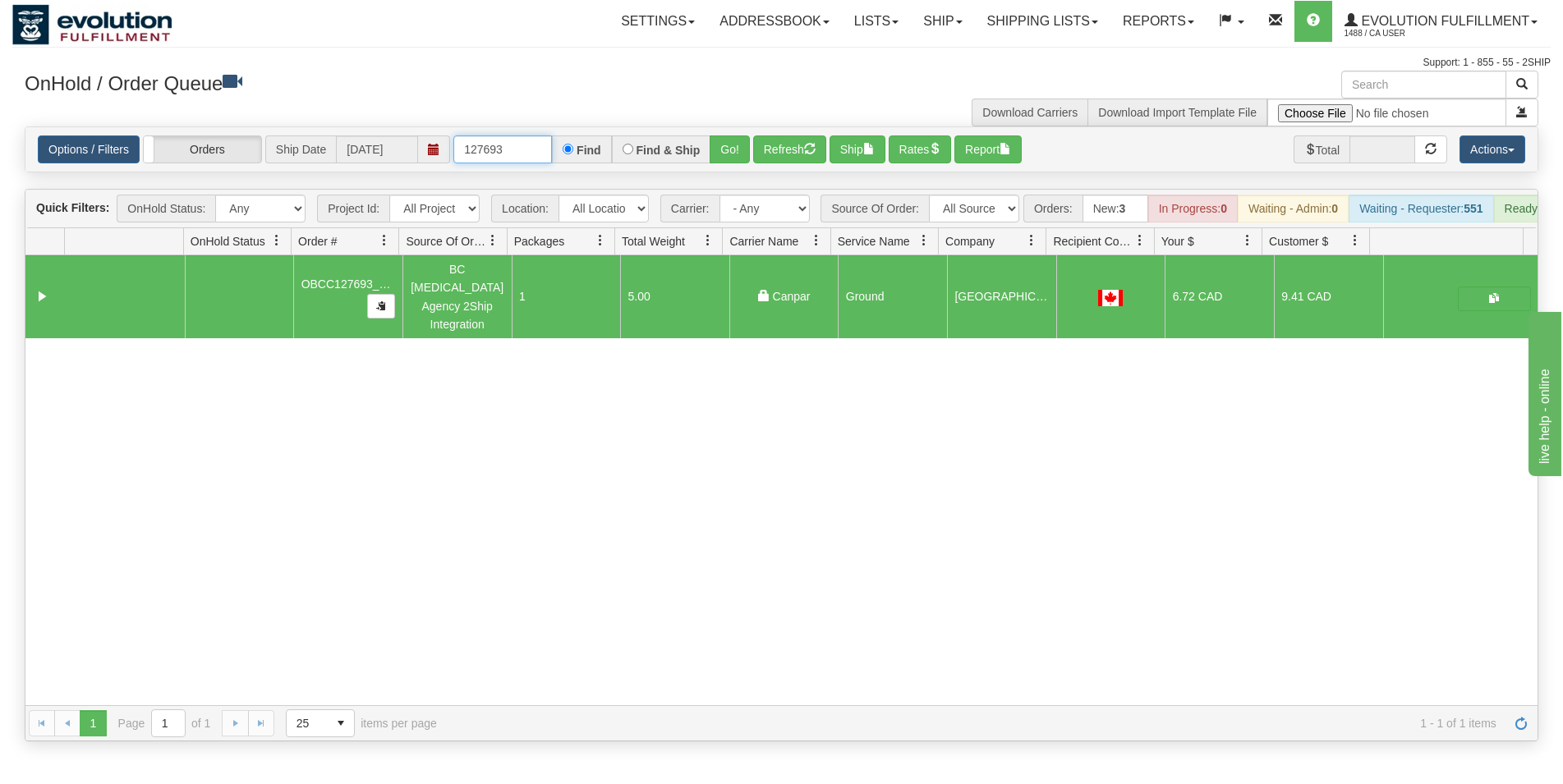
drag, startPoint x: 490, startPoint y: 148, endPoint x: 510, endPoint y: 143, distance: 20.6
click at [510, 143] on input "127693" at bounding box center [503, 149] width 98 height 28
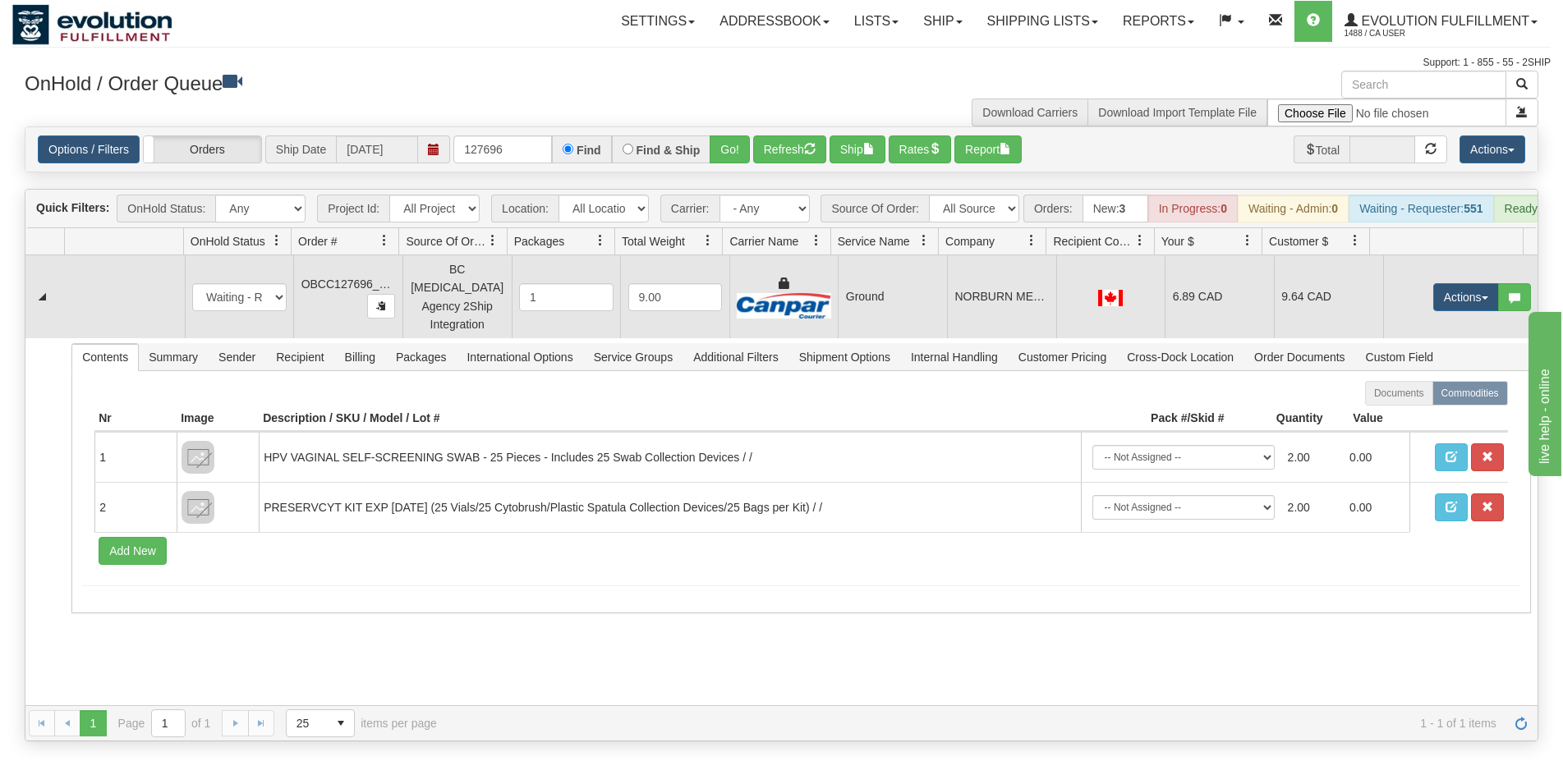
click at [1135, 306] on div at bounding box center [1111, 296] width 95 height 18
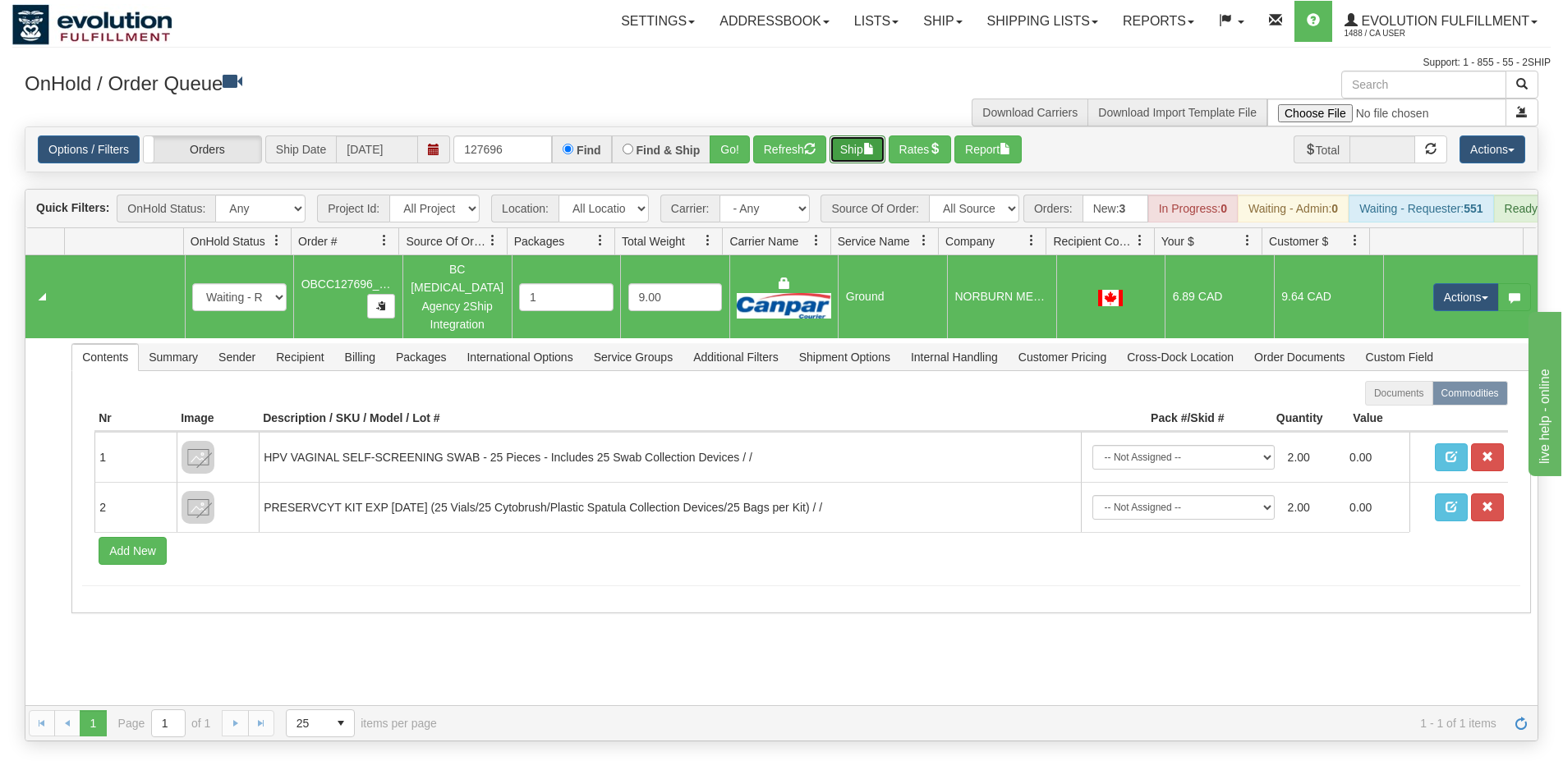
click at [864, 149] on button "Ship" at bounding box center [858, 149] width 56 height 28
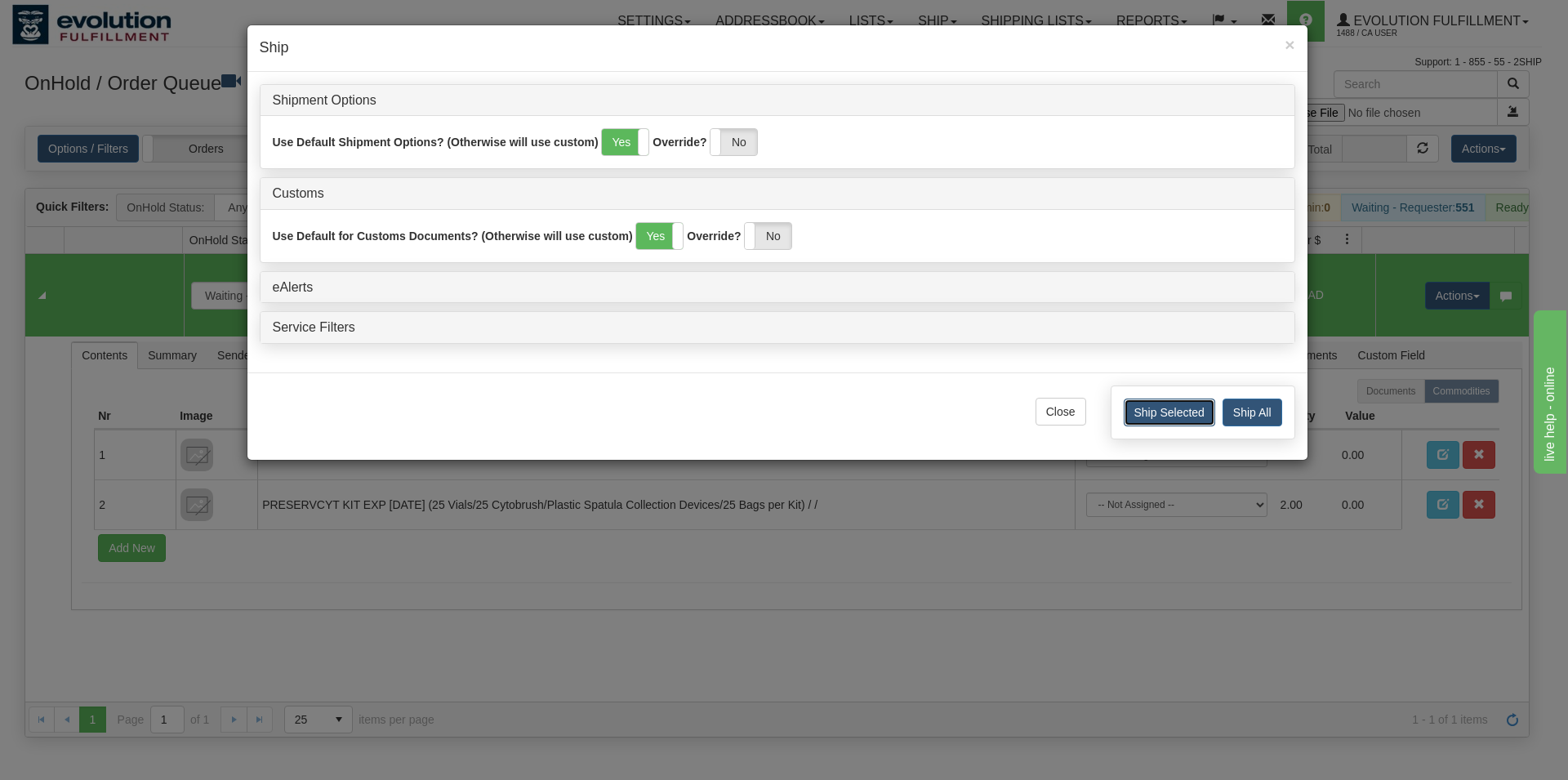
click at [1147, 413] on button "Ship Selected" at bounding box center [1168, 412] width 91 height 28
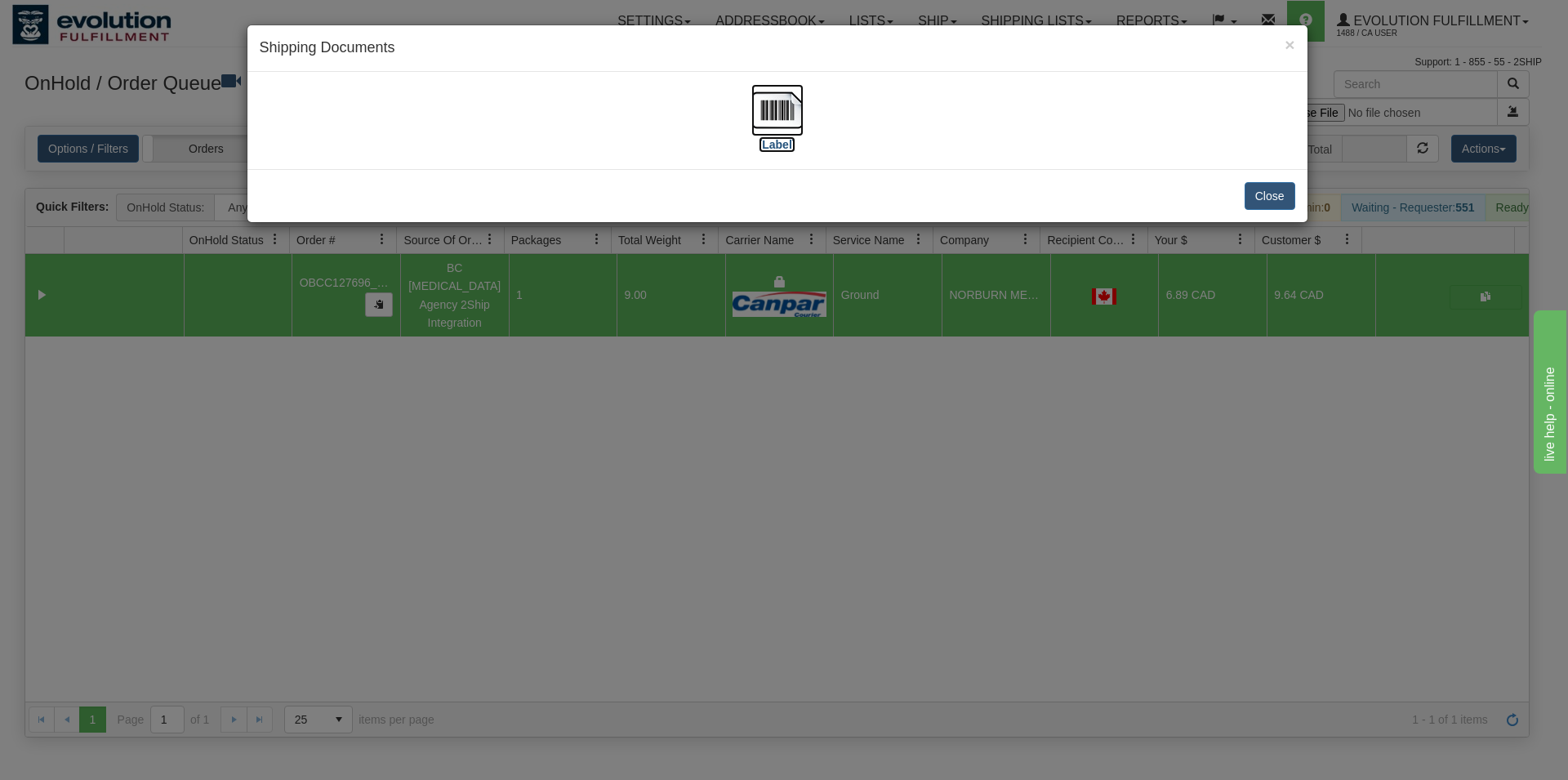
click at [783, 119] on img at bounding box center [777, 110] width 52 height 52
click at [1055, 201] on div "Close" at bounding box center [777, 195] width 1060 height 53
click at [1255, 195] on button "Close" at bounding box center [1269, 196] width 51 height 28
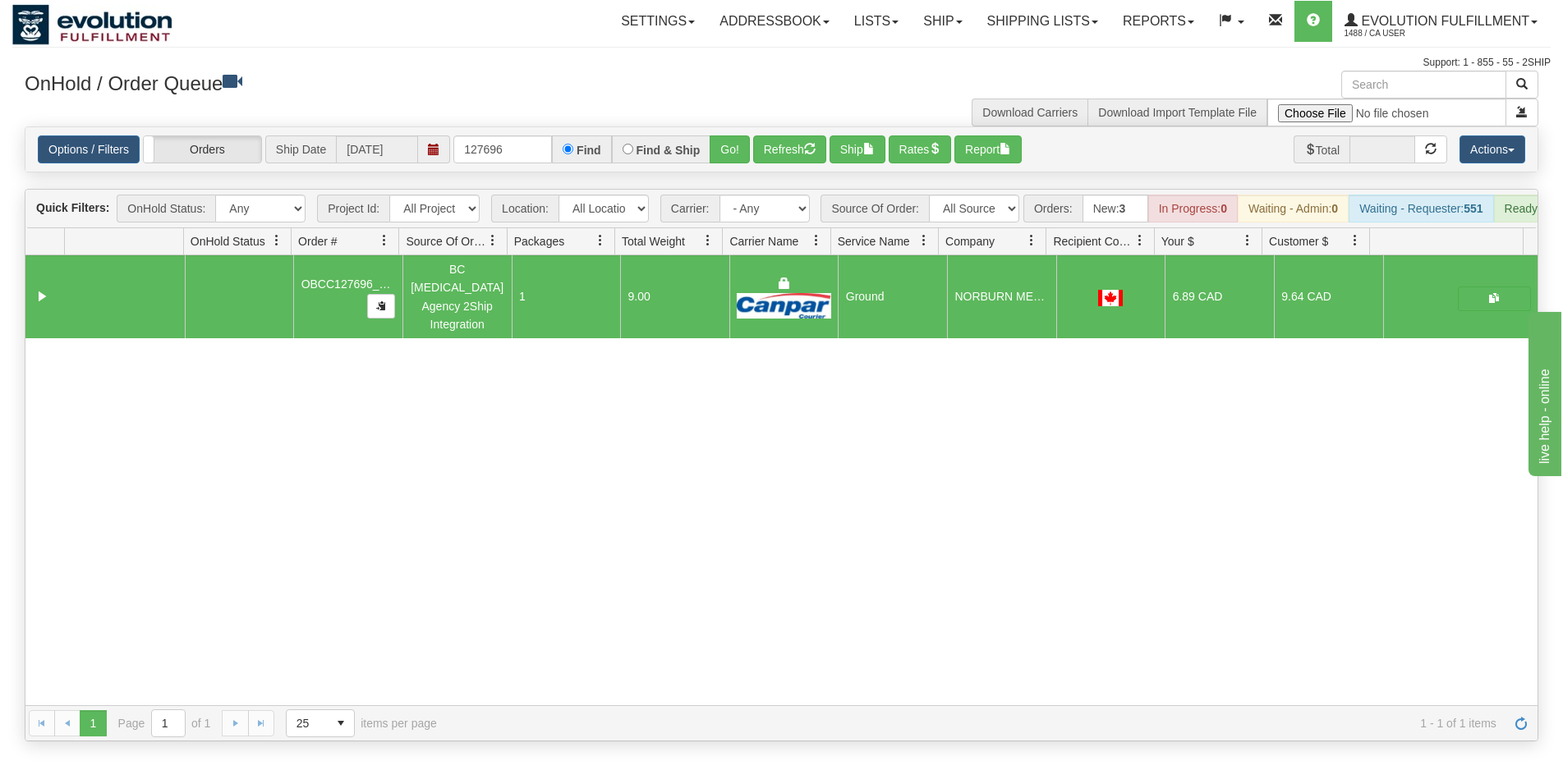
click at [490, 134] on div "Options / Filters Group Shipments Orders Ship Date [DATE] 127696 Find Find & Sh…" at bounding box center [781, 149] width 1512 height 44
drag, startPoint x: 504, startPoint y: 147, endPoint x: 456, endPoint y: 148, distance: 48.0
click at [456, 148] on input "127696" at bounding box center [503, 149] width 98 height 28
type input "27192"
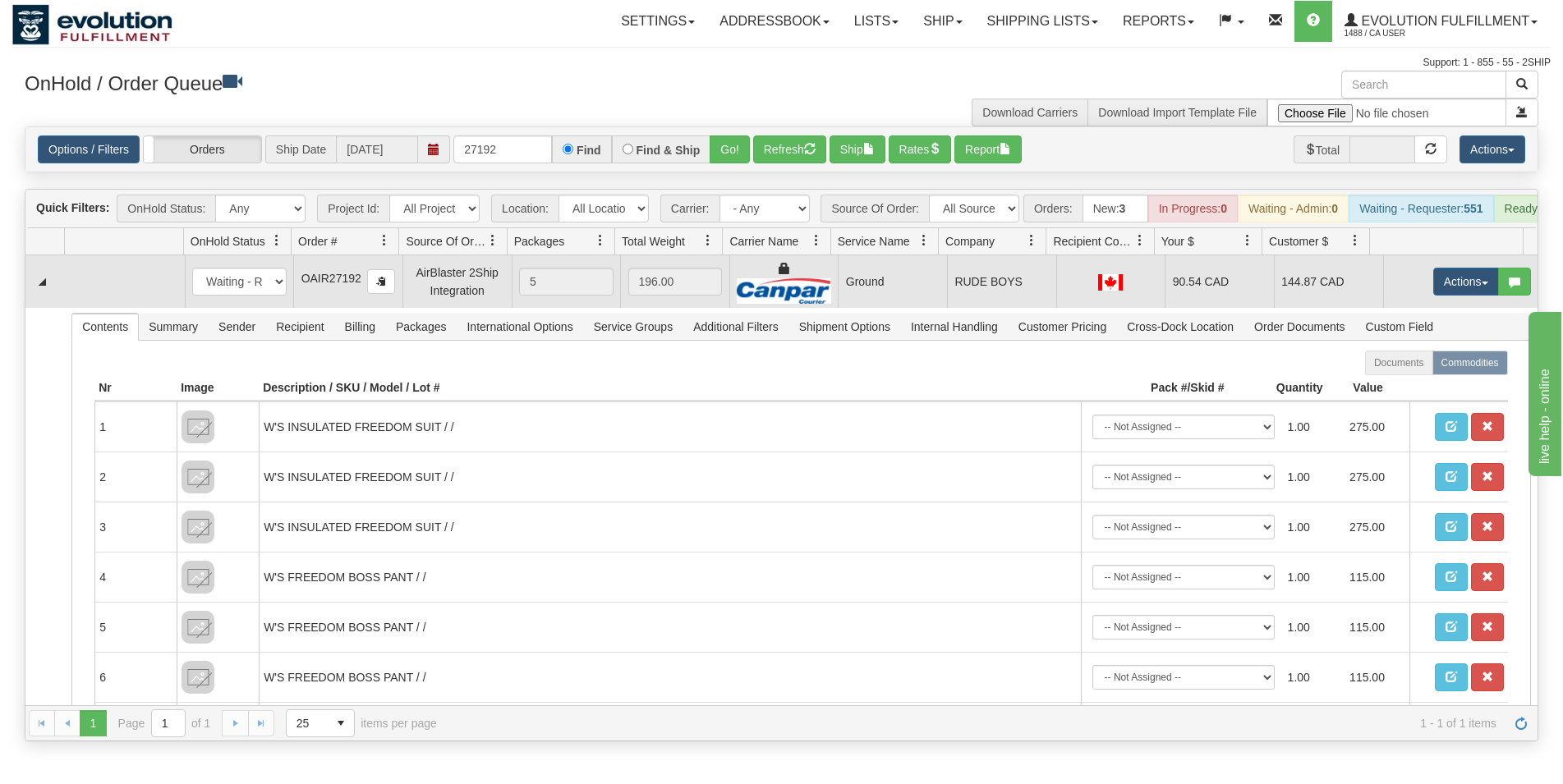
click at [947, 286] on td "RUDE BOYS" at bounding box center [1001, 282] width 109 height 52
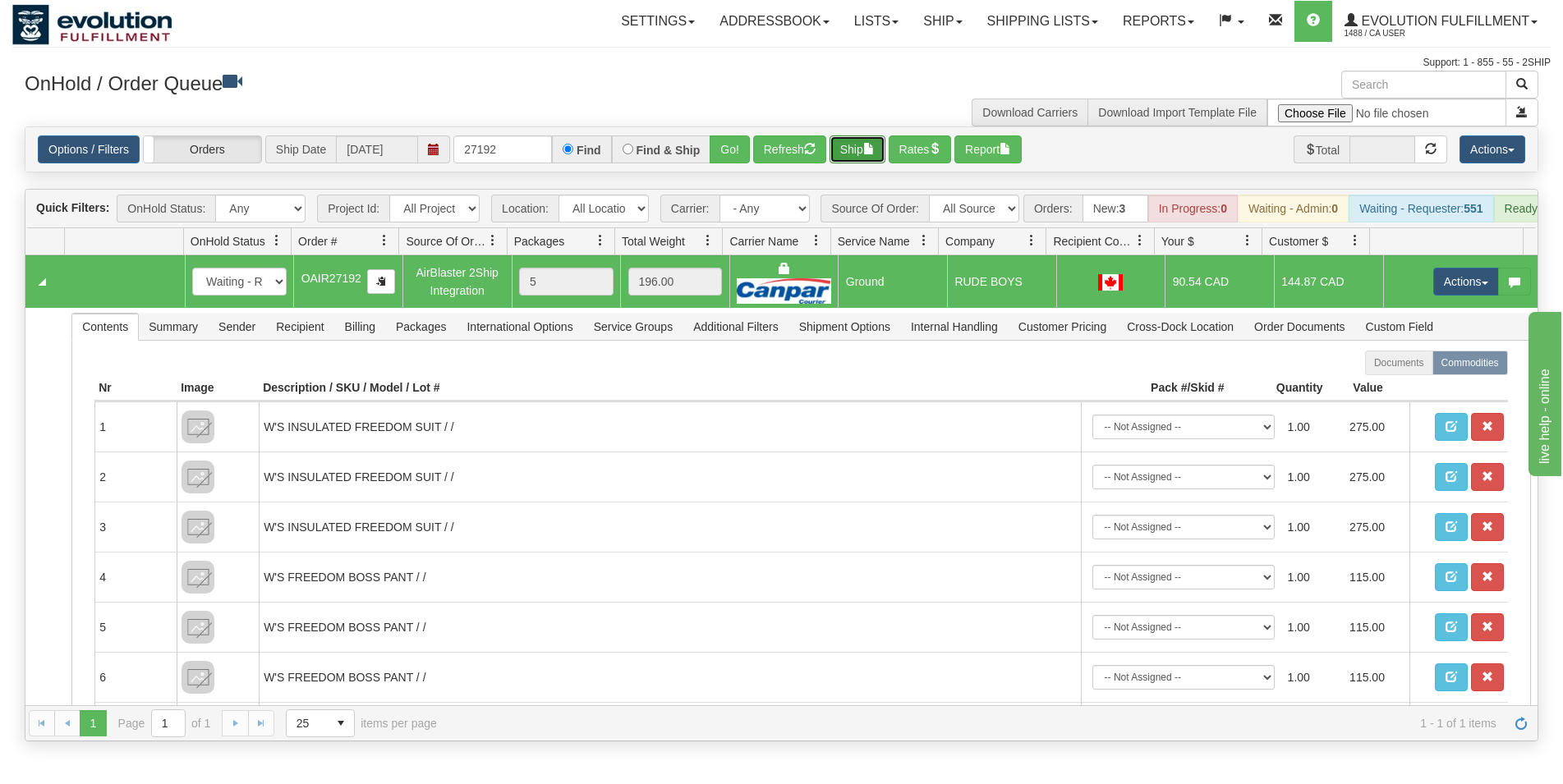
click at [853, 145] on button "Ship" at bounding box center [858, 149] width 56 height 28
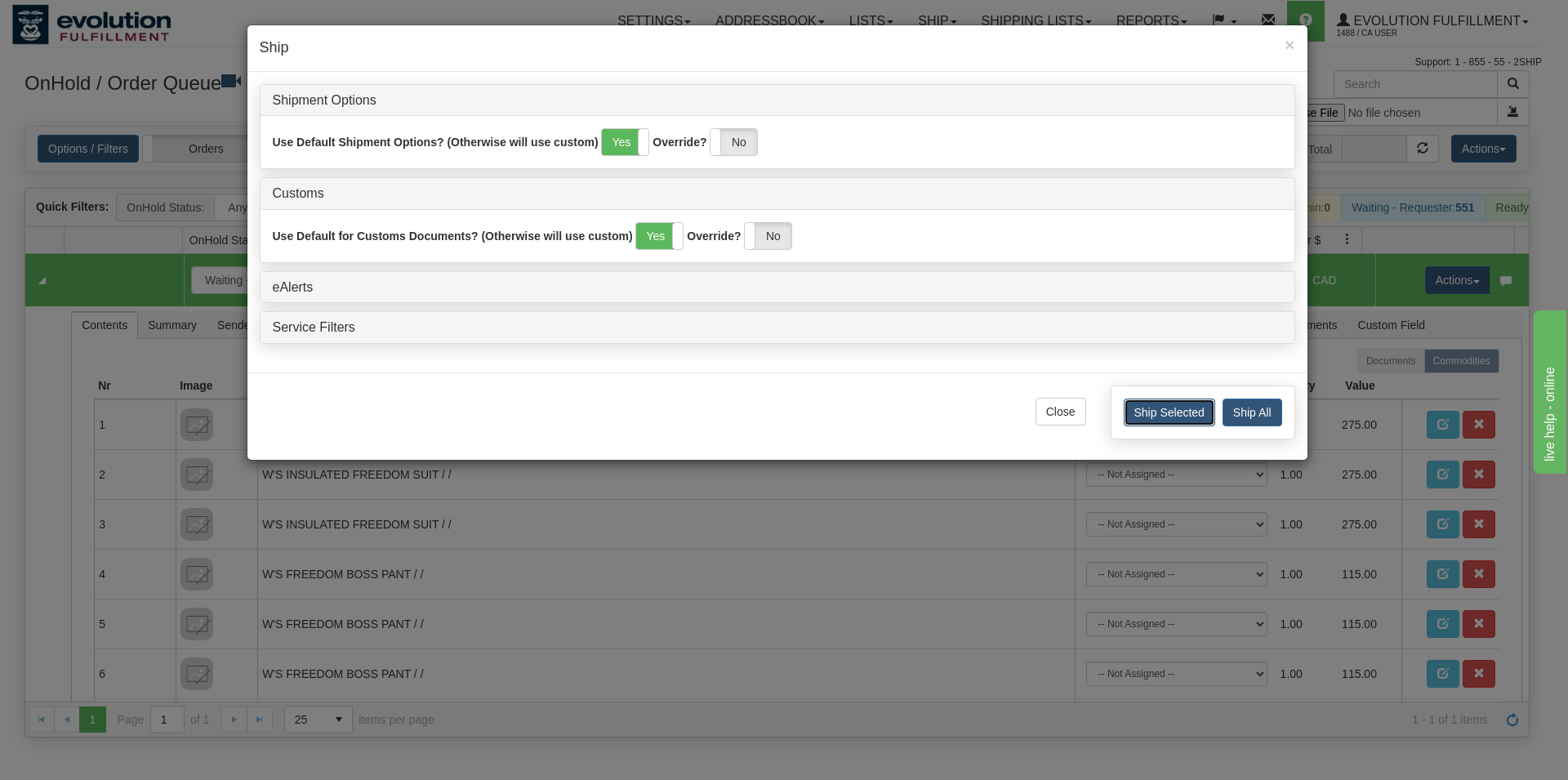
click at [1199, 417] on button "Ship Selected" at bounding box center [1168, 412] width 91 height 28
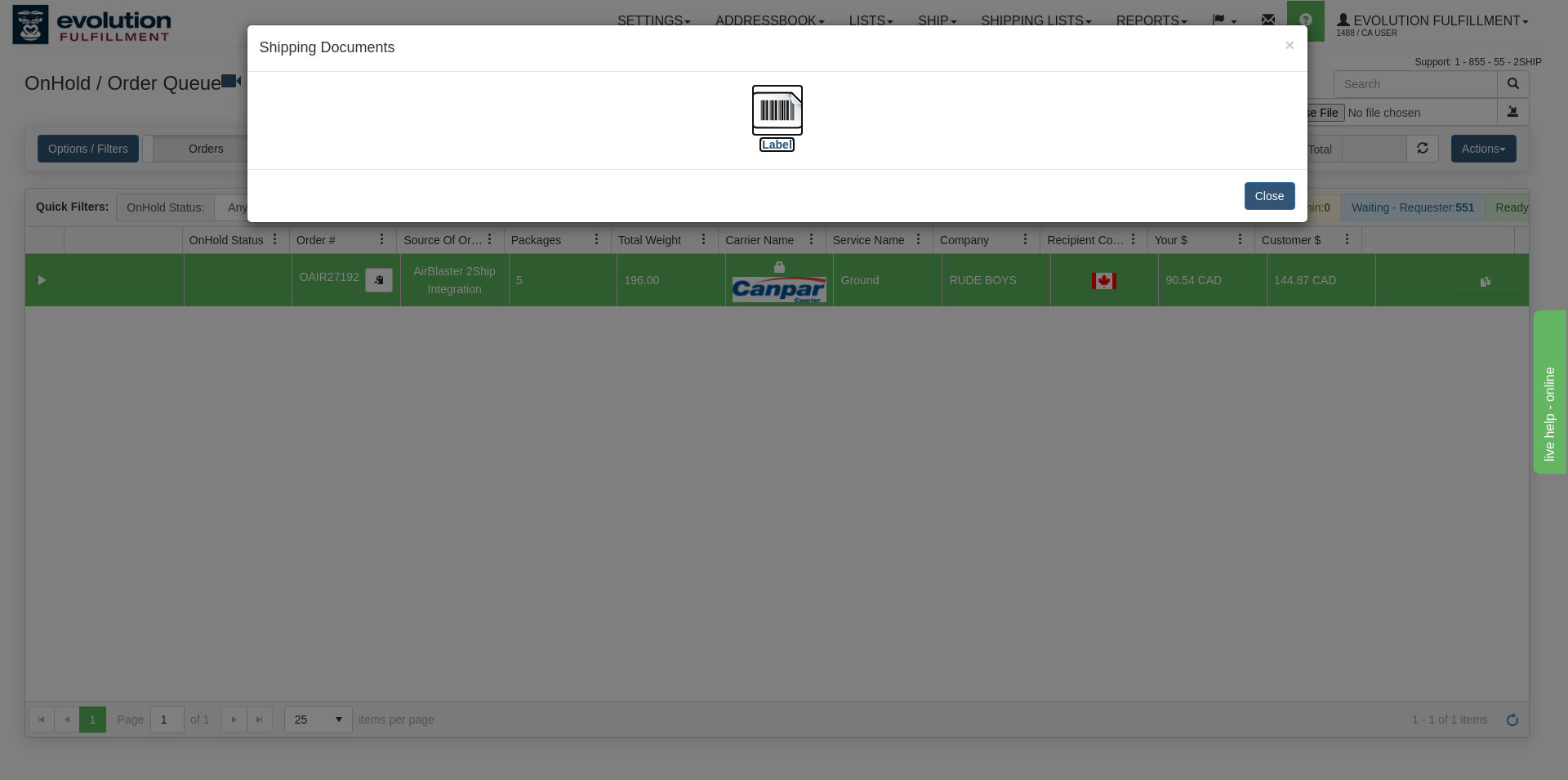
click at [782, 106] on img at bounding box center [777, 110] width 52 height 52
